Goal: Information Seeking & Learning: Learn about a topic

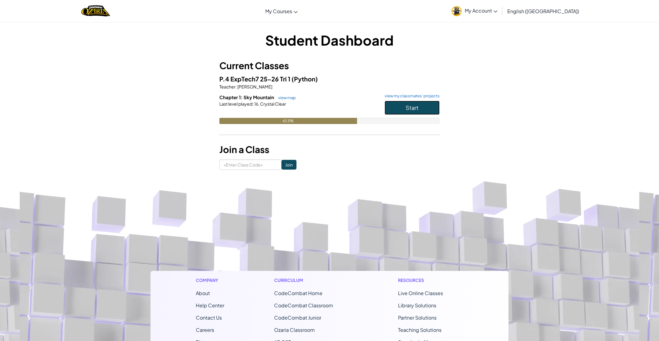
click at [401, 103] on button "Start" at bounding box center [411, 108] width 55 height 14
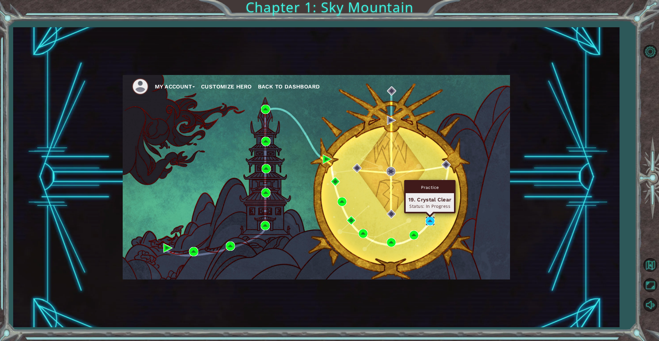
click at [428, 222] on img at bounding box center [429, 220] width 9 height 9
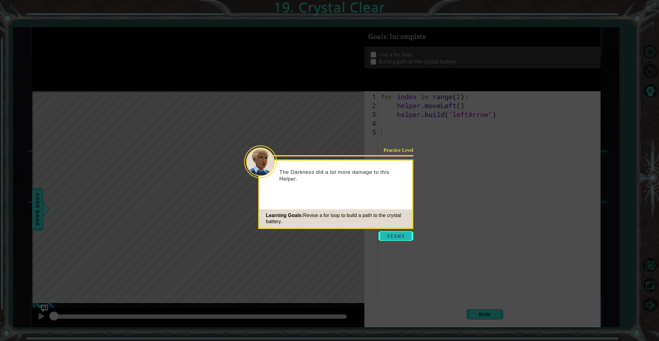
click at [406, 233] on button "Start" at bounding box center [395, 236] width 35 height 10
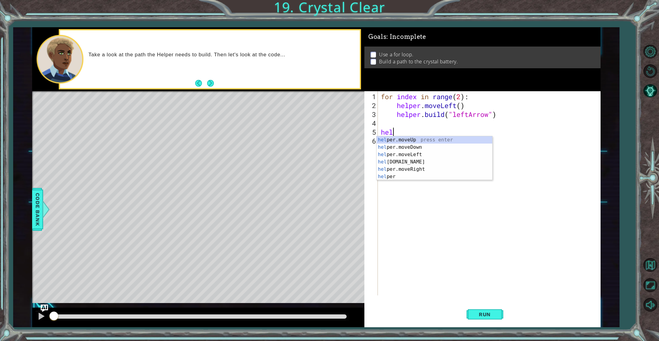
type textarea "h"
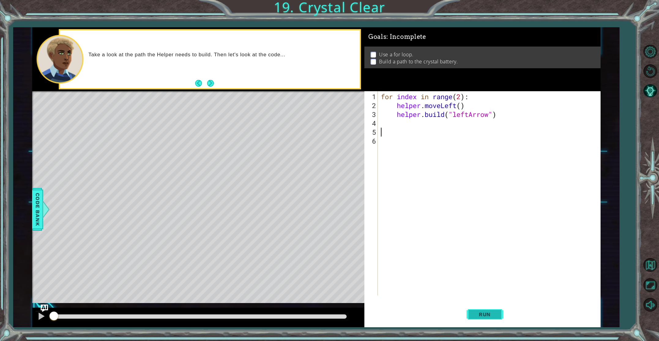
click at [491, 313] on span "Run" at bounding box center [484, 314] width 24 height 6
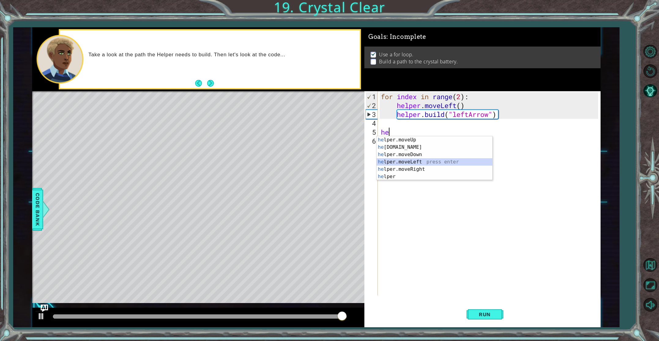
click at [411, 161] on div "he lper.moveUp press enter he [DOMAIN_NAME] press enter he lper.moveDown press …" at bounding box center [434, 165] width 116 height 59
type textarea "helper.moveLeft(1)"
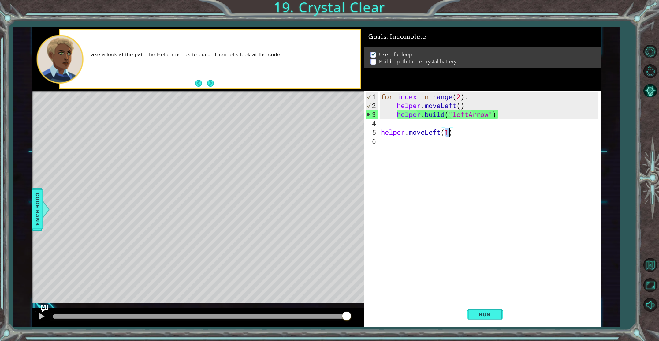
click at [421, 150] on div "for index in range ( 2 ) : helper . moveLeft ( ) helper . build ( "leftArrow" )…" at bounding box center [489, 203] width 221 height 222
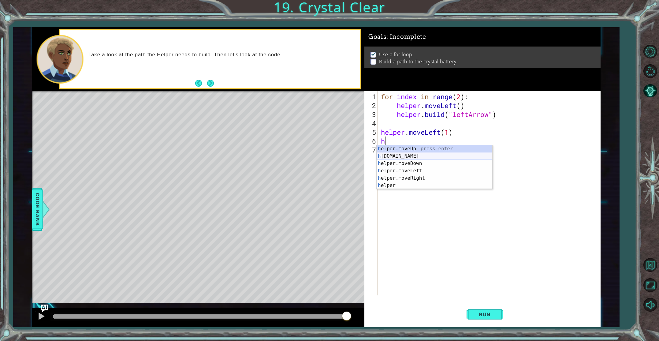
type textarea "h"
click at [389, 138] on div "for index in range ( 2 ) : helper . moveLeft ( ) helper . build ( "leftArrow" )…" at bounding box center [489, 203] width 221 height 222
click at [403, 157] on div "he lper.moveUp press enter he [DOMAIN_NAME] press enter he lper.moveDown press …" at bounding box center [434, 174] width 116 height 59
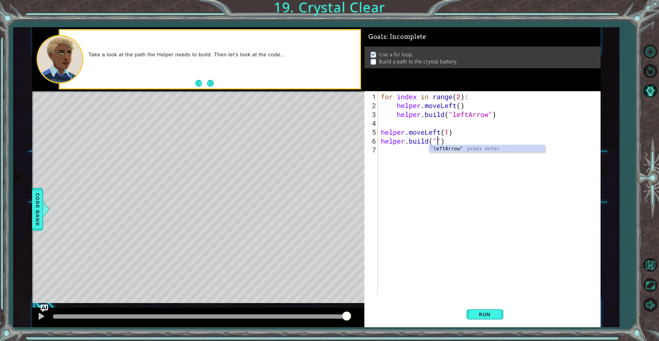
scroll to position [0, 2]
click at [439, 145] on div ""l eftArrow" press enter" at bounding box center [487, 148] width 116 height 7
type textarea "[DOMAIN_NAME]("leftArrow")"
click at [423, 152] on div "for index in range ( 2 ) : helper . moveLeft ( ) helper . build ( "leftArrow" )…" at bounding box center [489, 203] width 221 height 222
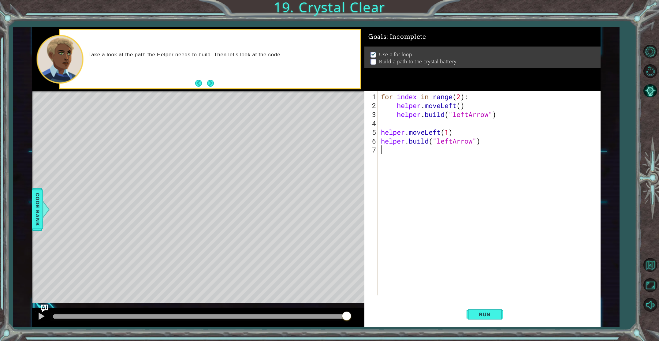
type textarea "j"
click at [435, 162] on div "he lper.moveUp press enter he [DOMAIN_NAME] press enter he lper.moveDown press …" at bounding box center [434, 183] width 116 height 59
click at [484, 160] on div ""leftAr row" press enter" at bounding box center [487, 165] width 116 height 22
click at [488, 147] on div "for index in range ( 2 ) : helper . moveLeft ( ) helper . build ( "leftArrow" )…" at bounding box center [489, 203] width 221 height 222
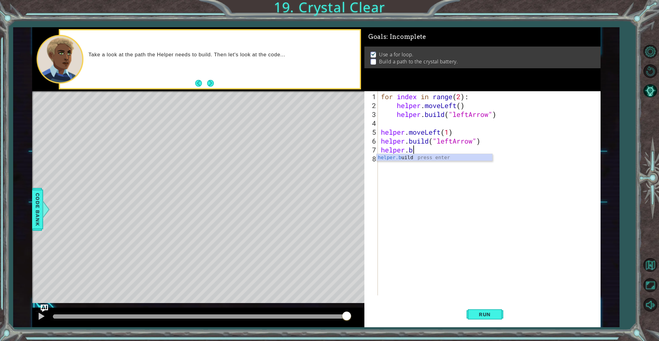
scroll to position [0, 1]
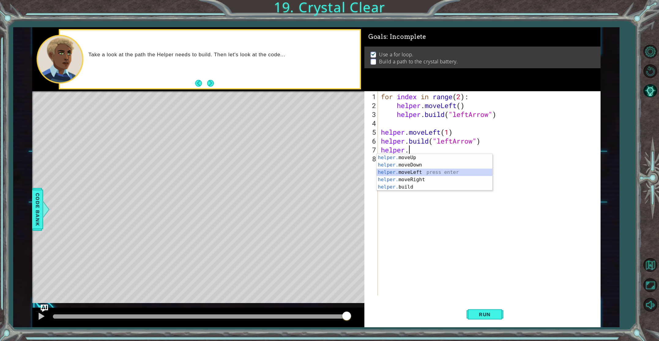
click at [470, 172] on div "helper. moveUp press enter helper. moveDown press enter helper. moveLeft press …" at bounding box center [434, 179] width 116 height 51
type textarea "helper.moveLeft(1)"
click at [423, 162] on div "for index in range ( 2 ) : helper . moveLeft ( ) helper . build ( "leftArrow" )…" at bounding box center [489, 203] width 221 height 222
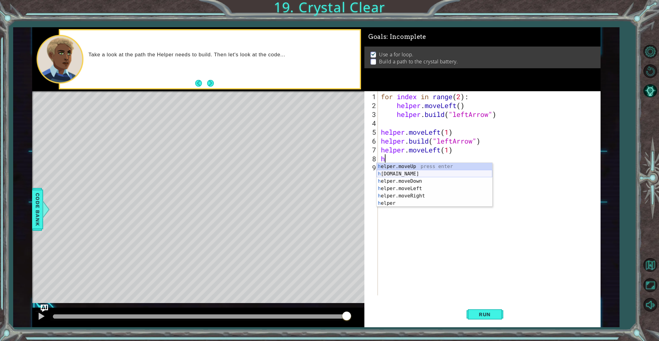
click at [422, 173] on div "h elper.moveUp press enter h [DOMAIN_NAME] press enter h elper.moveDown press e…" at bounding box center [434, 192] width 116 height 59
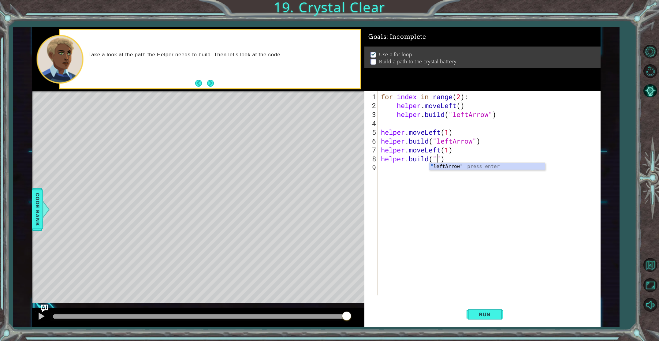
scroll to position [0, 2]
click at [442, 166] on div "" leftArrow" press enter" at bounding box center [487, 174] width 116 height 22
type textarea "[DOMAIN_NAME]("leftArrow")"
click at [486, 308] on button "Run" at bounding box center [484, 314] width 37 height 24
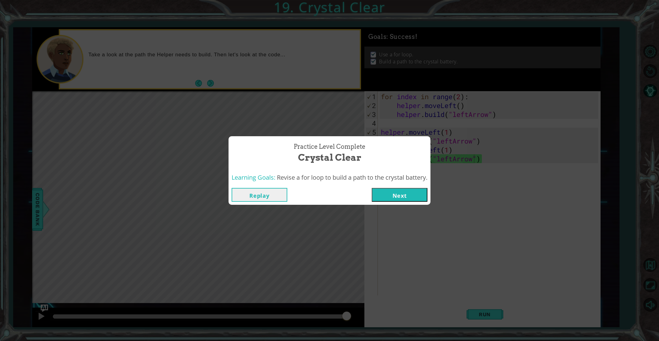
click at [421, 200] on button "Next" at bounding box center [400, 195] width 56 height 14
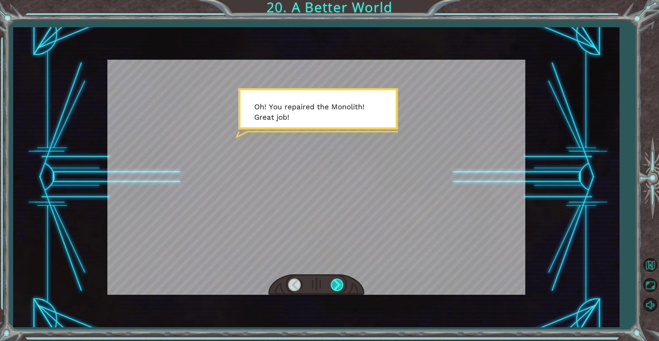
click at [339, 286] on div at bounding box center [338, 284] width 14 height 13
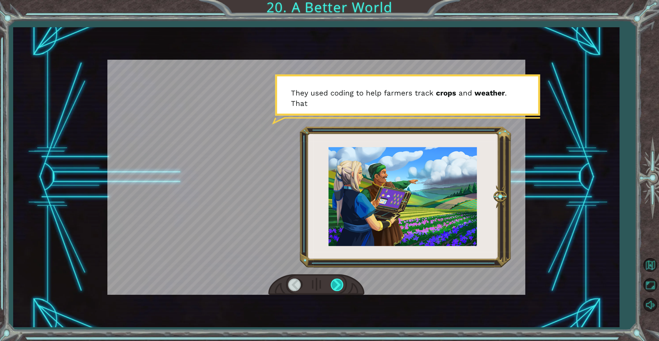
click at [339, 286] on div at bounding box center [338, 284] width 14 height 13
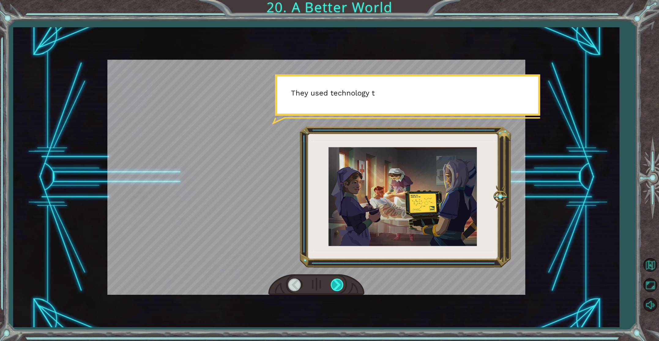
click at [339, 286] on div at bounding box center [338, 284] width 14 height 13
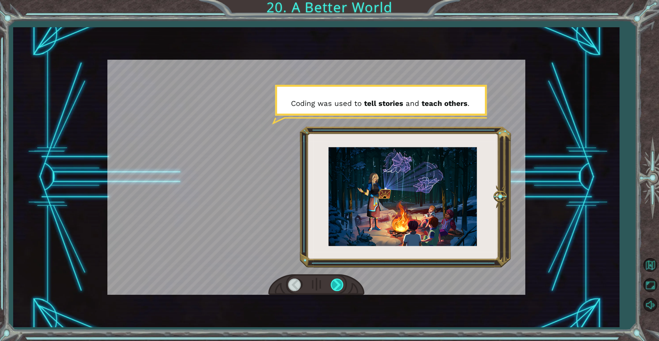
click at [339, 287] on div at bounding box center [338, 284] width 14 height 13
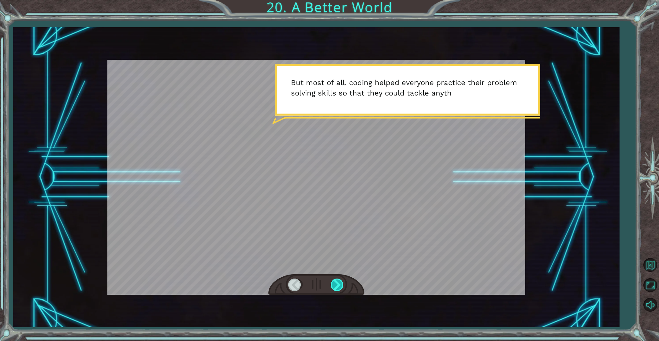
click at [340, 282] on div at bounding box center [338, 284] width 14 height 13
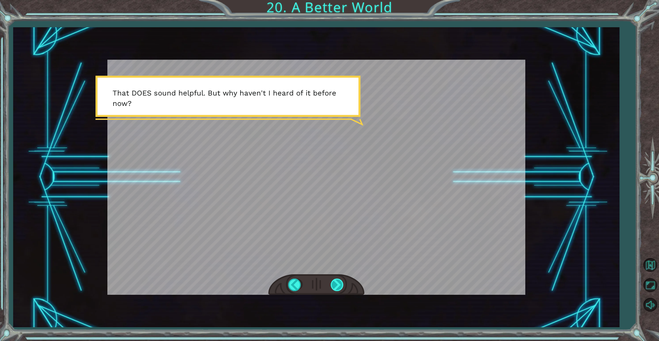
click at [340, 282] on div at bounding box center [338, 284] width 14 height 13
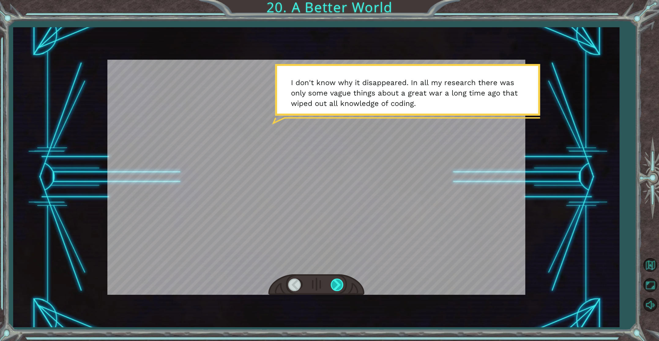
click at [340, 281] on div at bounding box center [338, 284] width 14 height 13
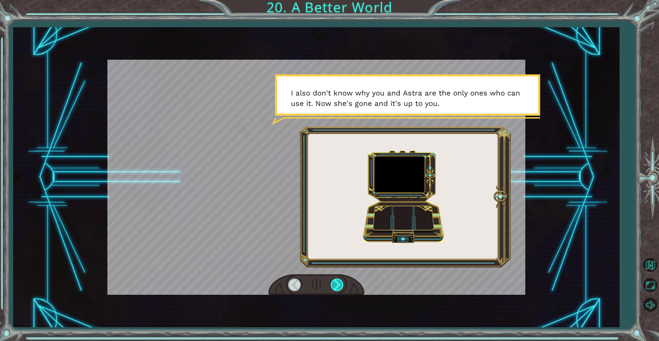
click at [340, 282] on div at bounding box center [338, 284] width 14 height 13
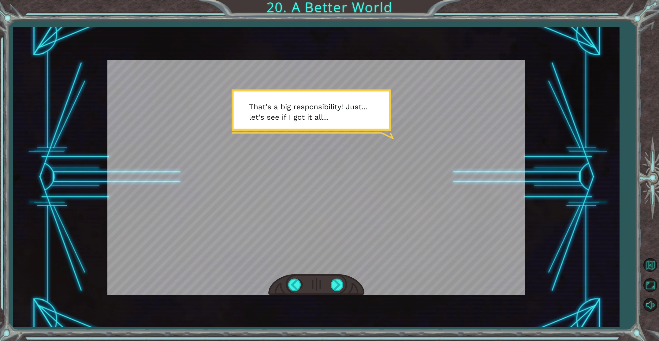
drag, startPoint x: 374, startPoint y: 195, endPoint x: 385, endPoint y: 145, distance: 51.6
click at [374, 219] on div at bounding box center [316, 177] width 418 height 235
click at [335, 287] on div at bounding box center [338, 284] width 14 height 13
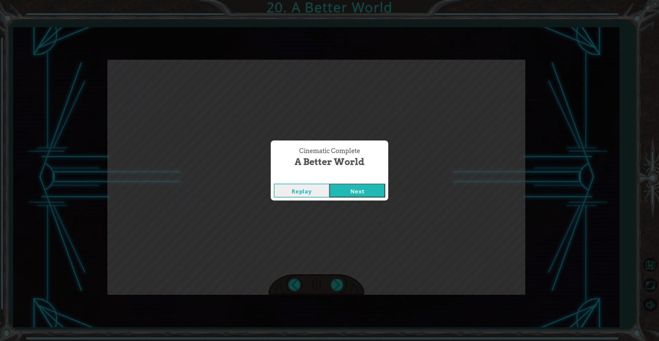
click at [359, 192] on button "Next" at bounding box center [357, 190] width 56 height 14
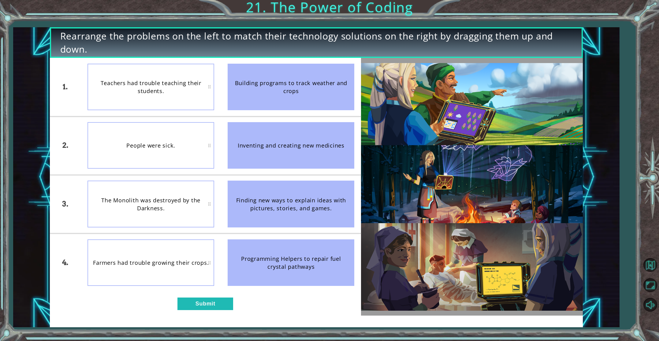
drag, startPoint x: 287, startPoint y: 90, endPoint x: 287, endPoint y: 136, distance: 45.9
click at [287, 136] on ul "Building programs to track weather and crops Inventing and creating new medicin…" at bounding box center [291, 175] width 140 height 234
drag, startPoint x: 257, startPoint y: 160, endPoint x: 169, endPoint y: 152, distance: 88.4
click at [193, 159] on div "1. 2. 3. 4. Teachers had trouble teaching their students. People were sick. The…" at bounding box center [205, 175] width 311 height 234
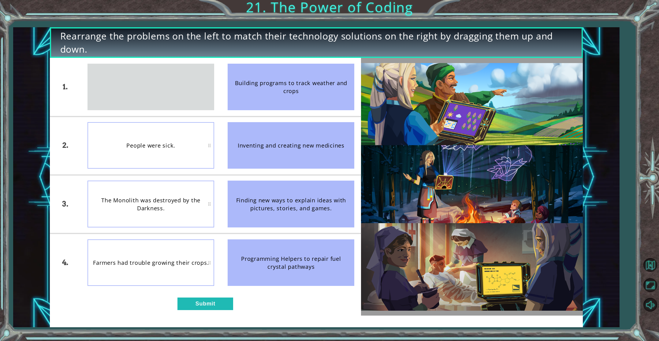
click at [322, 91] on div "Building programs to track weather and crops" at bounding box center [291, 87] width 127 height 46
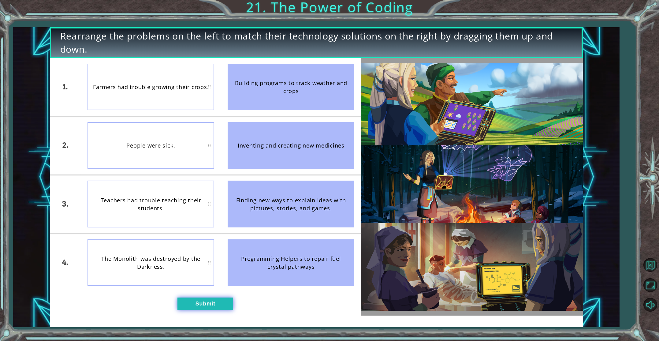
click at [222, 298] on button "Submit" at bounding box center [205, 303] width 56 height 13
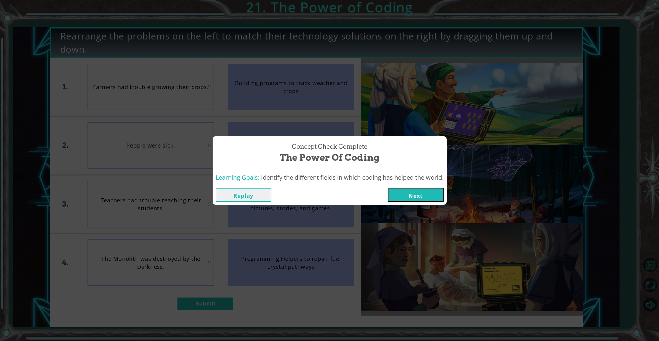
click at [440, 189] on button "Next" at bounding box center [416, 195] width 56 height 14
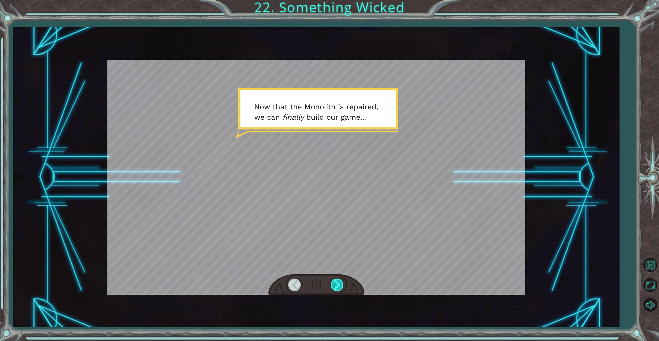
click at [335, 287] on div at bounding box center [338, 284] width 14 height 13
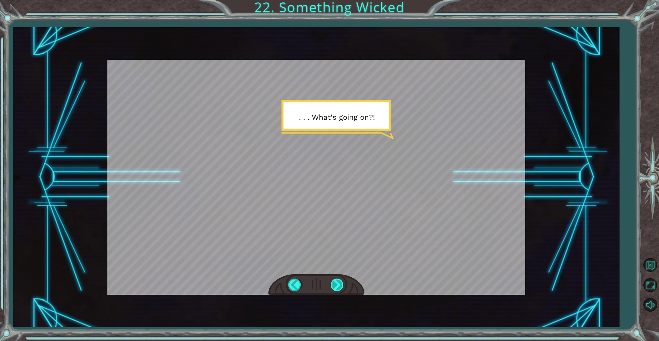
click at [336, 284] on div at bounding box center [338, 284] width 14 height 13
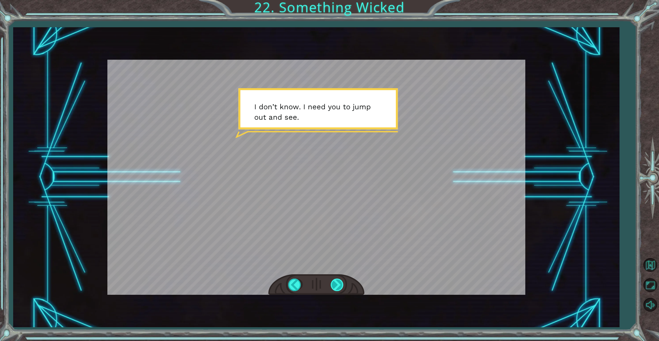
click at [342, 285] on div at bounding box center [338, 284] width 14 height 13
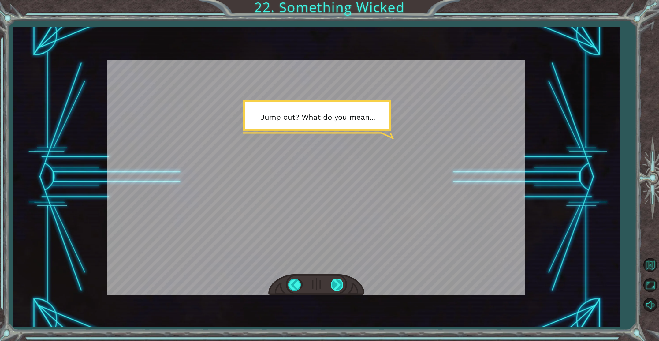
click at [341, 284] on div at bounding box center [338, 284] width 14 height 13
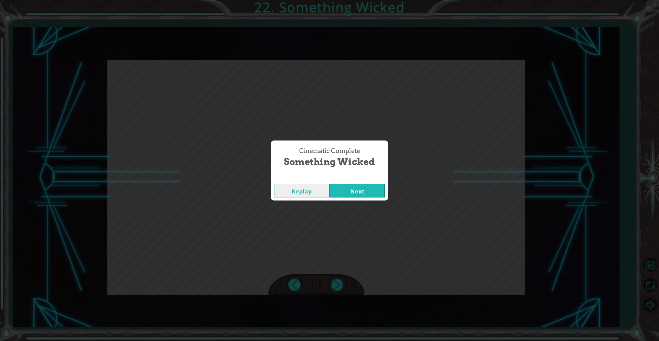
click at [375, 187] on button "Next" at bounding box center [357, 190] width 56 height 14
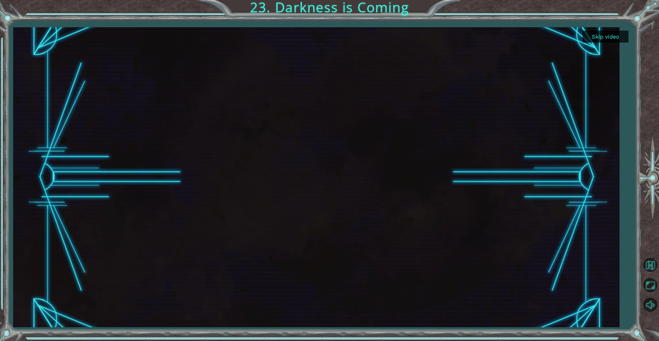
click at [602, 33] on button "Skip video" at bounding box center [605, 37] width 46 height 12
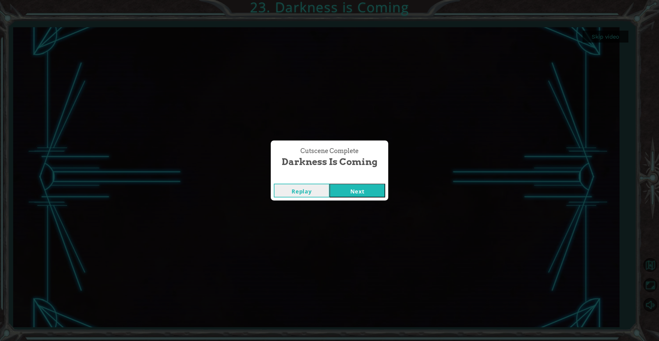
click at [335, 189] on button "Next" at bounding box center [357, 190] width 56 height 14
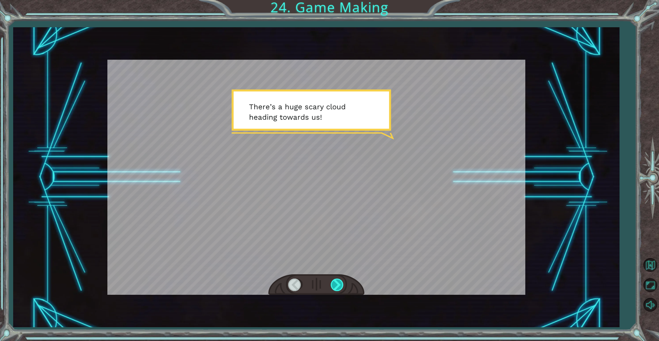
click at [338, 289] on div at bounding box center [338, 284] width 14 height 13
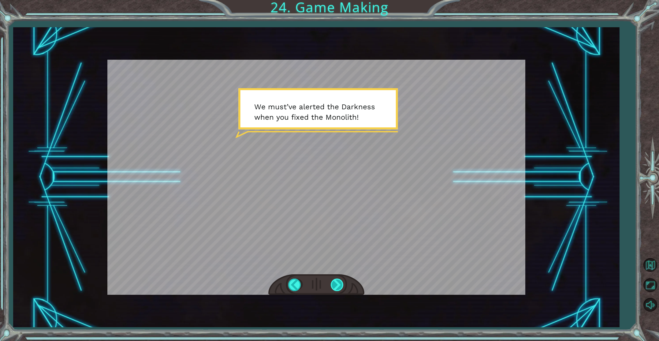
click at [338, 289] on div at bounding box center [338, 284] width 14 height 13
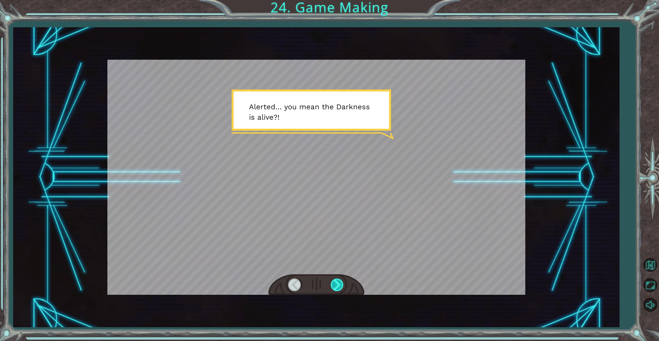
click at [338, 289] on div at bounding box center [338, 284] width 14 height 13
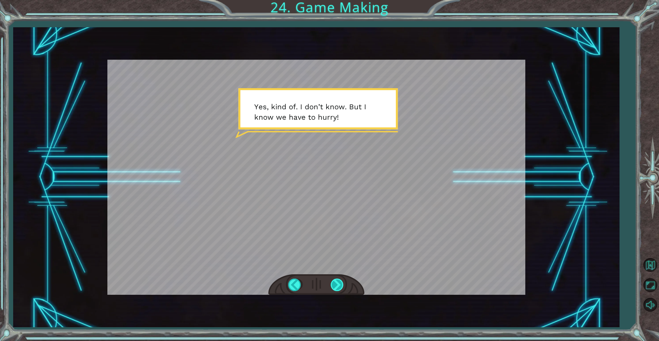
click at [338, 289] on div at bounding box center [338, 284] width 14 height 13
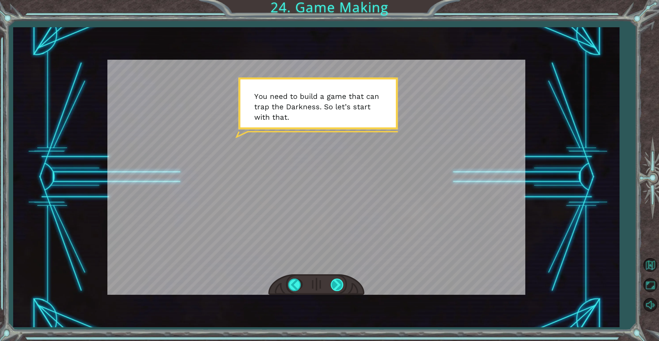
click at [338, 289] on div at bounding box center [338, 284] width 14 height 13
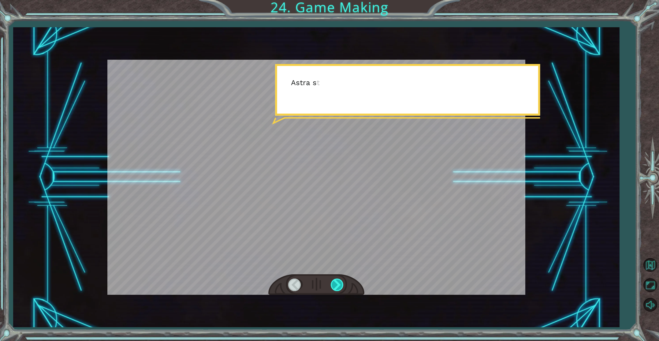
click at [338, 289] on div at bounding box center [338, 284] width 14 height 13
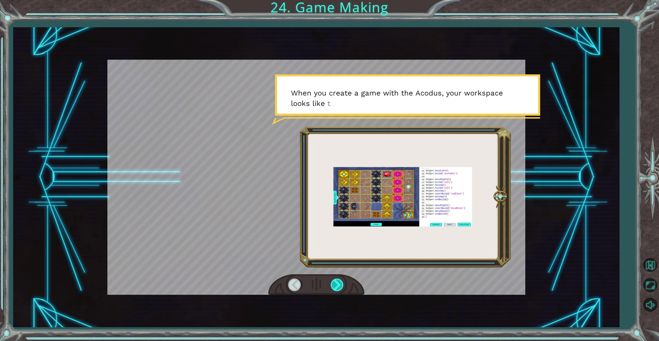
click at [338, 289] on div at bounding box center [338, 284] width 14 height 13
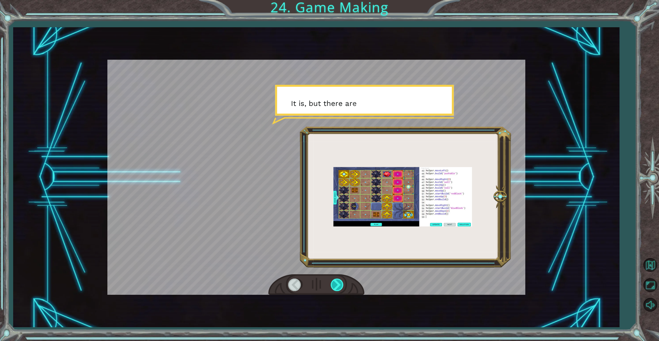
click at [338, 289] on div at bounding box center [338, 284] width 14 height 13
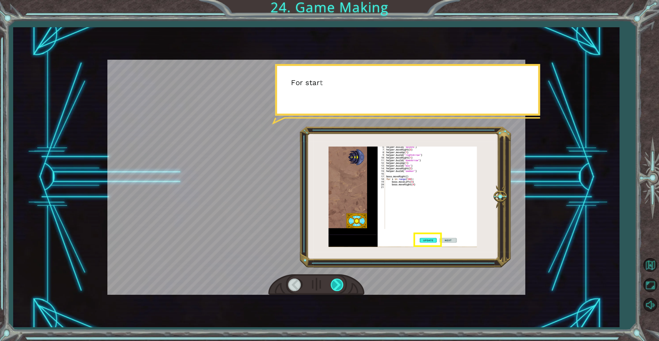
click at [338, 289] on div at bounding box center [338, 284] width 14 height 13
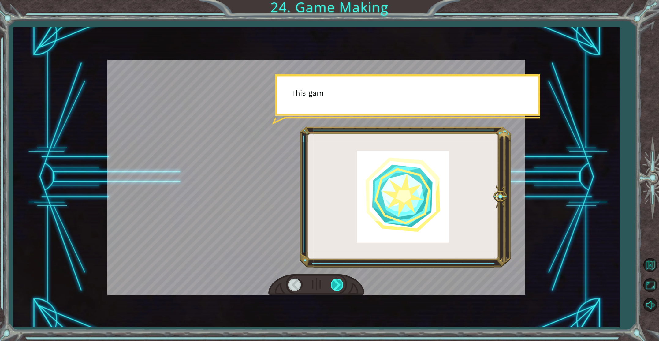
click at [338, 289] on div at bounding box center [338, 284] width 14 height 13
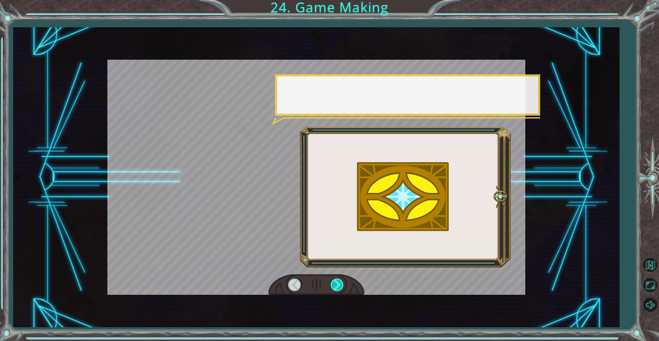
click at [338, 289] on div at bounding box center [338, 284] width 14 height 13
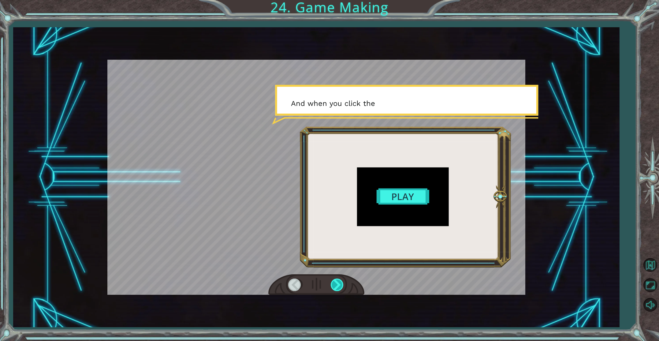
click at [338, 289] on div at bounding box center [338, 284] width 14 height 13
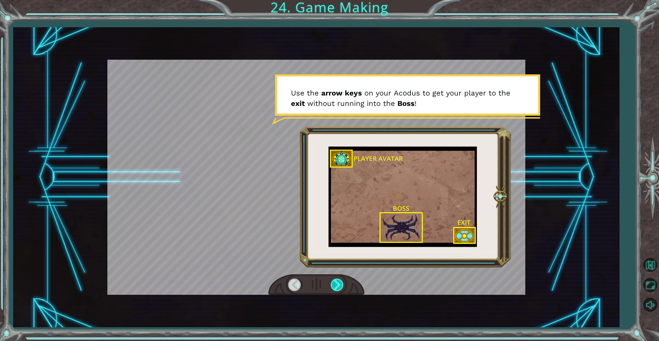
click at [338, 288] on div at bounding box center [338, 284] width 14 height 13
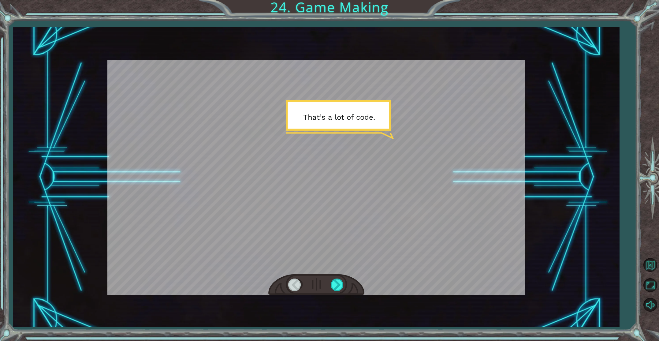
click at [334, 297] on div "T h e r e ’ s a h u g e s c a r y c l o u d h e a d i n g t o w a r d s u s ! W…" at bounding box center [316, 177] width 606 height 300
click at [335, 283] on div at bounding box center [338, 284] width 14 height 13
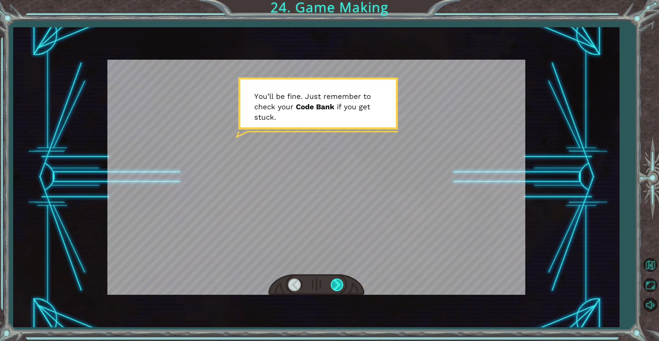
click at [340, 287] on div at bounding box center [338, 284] width 14 height 13
drag, startPoint x: 335, startPoint y: 286, endPoint x: 337, endPoint y: 283, distance: 3.5
click at [337, 283] on div at bounding box center [338, 284] width 14 height 13
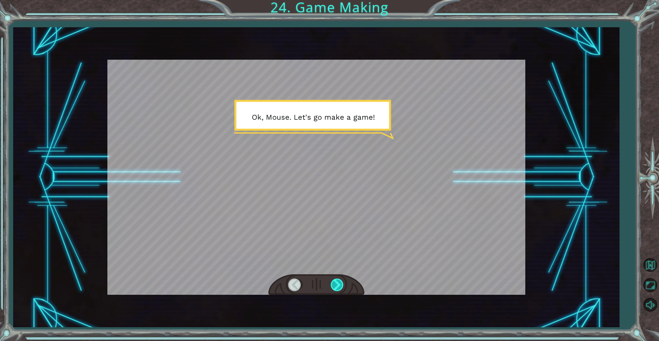
click at [337, 283] on div at bounding box center [338, 284] width 14 height 13
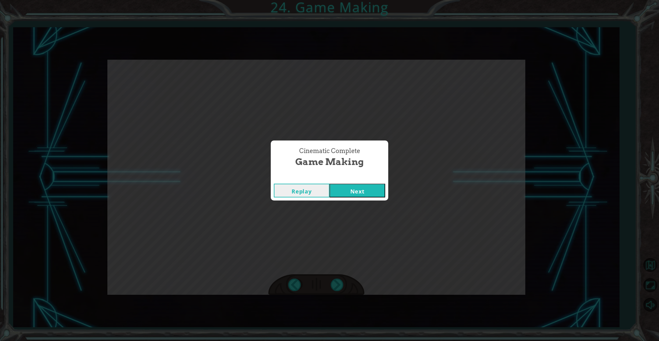
click at [364, 188] on button "Next" at bounding box center [357, 190] width 56 height 14
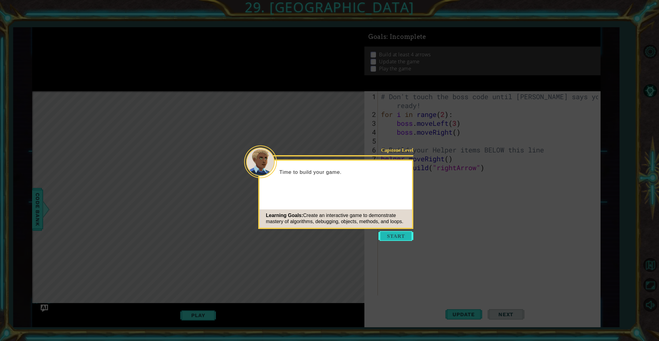
click at [394, 235] on button "Start" at bounding box center [395, 236] width 35 height 10
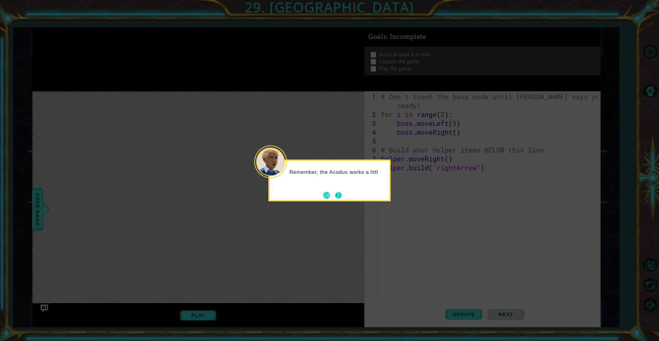
click at [339, 191] on button "Next" at bounding box center [338, 194] width 7 height 7
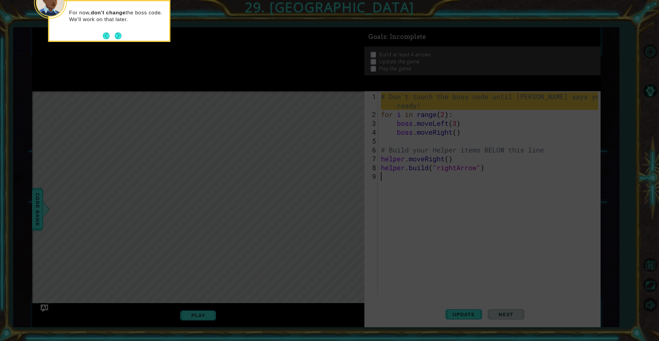
click at [115, 32] on footer at bounding box center [112, 35] width 19 height 9
click at [115, 32] on button "Next" at bounding box center [118, 35] width 7 height 7
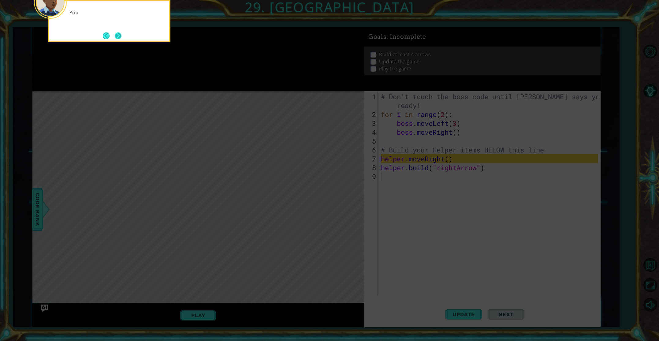
click at [115, 32] on button "Next" at bounding box center [117, 35] width 7 height 7
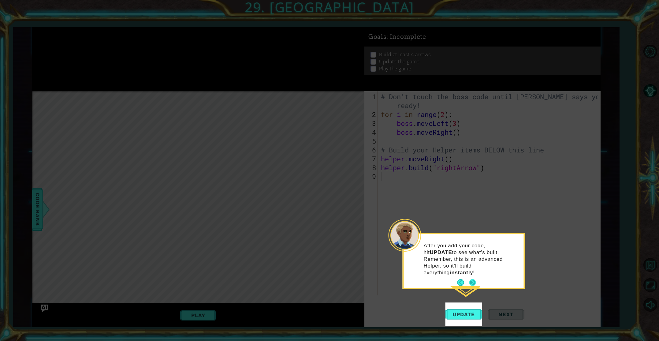
click at [473, 279] on button "Next" at bounding box center [472, 282] width 7 height 7
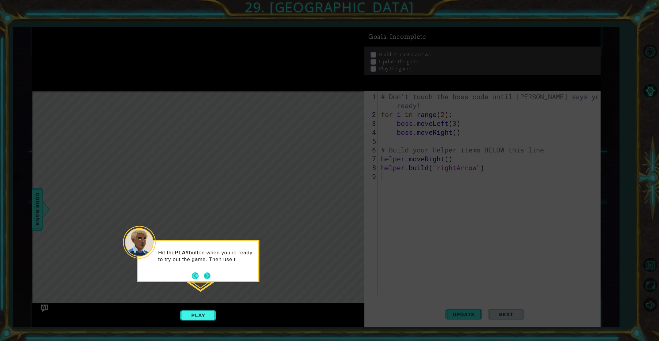
click at [208, 274] on button "Next" at bounding box center [206, 275] width 7 height 7
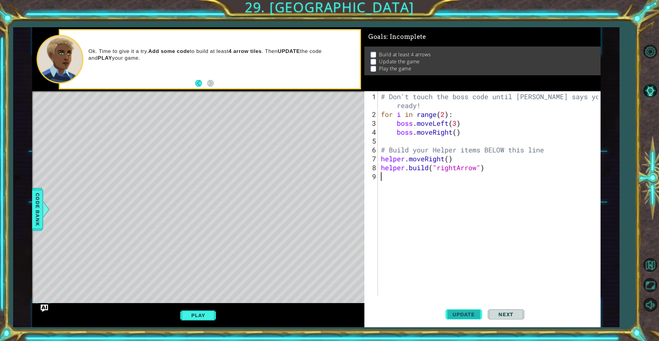
click at [472, 312] on span "Update" at bounding box center [463, 314] width 35 height 6
click at [196, 310] on button "Play" at bounding box center [198, 315] width 36 height 12
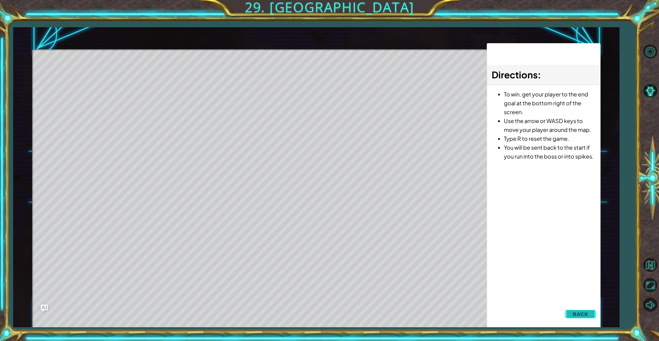
click at [588, 314] on button "Back" at bounding box center [580, 314] width 31 height 12
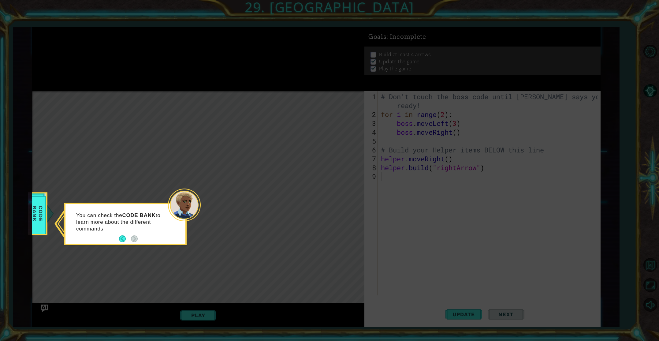
click at [121, 239] on button "Back" at bounding box center [125, 238] width 12 height 7
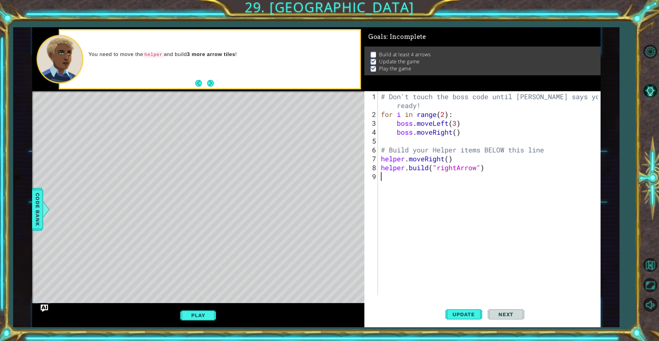
type textarea "he"
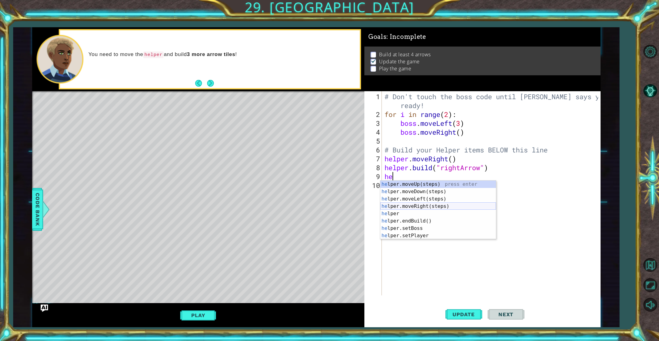
click at [439, 206] on div "he lper.moveUp(steps) press enter he lper.moveDown(steps) press enter he lper.m…" at bounding box center [438, 216] width 116 height 73
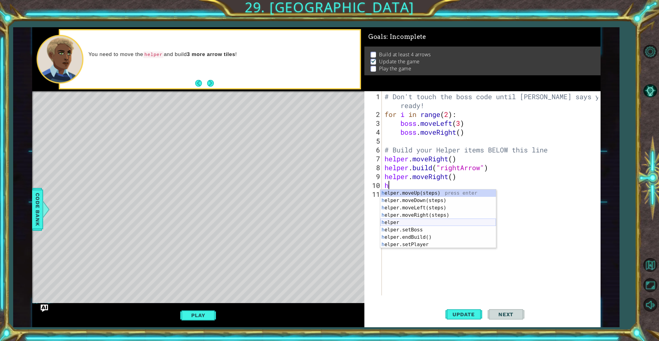
click at [410, 222] on div "h elper.moveUp(steps) press enter h elper.moveDown(steps) press enter h elper.m…" at bounding box center [438, 225] width 116 height 73
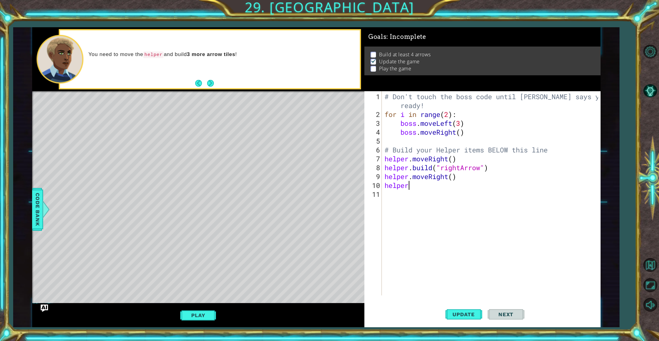
type textarea "helper."
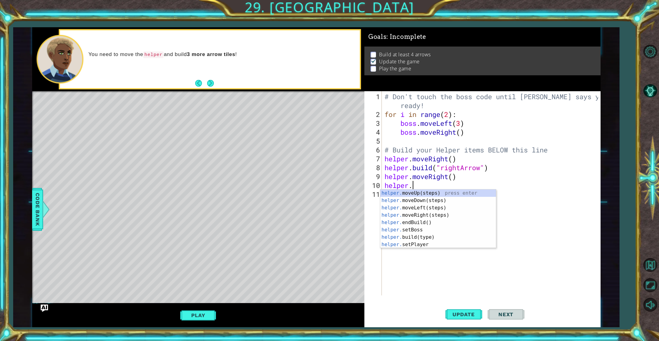
scroll to position [0, 1]
click at [431, 221] on div "helper. moveUp(steps) press enter helper. moveDown(steps) press enter helper. m…" at bounding box center [438, 225] width 116 height 73
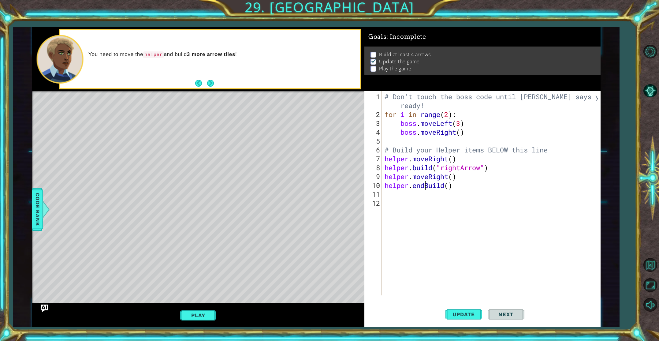
click at [425, 187] on div "# Don't touch the boss code until [PERSON_NAME] says you're ready! for i in ran…" at bounding box center [492, 207] width 218 height 231
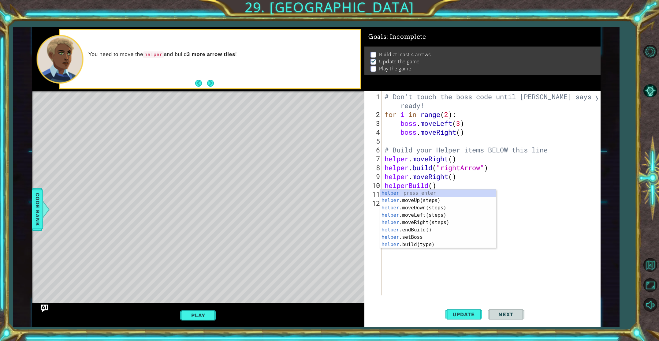
scroll to position [0, 1]
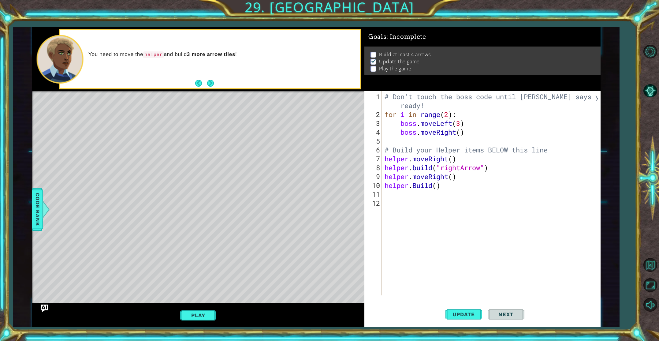
click at [433, 183] on div "# Don't touch the boss code until [PERSON_NAME] says you're ready! for i in ran…" at bounding box center [492, 207] width 218 height 231
click at [441, 182] on div "# Don't touch the boss code until [PERSON_NAME] says you're ready! for i in ran…" at bounding box center [492, 207] width 218 height 231
click at [439, 184] on div "# Don't touch the boss code until [PERSON_NAME] says you're ready! for i in ran…" at bounding box center [492, 207] width 218 height 231
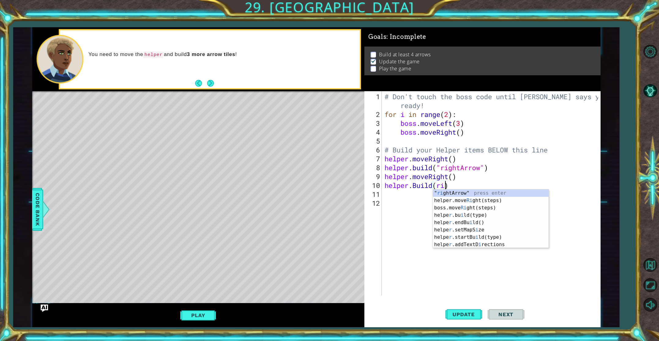
scroll to position [0, 2]
click at [456, 192] on div "" ri ghtArrow" press enter helper.move Ri ght(steps) press enter boss.move Ri g…" at bounding box center [491, 225] width 116 height 73
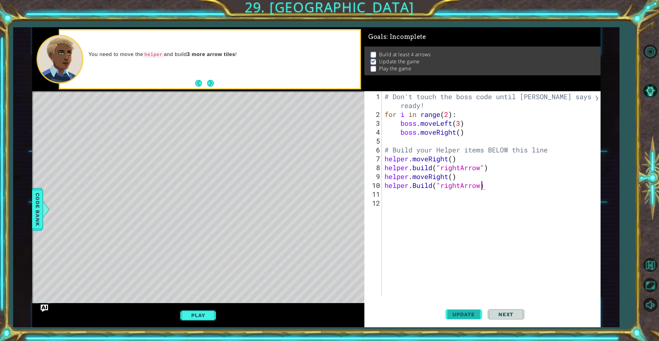
click at [448, 313] on span "Update" at bounding box center [463, 314] width 35 height 6
click at [460, 314] on button "Update" at bounding box center [463, 314] width 37 height 24
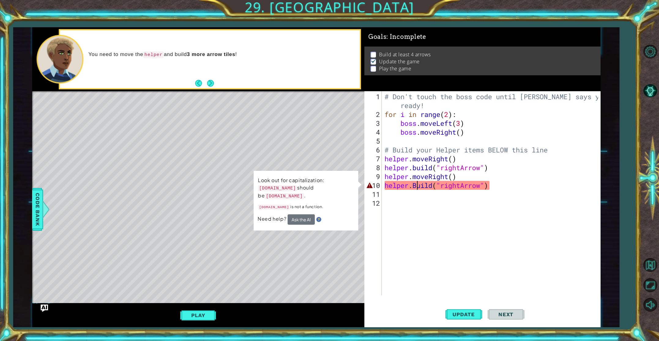
click at [418, 187] on div "# Don't touch the boss code until [PERSON_NAME] says you're ready! for i in ran…" at bounding box center [492, 207] width 218 height 231
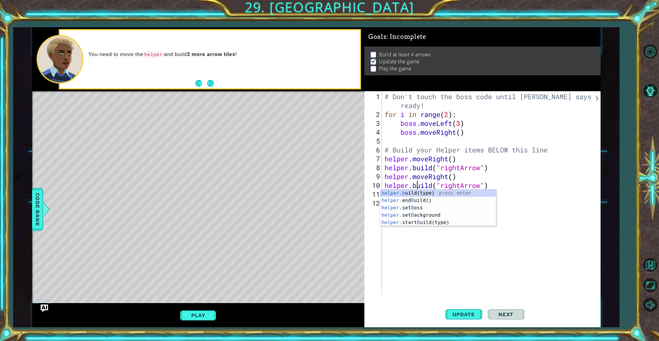
scroll to position [0, 2]
type textarea "[DOMAIN_NAME]("rightArrow")"
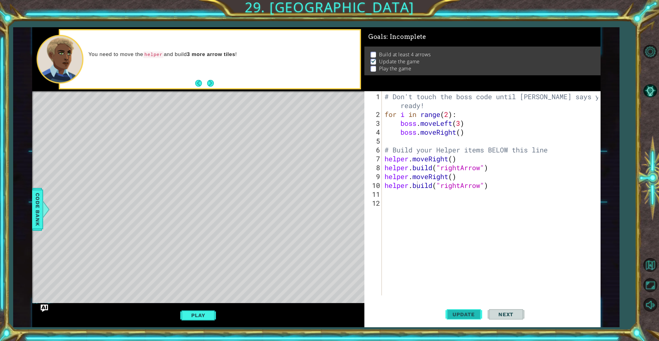
click at [460, 313] on span "Update" at bounding box center [463, 314] width 35 height 6
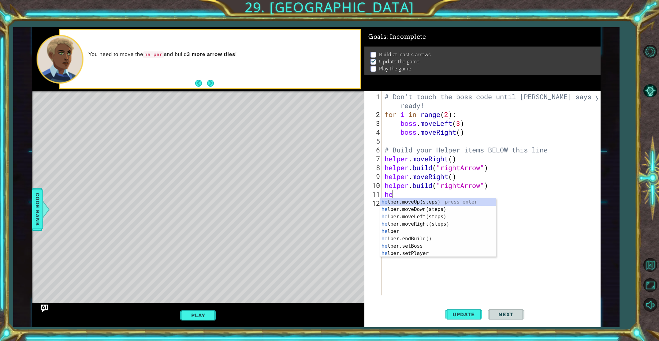
scroll to position [0, 0]
type textarea "help"
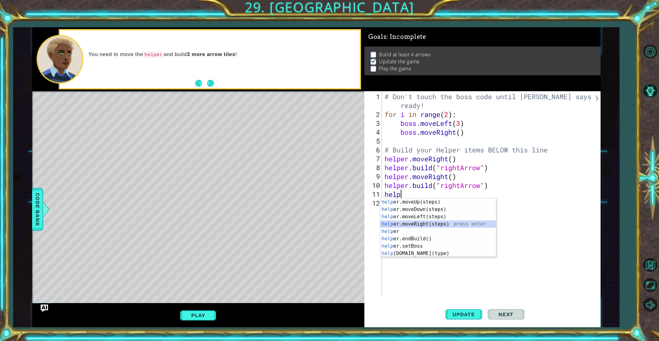
click at [421, 224] on div "help er.moveUp(steps) press enter help er.moveDown(steps) press enter help er.m…" at bounding box center [438, 234] width 116 height 73
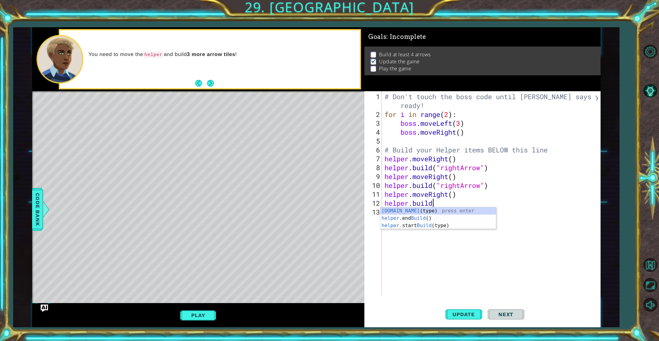
scroll to position [0, 2]
click at [428, 211] on div "[DOMAIN_NAME] (type) press enter helper. end Build () press enter helper. start…" at bounding box center [438, 225] width 116 height 37
click at [524, 212] on div ""right Arrow" press enter" at bounding box center [491, 218] width 116 height 22
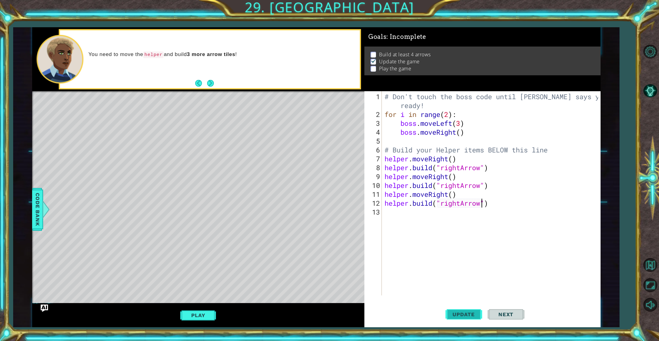
type textarea "[DOMAIN_NAME]("rightArrow")"
click at [456, 312] on span "Update" at bounding box center [463, 314] width 35 height 6
click at [207, 316] on button "Play" at bounding box center [198, 315] width 36 height 12
click at [208, 83] on button "Next" at bounding box center [211, 84] width 8 height 8
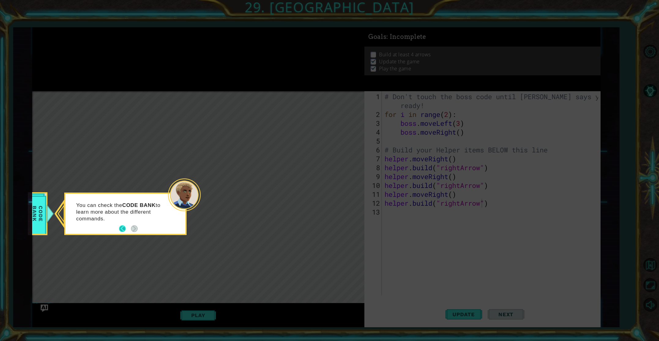
click at [124, 228] on button "Back" at bounding box center [125, 228] width 12 height 7
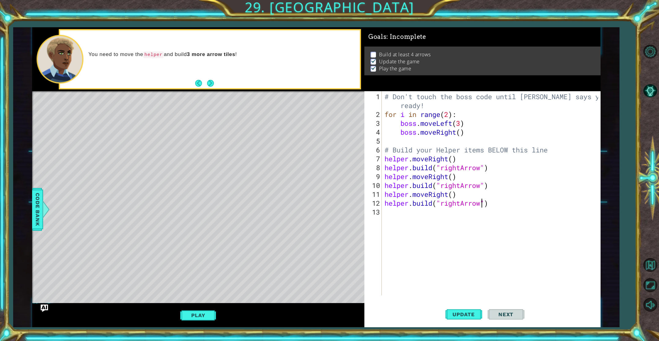
drag, startPoint x: 210, startPoint y: 85, endPoint x: 402, endPoint y: 181, distance: 214.6
click at [210, 85] on button "Next" at bounding box center [210, 83] width 7 height 7
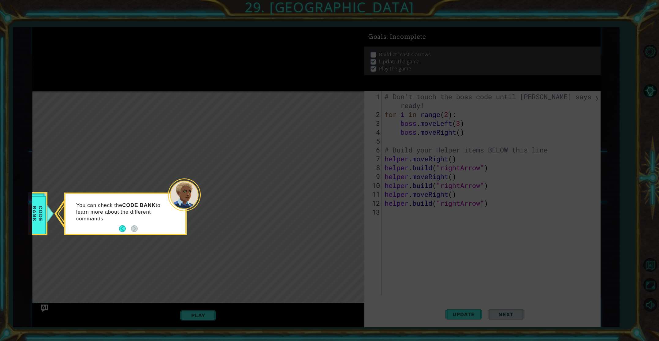
click at [31, 213] on div "1 ההההההההההההההההההההההההההההההההההההההההההההההההההההההההההההההההההההההההההההה…" at bounding box center [316, 177] width 606 height 300
click at [34, 212] on span "Code Bank" at bounding box center [38, 213] width 16 height 35
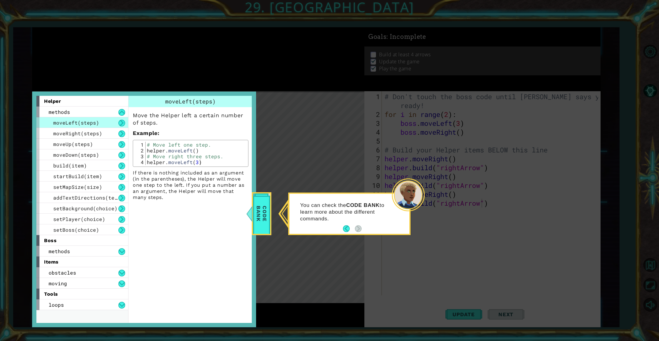
click at [260, 200] on span "Code Bank" at bounding box center [262, 213] width 16 height 35
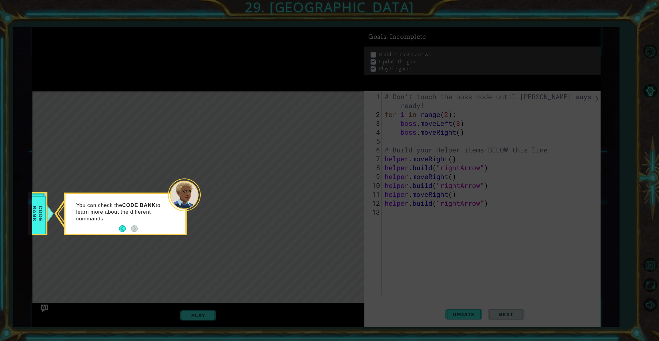
drag, startPoint x: 395, startPoint y: 162, endPoint x: 305, endPoint y: 167, distance: 90.0
click at [395, 163] on icon at bounding box center [329, 170] width 659 height 341
click at [37, 229] on span "Code Bank" at bounding box center [38, 213] width 16 height 35
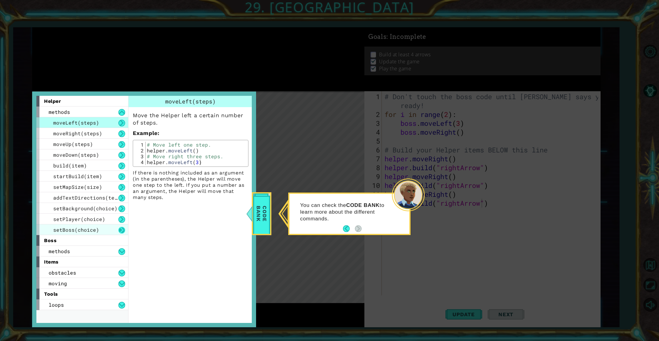
click at [119, 229] on button at bounding box center [121, 230] width 7 height 7
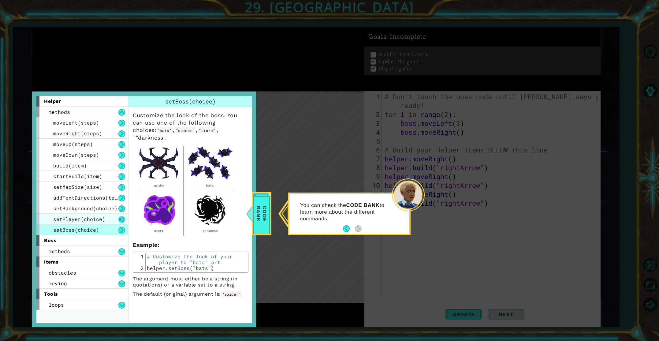
click at [121, 218] on button at bounding box center [121, 219] width 7 height 7
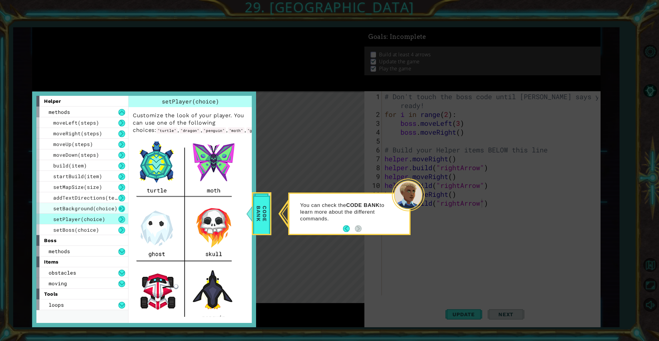
click at [122, 209] on button at bounding box center [121, 208] width 7 height 7
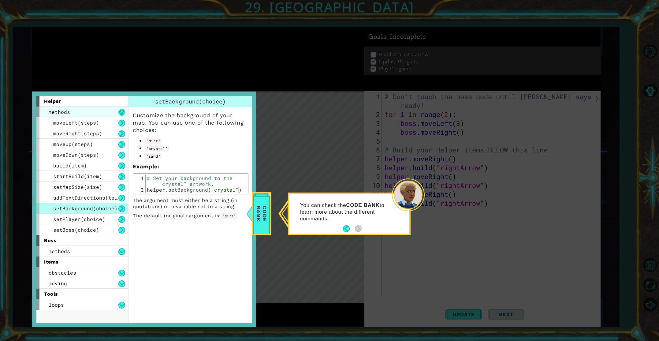
click at [117, 113] on div "methods" at bounding box center [82, 111] width 92 height 11
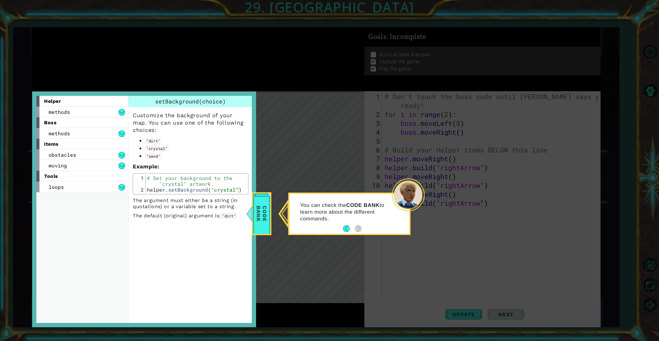
click at [122, 119] on div "boss" at bounding box center [82, 122] width 92 height 11
click at [118, 155] on div "obstacles" at bounding box center [82, 154] width 92 height 11
drag, startPoint x: 263, startPoint y: 218, endPoint x: 146, endPoint y: 201, distance: 118.6
click at [146, 201] on div "helper methods moveLeft(steps) moveRight(steps) moveUp(steps) moveDown(steps) b…" at bounding box center [144, 208] width 224 height 235
drag, startPoint x: 128, startPoint y: 195, endPoint x: 105, endPoint y: 192, distance: 23.1
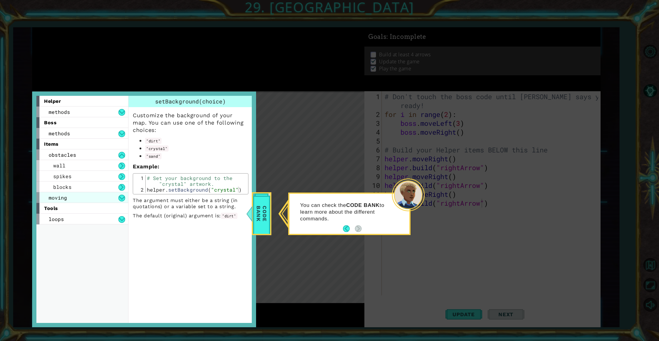
click at [120, 195] on div "helper methods moveLeft(steps) moveRight(steps) moveUp(steps) moveDown(steps) b…" at bounding box center [143, 209] width 215 height 227
drag, startPoint x: 92, startPoint y: 188, endPoint x: 99, endPoint y: 187, distance: 7.1
click at [92, 188] on div "blocks" at bounding box center [82, 186] width 92 height 11
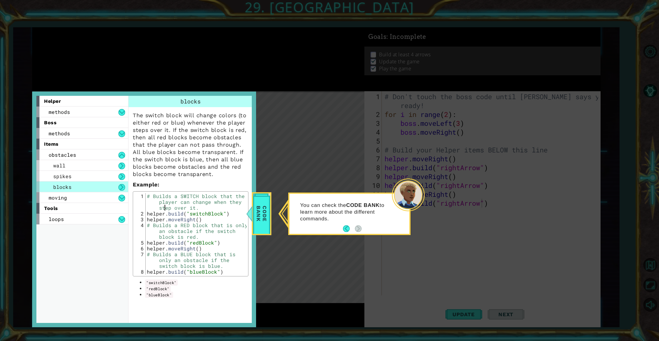
click at [165, 209] on div "# Builds a SWITCH block that the player can change when they step over it. help…" at bounding box center [196, 245] width 101 height 105
drag, startPoint x: 199, startPoint y: 212, endPoint x: 207, endPoint y: 206, distance: 9.8
click at [202, 210] on div "# Builds a SWITCH block that the player can change when they step over it. help…" at bounding box center [196, 245] width 101 height 105
type textarea "# Builds a SWITCH block that the player can change when they step over it. [DOM…"
click at [215, 135] on p "The switch block will change colors (to either red or blue) whenever the player…" at bounding box center [191, 145] width 116 height 66
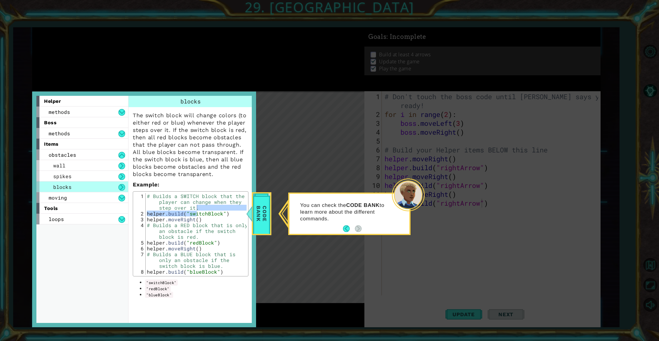
click at [215, 130] on p "The switch block will change colors (to either red or blue) whenever the player…" at bounding box center [191, 145] width 116 height 66
drag, startPoint x: 197, startPoint y: 132, endPoint x: 193, endPoint y: 131, distance: 4.1
click at [194, 131] on p "The switch block will change colors (to either red or blue) whenever the player…" at bounding box center [191, 145] width 116 height 66
click at [279, 175] on icon at bounding box center [329, 170] width 659 height 341
drag, startPoint x: 261, startPoint y: 217, endPoint x: 271, endPoint y: 213, distance: 10.2
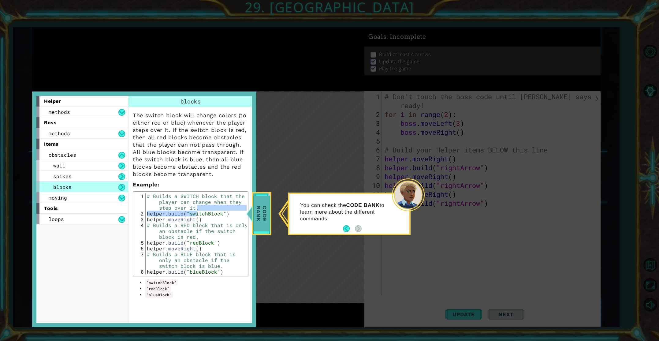
click at [266, 215] on span "Code Bank" at bounding box center [262, 213] width 16 height 35
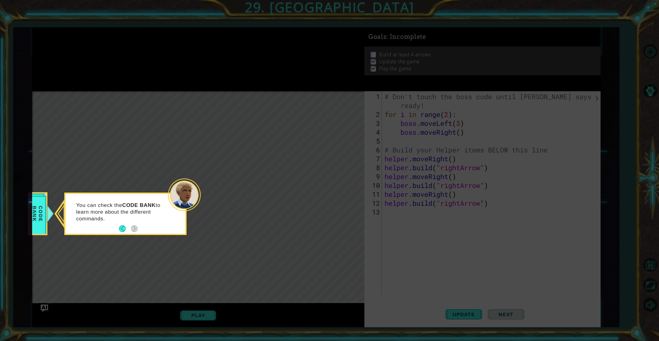
click at [431, 212] on icon at bounding box center [329, 170] width 659 height 341
click at [125, 229] on button "Back" at bounding box center [125, 228] width 12 height 7
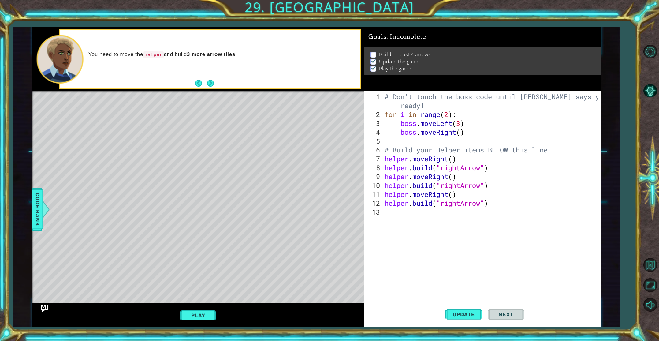
click at [404, 213] on div "# Don't touch the boss code until [PERSON_NAME] says you're ready! for i in ran…" at bounding box center [492, 207] width 218 height 231
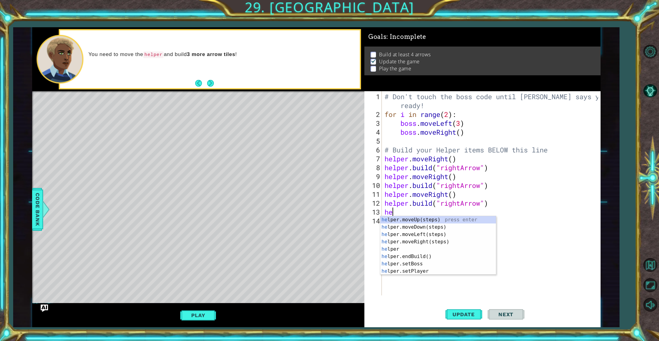
scroll to position [0, 0]
type textarea "helper"
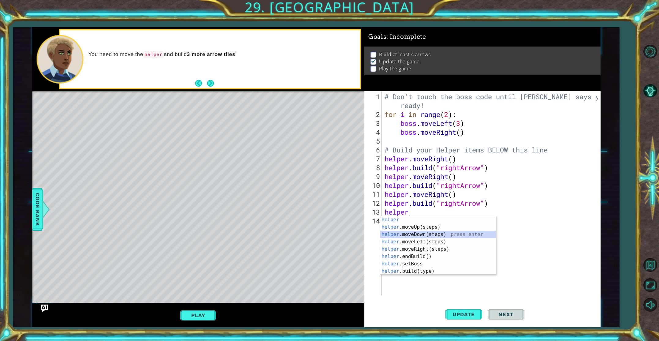
click at [417, 234] on div "helper press enter helper .moveUp(steps) press enter helper .moveDown(steps) pr…" at bounding box center [438, 252] width 116 height 73
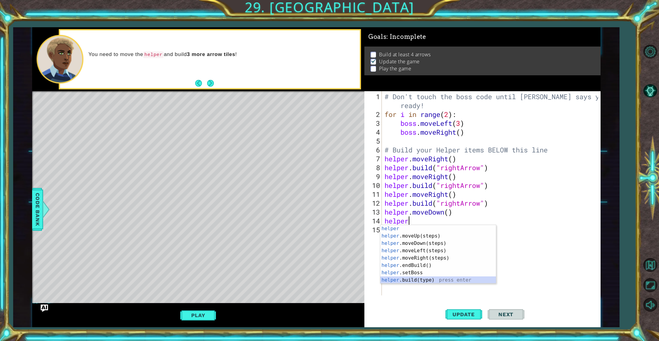
click at [418, 279] on div "helper press enter helper .moveUp(steps) press enter helper .moveDown(steps) pr…" at bounding box center [438, 261] width 116 height 73
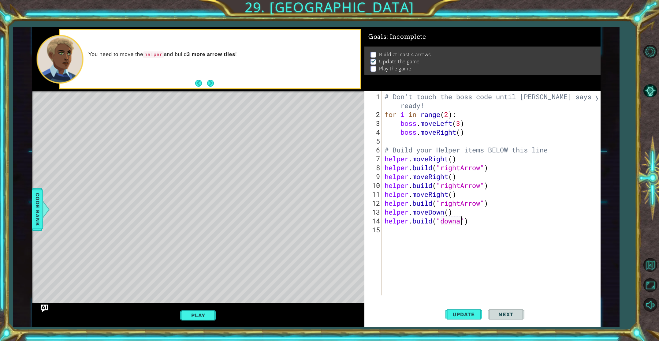
scroll to position [0, 3]
type textarea "[DOMAIN_NAME]("downArrow")"
click at [455, 317] on button "Update" at bounding box center [463, 314] width 37 height 24
click at [463, 314] on span "Update" at bounding box center [463, 314] width 35 height 6
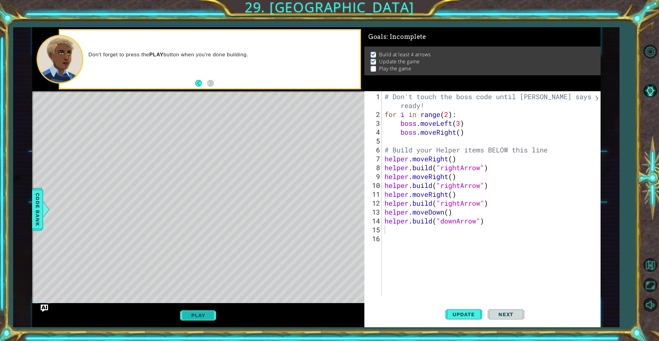
click at [196, 316] on button "Play" at bounding box center [198, 315] width 36 height 12
click at [495, 309] on button "Next" at bounding box center [505, 313] width 37 height 24
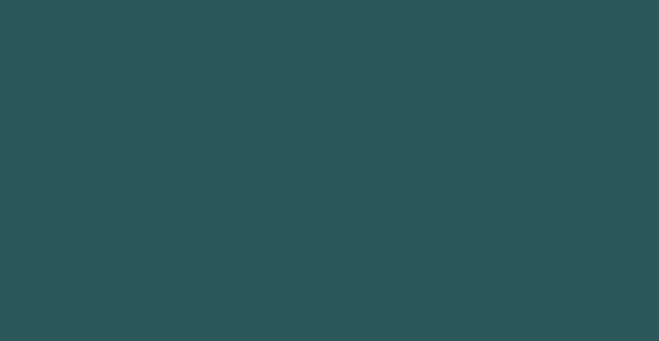
click at [502, 319] on body "1 2 3 4 5 6 " leftArrow" press enter הההההההההההההההההההההההההההההההההההההההההה…" at bounding box center [329, 170] width 659 height 341
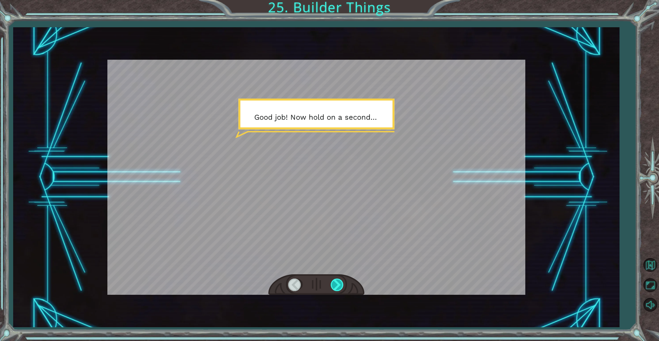
click at [343, 286] on div at bounding box center [338, 284] width 14 height 13
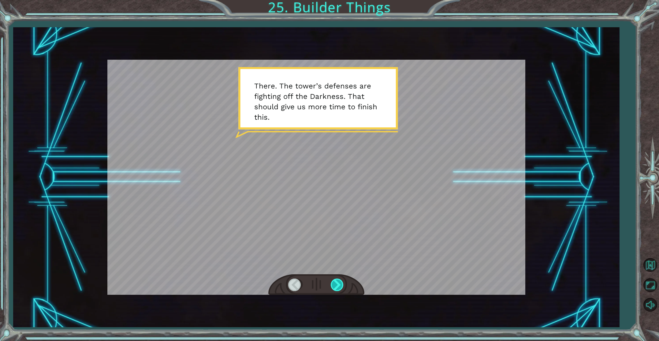
click at [335, 282] on div at bounding box center [338, 284] width 14 height 13
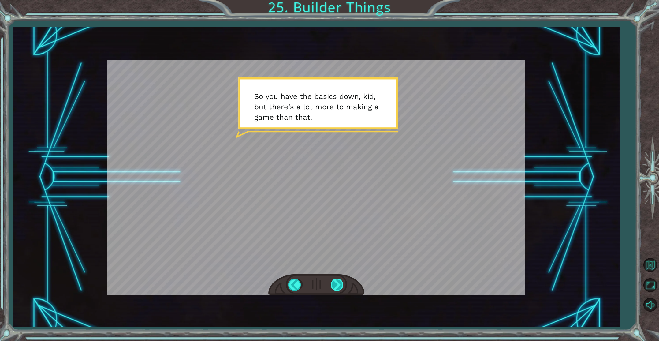
click at [332, 279] on div at bounding box center [338, 284] width 14 height 13
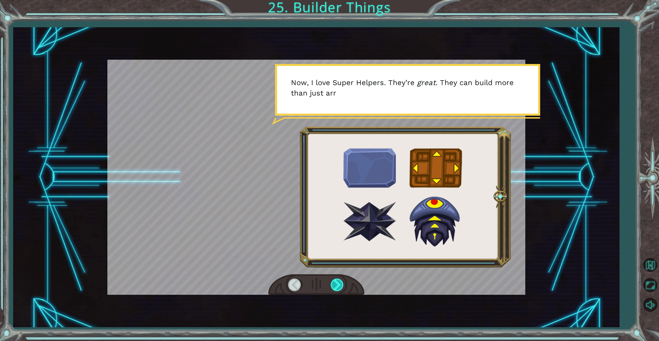
click at [341, 287] on div at bounding box center [338, 284] width 14 height 13
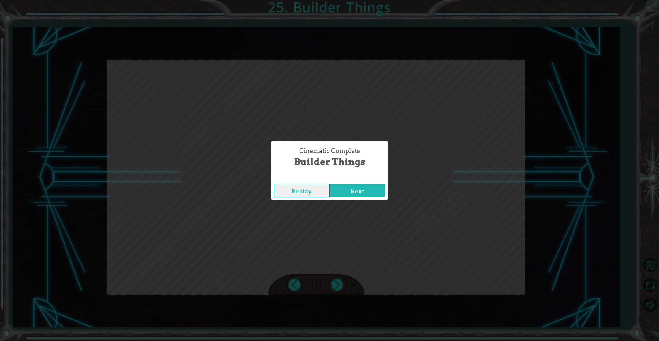
click at [354, 192] on button "Next" at bounding box center [357, 190] width 56 height 14
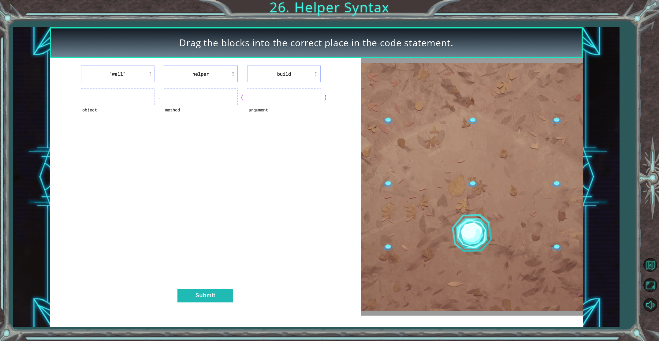
drag, startPoint x: 275, startPoint y: 161, endPoint x: 270, endPoint y: 126, distance: 35.5
click at [272, 133] on div ""wall" helper build object . method ( argument ) Submit" at bounding box center [205, 186] width 311 height 257
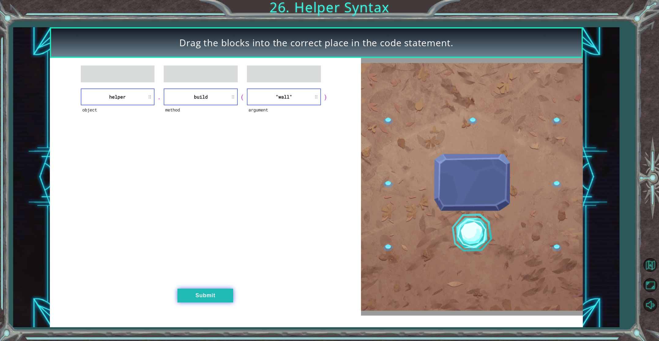
drag, startPoint x: 221, startPoint y: 298, endPoint x: 224, endPoint y: 294, distance: 4.8
click at [223, 295] on button "Submit" at bounding box center [205, 295] width 56 height 14
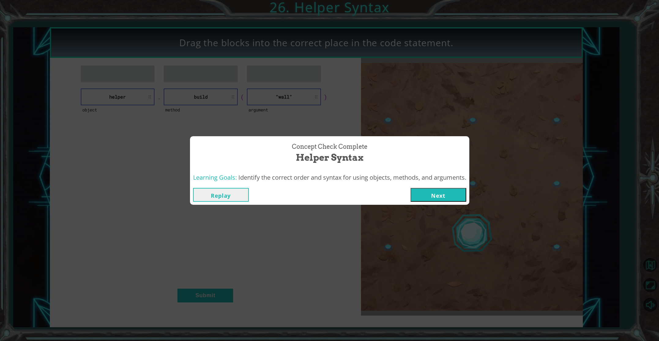
click at [459, 197] on button "Next" at bounding box center [438, 195] width 56 height 14
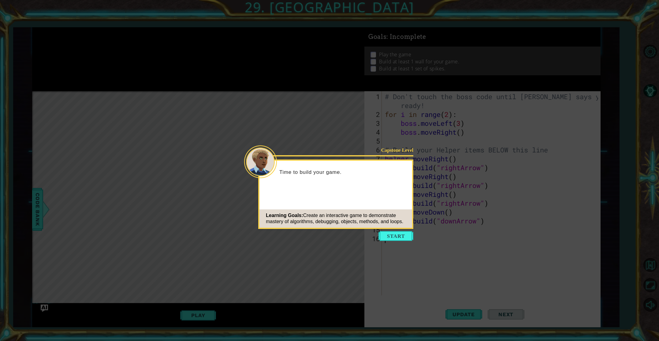
click at [407, 235] on button "Start" at bounding box center [395, 236] width 35 height 10
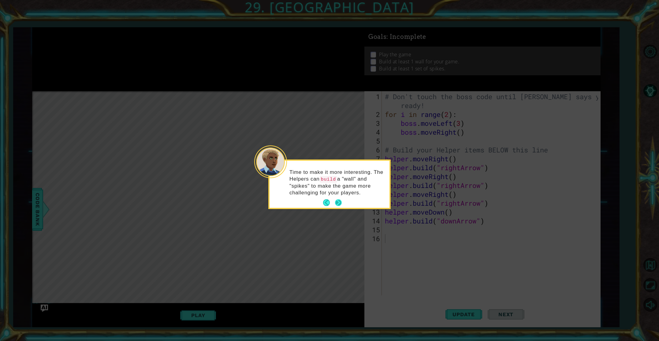
click at [337, 199] on button "Next" at bounding box center [338, 202] width 7 height 7
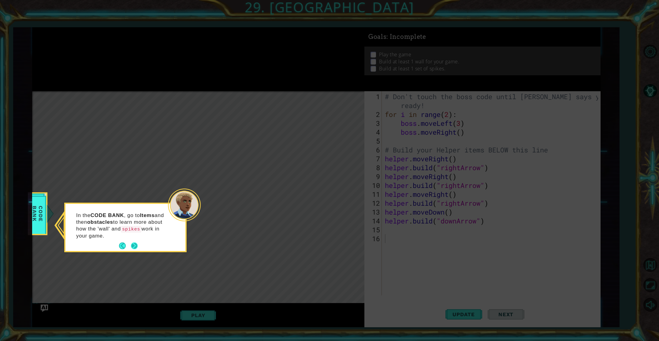
click at [137, 246] on button "Next" at bounding box center [134, 245] width 7 height 7
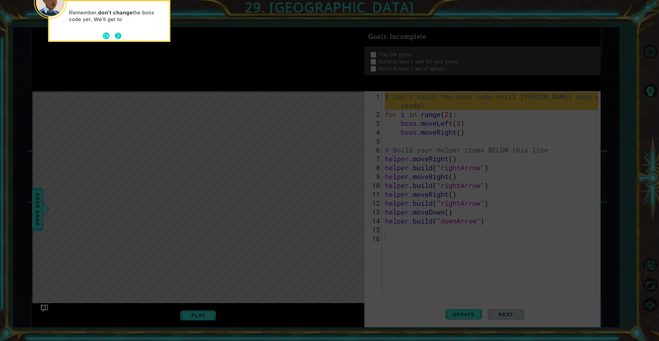
click at [115, 36] on button "Next" at bounding box center [118, 36] width 10 height 10
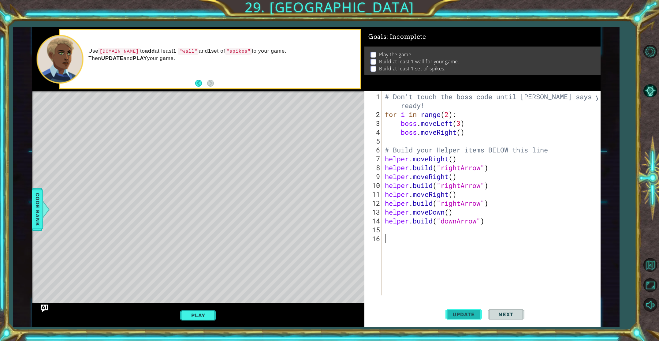
click at [466, 312] on span "Update" at bounding box center [463, 314] width 35 height 6
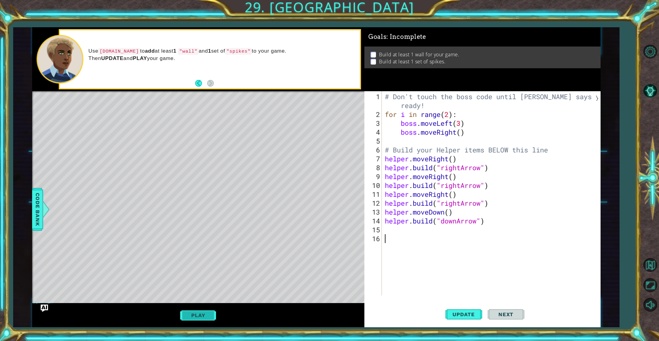
click at [207, 315] on button "Play" at bounding box center [198, 315] width 36 height 12
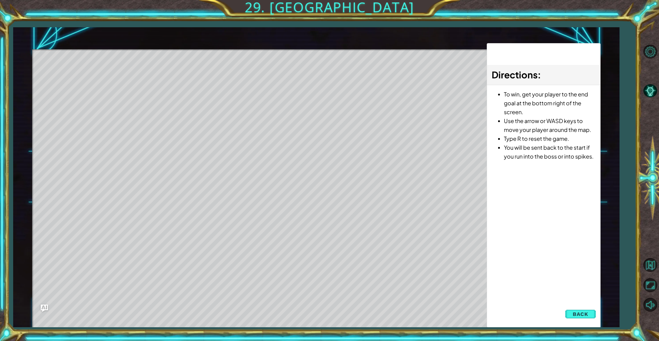
click at [584, 313] on span "Back" at bounding box center [580, 314] width 16 height 6
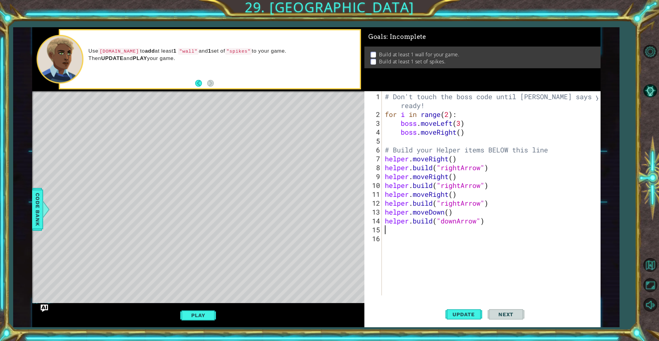
click at [416, 232] on div "# Don't touch the boss code until [PERSON_NAME] says you're ready! for i in ran…" at bounding box center [491, 207] width 217 height 231
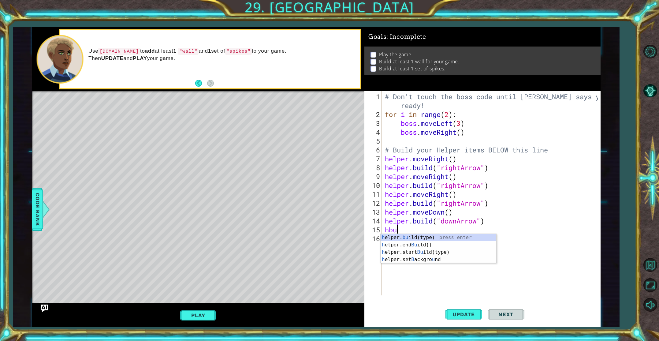
scroll to position [0, 0]
click at [423, 235] on div "h elper. [PERSON_NAME](type) press enter h elper.end [PERSON_NAME]() press ente…" at bounding box center [438, 252] width 116 height 37
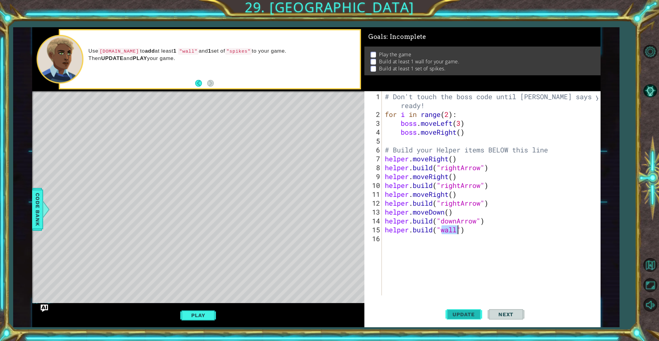
type textarea "[DOMAIN_NAME]("wall")"
click at [454, 311] on span "Update" at bounding box center [463, 314] width 35 height 6
click at [181, 306] on div "Play" at bounding box center [198, 315] width 332 height 24
click at [189, 308] on div "Play" at bounding box center [198, 315] width 332 height 24
click at [192, 313] on button "Play" at bounding box center [198, 315] width 36 height 12
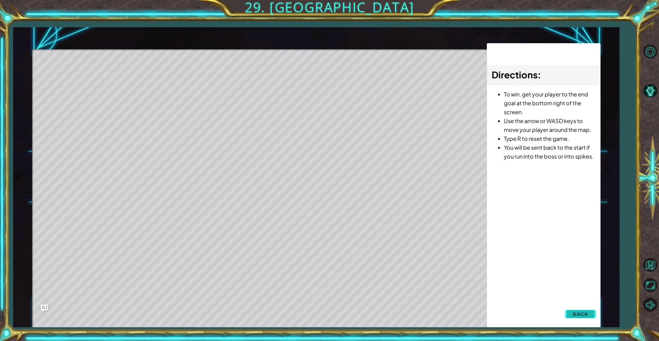
click at [575, 310] on button "Back" at bounding box center [580, 314] width 31 height 12
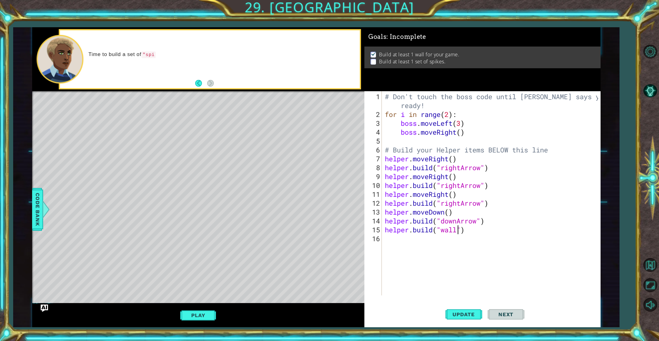
click at [430, 243] on div "# Don't touch the boss code until [PERSON_NAME] says you're ready! for i in ran…" at bounding box center [491, 207] width 217 height 231
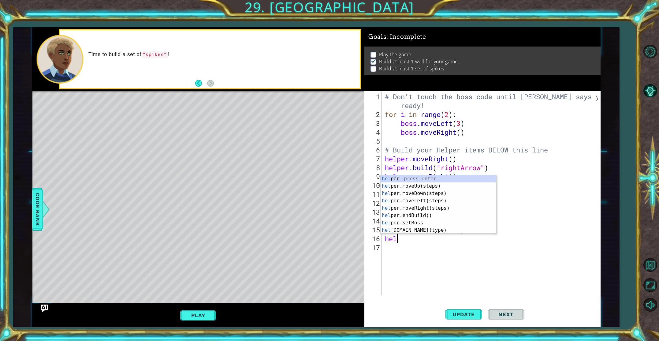
scroll to position [0, 0]
click at [406, 229] on div "hel per press enter hel per.moveUp(steps) press enter hel per.moveDown(steps) p…" at bounding box center [438, 211] width 116 height 73
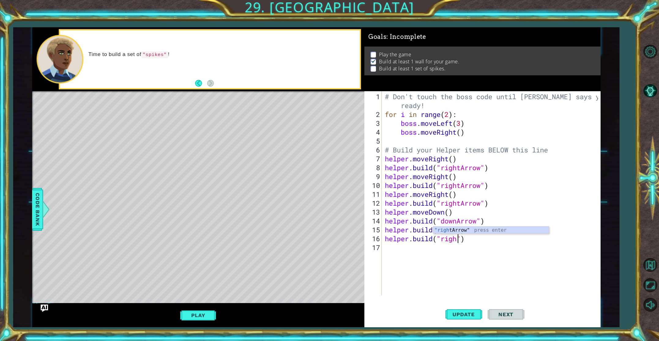
scroll to position [0, 3]
click at [469, 228] on div ""right Arrow" press enter" at bounding box center [491, 237] width 116 height 22
type textarea "[DOMAIN_NAME]("rightArrow")"
click at [454, 315] on span "Update" at bounding box center [463, 314] width 35 height 6
click at [403, 254] on div "# Don't touch the boss code until [PERSON_NAME] says you're ready! for i in ran…" at bounding box center [491, 207] width 217 height 231
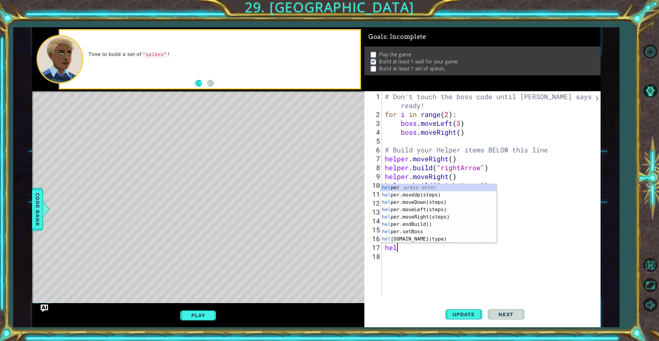
scroll to position [0, 0]
click at [424, 238] on div "help er press enter help er.moveUp(steps) press enter help er.moveDown(steps) p…" at bounding box center [438, 220] width 116 height 73
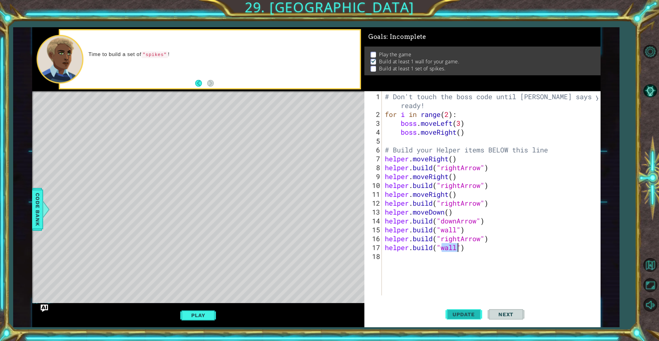
type textarea "[DOMAIN_NAME]("wall")"
click at [464, 312] on span "Update" at bounding box center [463, 314] width 35 height 6
drag, startPoint x: 201, startPoint y: 138, endPoint x: 199, endPoint y: 121, distance: 16.7
click at [199, 121] on div "Level Map" at bounding box center [173, 181] width 283 height 180
click at [462, 312] on span "Update" at bounding box center [463, 314] width 35 height 6
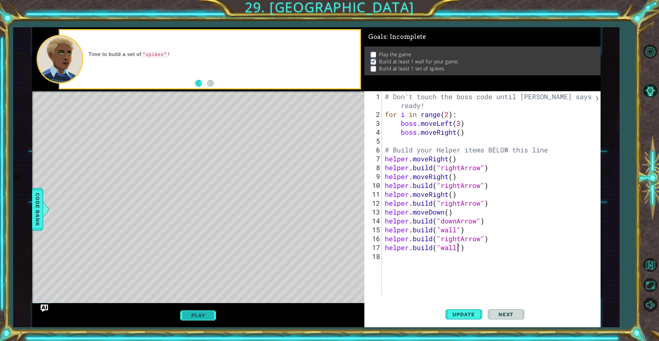
click at [186, 318] on button "Play" at bounding box center [198, 315] width 36 height 12
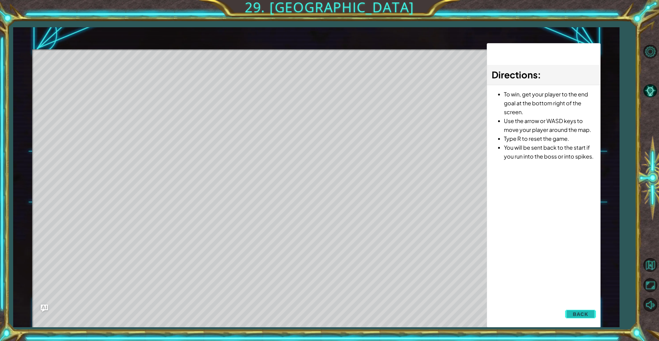
click at [571, 313] on button "Back" at bounding box center [580, 314] width 31 height 12
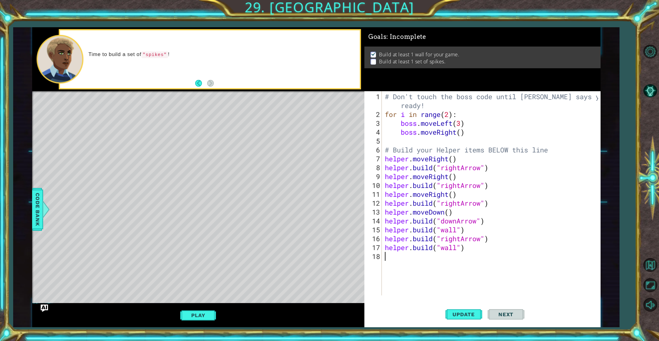
scroll to position [0, 0]
drag, startPoint x: 434, startPoint y: 256, endPoint x: 438, endPoint y: 258, distance: 4.2
click at [435, 256] on div "# Don't touch the boss code until [PERSON_NAME] says you're ready! for i in ran…" at bounding box center [491, 207] width 217 height 231
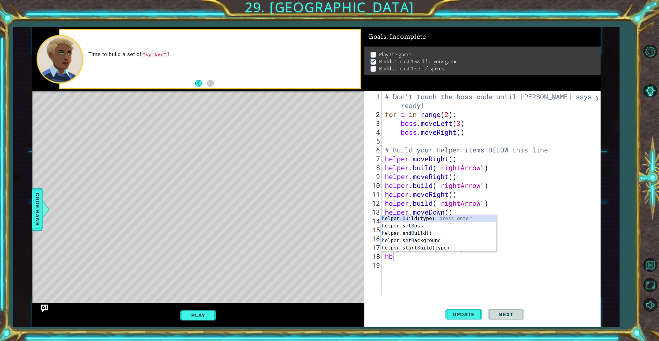
click at [421, 216] on div "h elper. b uild(type) press enter h elper.set B oss press enter h elper.end B u…" at bounding box center [438, 240] width 116 height 51
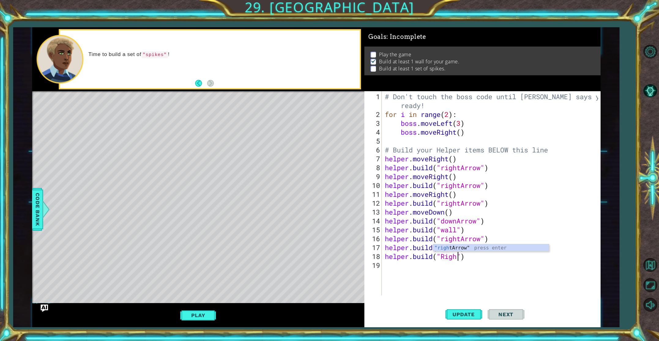
scroll to position [0, 3]
click at [454, 248] on div ""right Arrow" press enter" at bounding box center [491, 255] width 116 height 22
type textarea "[DOMAIN_NAME]("rightArrow")"
click at [461, 307] on button "Update" at bounding box center [463, 314] width 37 height 24
click at [461, 314] on span "Update" at bounding box center [463, 314] width 35 height 6
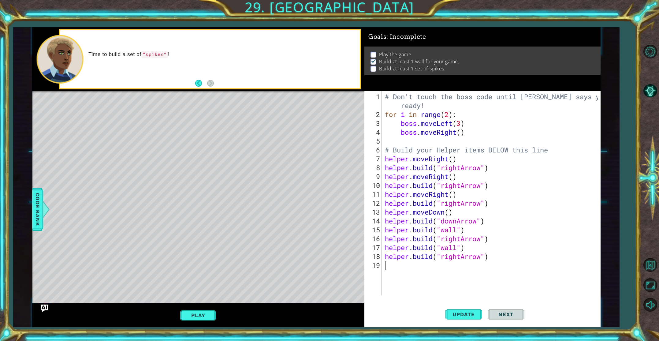
click at [428, 265] on div "# Don't touch the boss code until [PERSON_NAME] says you're ready! for i in ran…" at bounding box center [491, 207] width 217 height 231
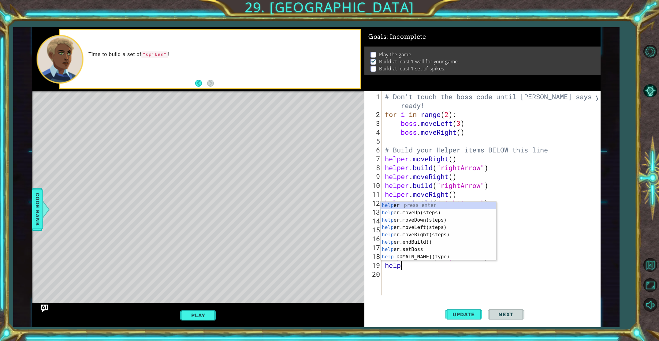
scroll to position [0, 1]
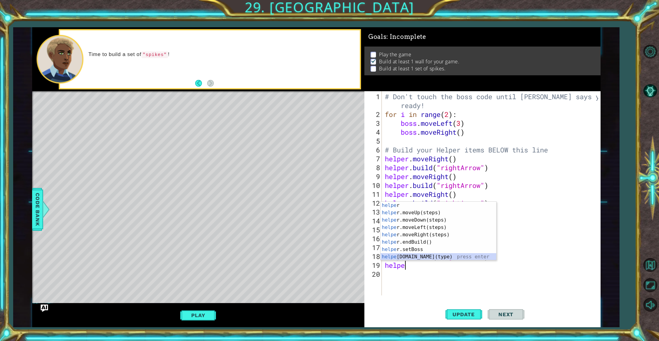
click at [427, 258] on div "helpe r press enter helpe [PERSON_NAME]moveUp(steps) press enter helpe r.moveDo…" at bounding box center [438, 238] width 116 height 73
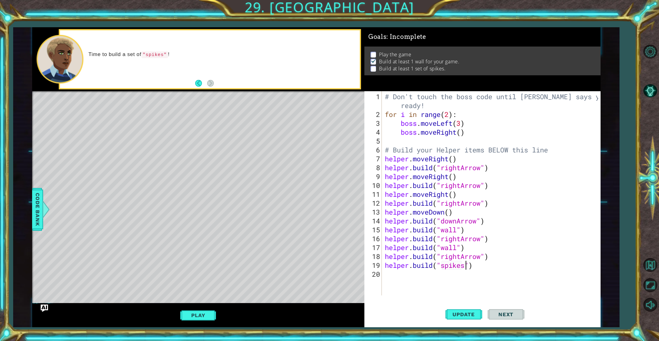
scroll to position [0, 3]
type textarea "[DOMAIN_NAME]("spikes")"
click at [459, 316] on span "Update" at bounding box center [463, 314] width 35 height 6
click at [206, 313] on button "Play" at bounding box center [198, 315] width 36 height 12
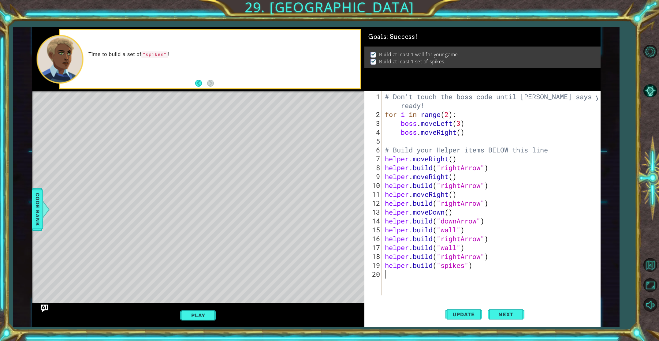
scroll to position [0, 0]
click at [489, 311] on button "Next" at bounding box center [505, 316] width 37 height 24
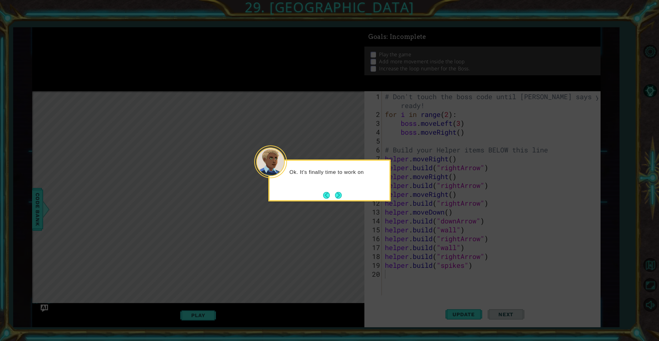
click at [344, 196] on div "Ok. It's finally time to work on" at bounding box center [329, 180] width 122 height 42
click at [337, 191] on footer at bounding box center [332, 195] width 19 height 9
drag, startPoint x: 336, startPoint y: 192, endPoint x: 332, endPoint y: 194, distance: 4.7
click at [336, 192] on button "Next" at bounding box center [338, 195] width 10 height 10
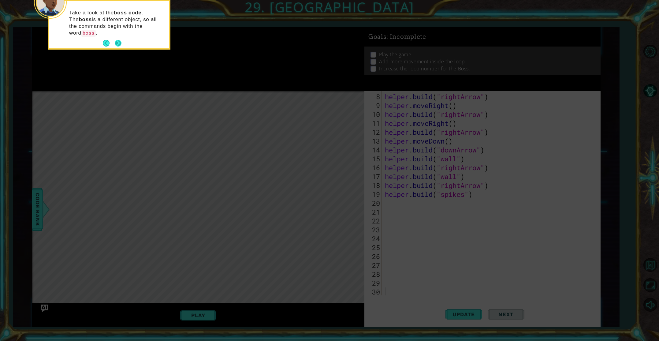
scroll to position [71, 0]
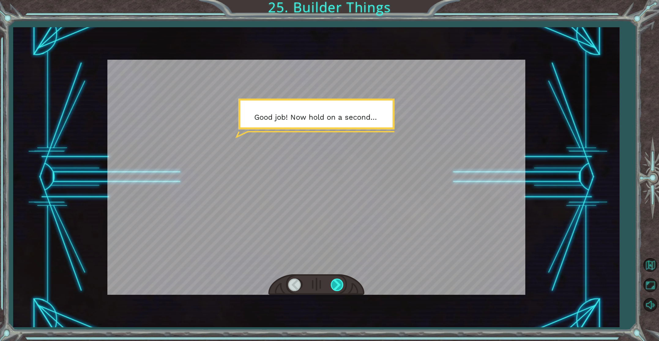
click at [337, 280] on div at bounding box center [338, 284] width 14 height 13
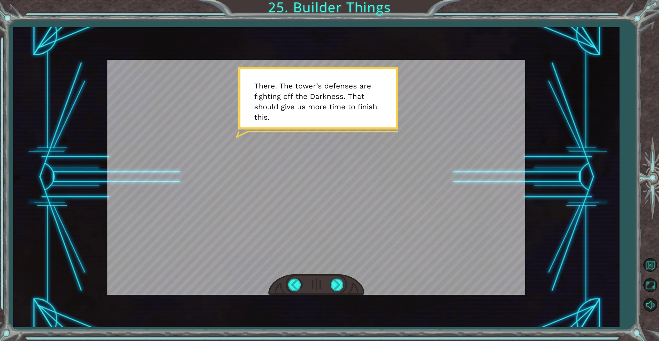
click at [330, 283] on div at bounding box center [316, 284] width 96 height 21
click at [332, 282] on div at bounding box center [338, 284] width 14 height 13
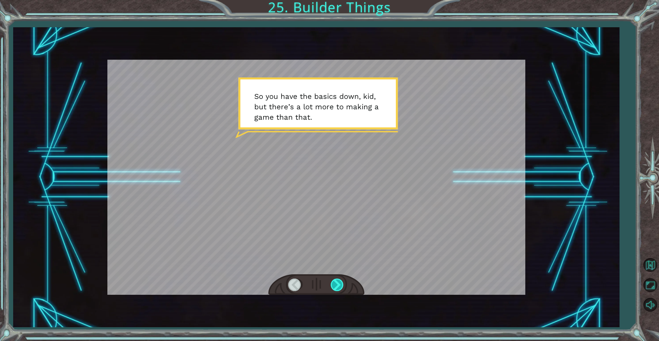
click at [332, 282] on div at bounding box center [338, 284] width 14 height 13
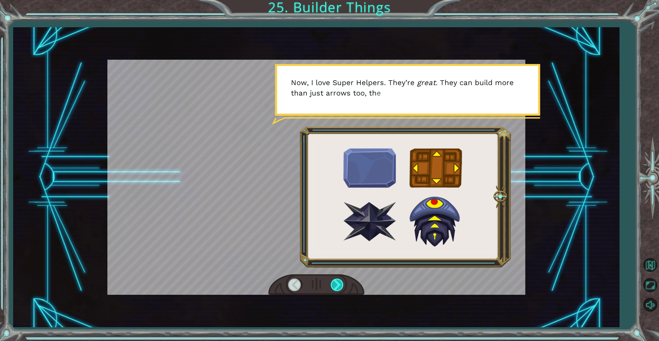
click at [334, 283] on div at bounding box center [338, 284] width 14 height 13
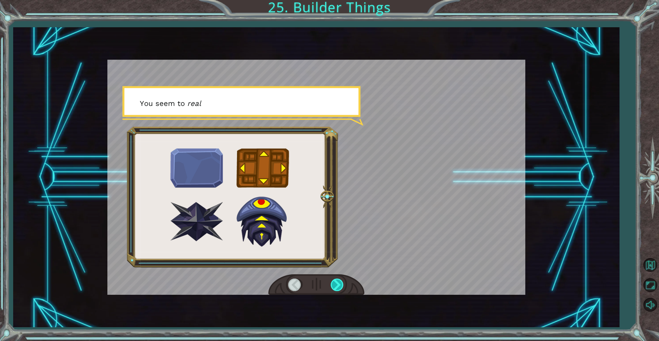
click at [334, 283] on div at bounding box center [338, 284] width 14 height 13
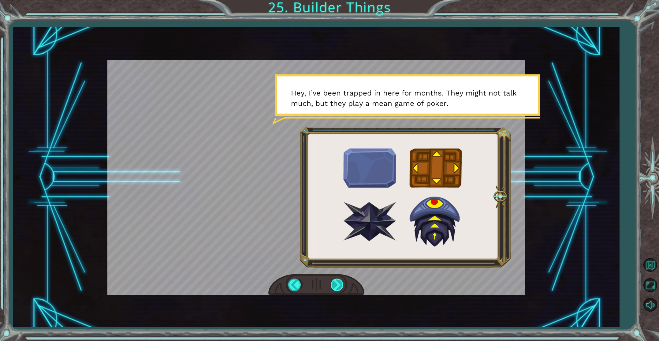
click at [334, 283] on div at bounding box center [338, 284] width 14 height 13
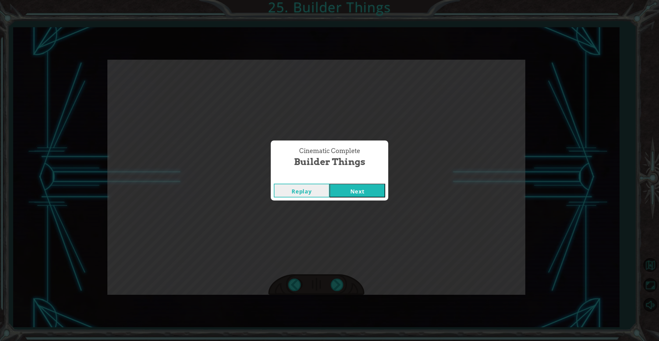
click at [340, 191] on button "Next" at bounding box center [357, 190] width 56 height 14
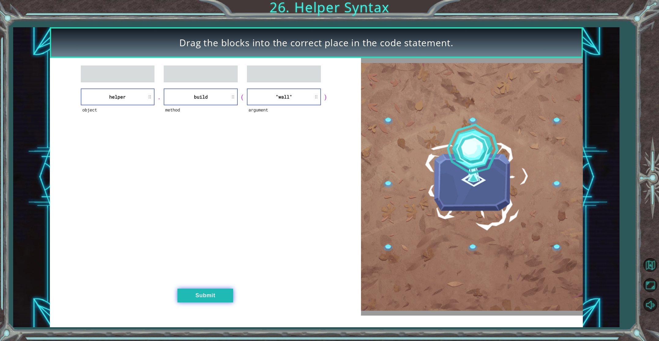
click at [183, 290] on button "Submit" at bounding box center [205, 295] width 56 height 14
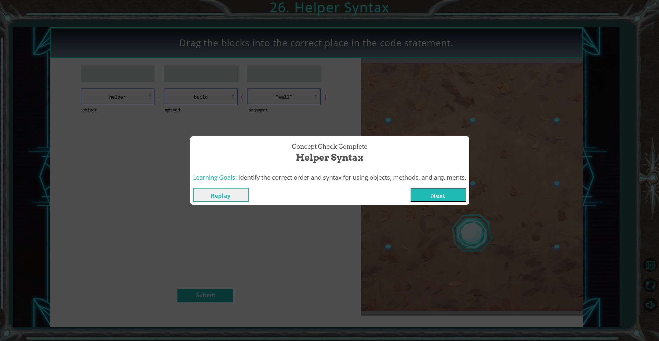
click at [440, 201] on button "Next" at bounding box center [438, 195] width 56 height 14
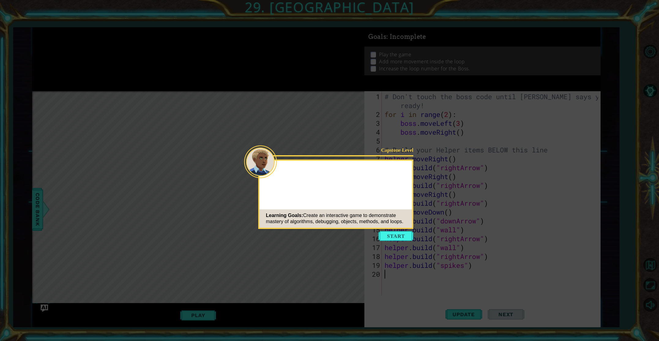
click at [386, 238] on button "Start" at bounding box center [395, 236] width 35 height 10
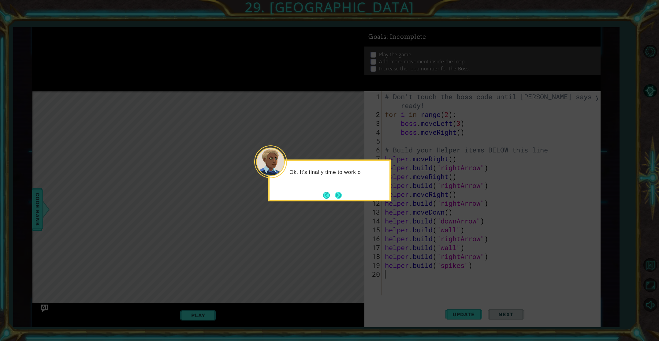
click at [341, 197] on button "Next" at bounding box center [338, 194] width 7 height 7
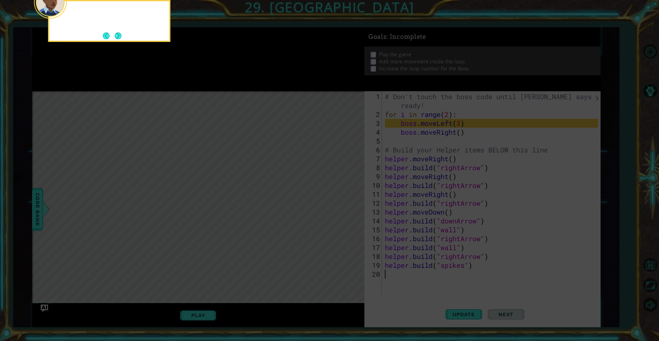
click at [341, 197] on icon at bounding box center [329, 50] width 659 height 579
click at [114, 35] on button "Back" at bounding box center [109, 35] width 12 height 7
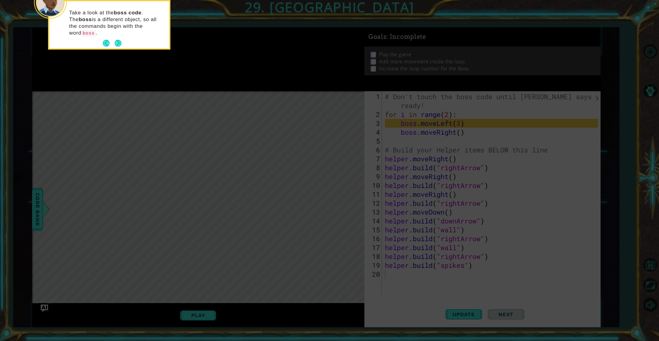
click at [118, 30] on div "Take a look at the boss code . The boss is a different object, so all the comma…" at bounding box center [109, 26] width 120 height 45
click at [119, 40] on button "Next" at bounding box center [118, 43] width 7 height 7
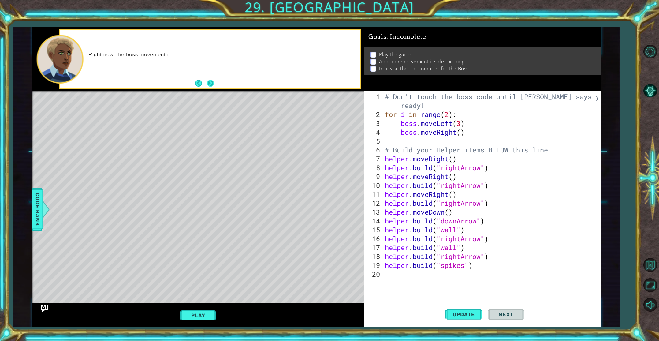
click at [207, 82] on button "Next" at bounding box center [210, 83] width 7 height 7
drag, startPoint x: 468, startPoint y: 309, endPoint x: 462, endPoint y: 313, distance: 7.4
click at [464, 312] on button "Update" at bounding box center [463, 314] width 37 height 24
click at [401, 278] on div "# Don't touch the boss code until [PERSON_NAME] says you're ready! for i in ran…" at bounding box center [491, 207] width 217 height 231
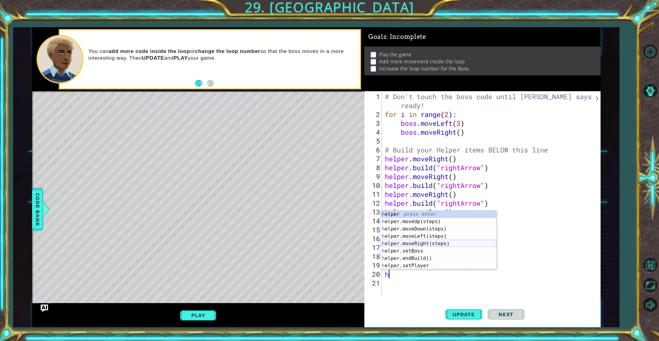
type textarea "hm"
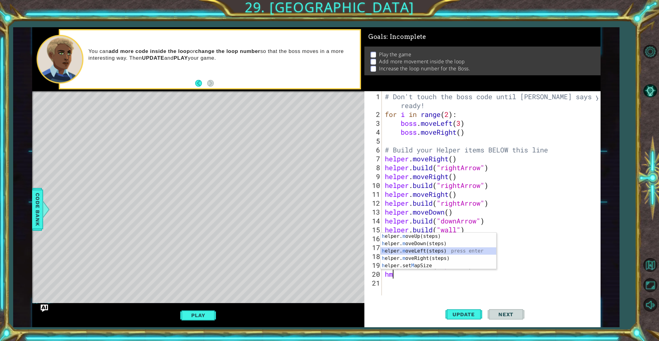
click at [421, 249] on div "h elper. m oveUp(steps) press enter h elper. m oveDown(steps) press enter h elp…" at bounding box center [438, 257] width 116 height 51
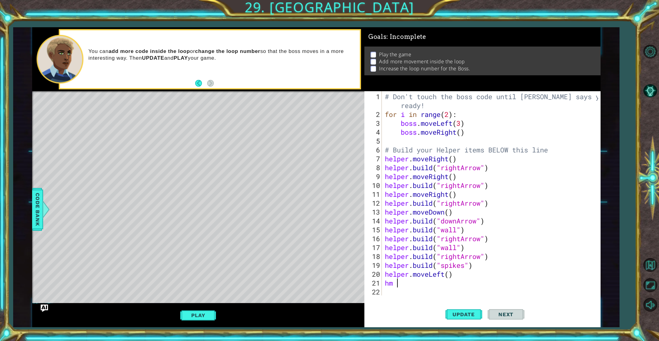
type textarea "hm"
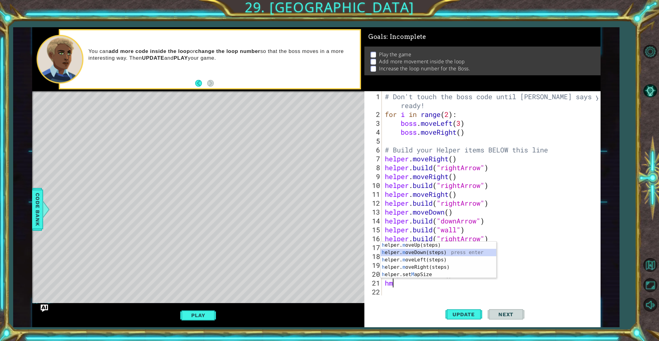
click at [424, 249] on div "h elper. m oveUp(steps) press enter h elper. m oveDown(steps) press enter h elp…" at bounding box center [438, 266] width 116 height 51
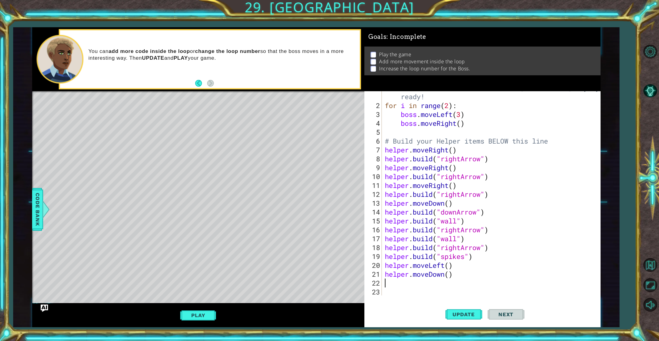
scroll to position [9, 0]
click at [458, 314] on span "Update" at bounding box center [463, 314] width 35 height 6
click at [212, 315] on button "Play" at bounding box center [198, 315] width 36 height 12
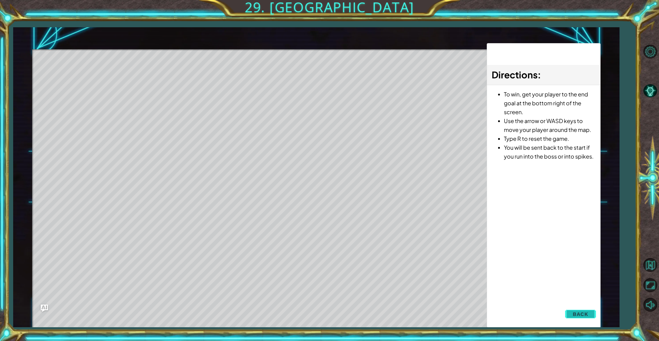
click at [571, 312] on button "Back" at bounding box center [580, 314] width 31 height 12
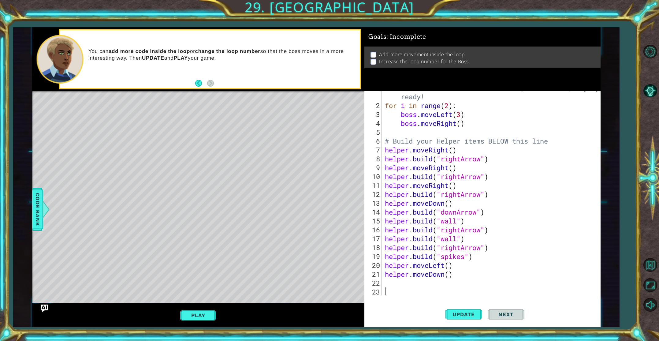
click at [413, 287] on div "# Don't touch the boss code until [PERSON_NAME] says you're ready! for i in ran…" at bounding box center [491, 198] width 217 height 231
click at [413, 281] on div "# Don't touch the boss code until [PERSON_NAME] says you're ready! for i in ran…" at bounding box center [491, 198] width 217 height 231
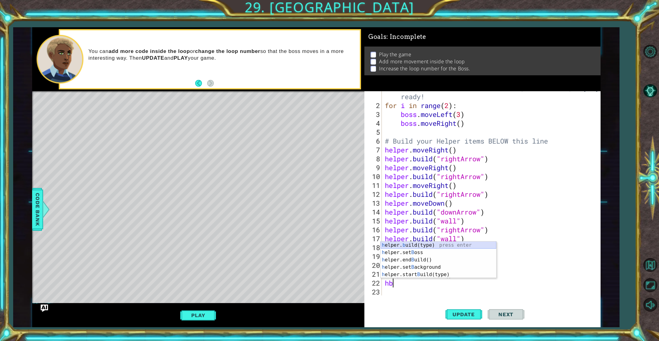
click at [416, 246] on div "h elper. b uild(type) press enter h elper.set B oss press enter h elper.end B u…" at bounding box center [438, 266] width 116 height 51
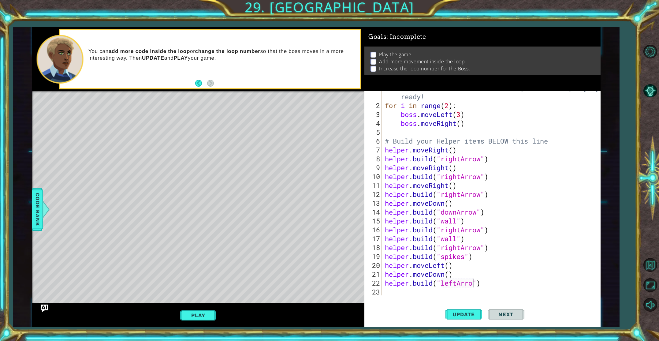
scroll to position [0, 4]
type textarea "[DOMAIN_NAME]("leftArrow")"
click at [467, 311] on span "Update" at bounding box center [463, 314] width 35 height 6
click at [389, 294] on div "# Don't touch the boss code until [PERSON_NAME] says you're ready! for i in ran…" at bounding box center [491, 198] width 217 height 231
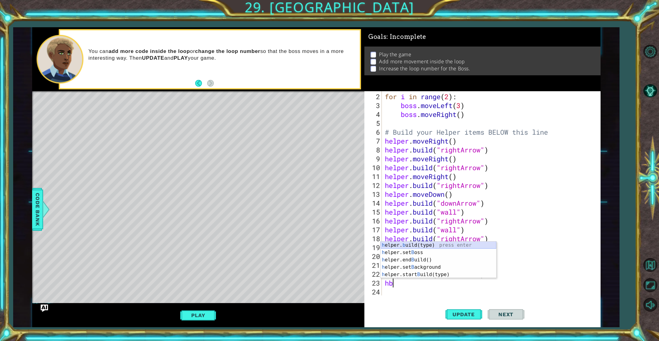
click at [415, 243] on div "h elper. b uild(type) press enter h elper.set B oss press enter h elper.end B u…" at bounding box center [438, 266] width 116 height 51
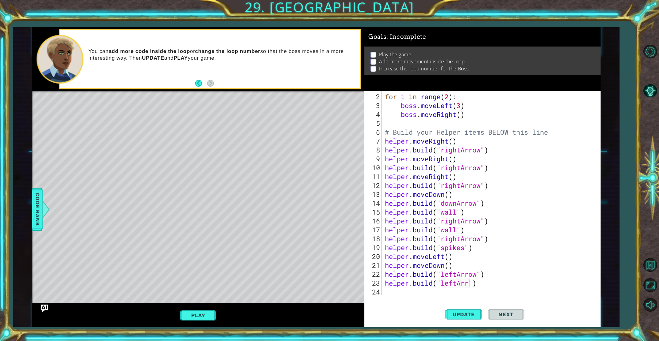
scroll to position [0, 4]
click at [465, 314] on span "Update" at bounding box center [463, 314] width 35 height 6
click at [464, 313] on span "Update" at bounding box center [463, 314] width 35 height 6
click at [195, 311] on button "Play" at bounding box center [198, 315] width 36 height 12
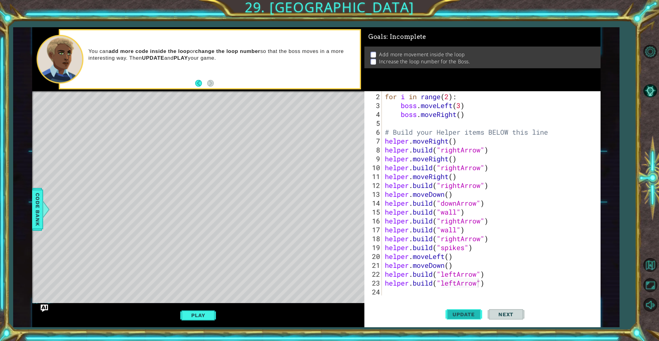
click at [466, 314] on span "Update" at bounding box center [463, 314] width 35 height 6
click at [205, 317] on button "Play" at bounding box center [198, 315] width 36 height 12
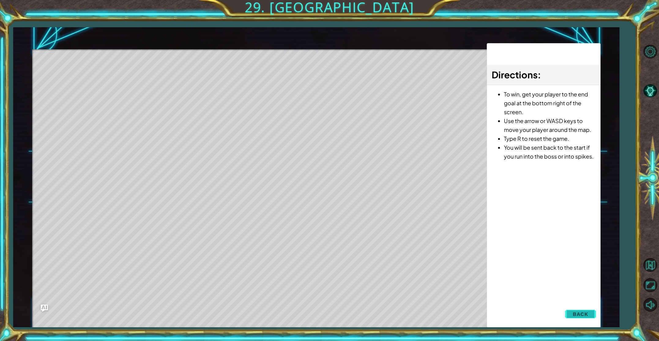
click at [578, 310] on button "Back" at bounding box center [580, 314] width 31 height 12
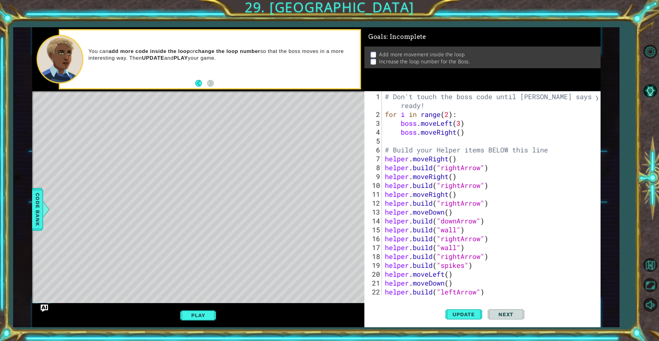
scroll to position [0, 0]
drag, startPoint x: 386, startPoint y: 151, endPoint x: 549, endPoint y: 148, distance: 163.0
click at [549, 148] on div "# Don't touch the boss code until [PERSON_NAME] says you're ready! for i in ran…" at bounding box center [491, 207] width 217 height 231
type textarea "# Build your Helper items BELOW this line"
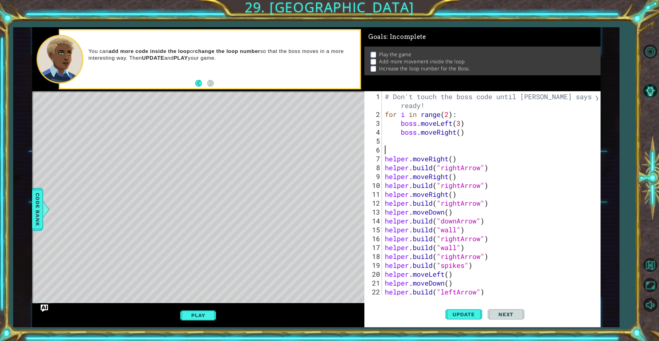
click at [385, 160] on div "# Don't touch the boss code until [PERSON_NAME] says you're ready! for i in ran…" at bounding box center [491, 207] width 217 height 231
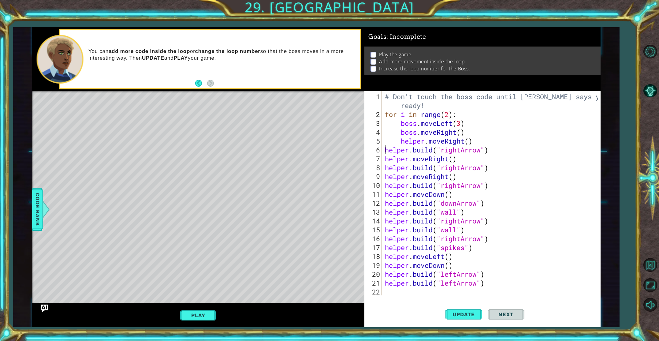
click at [385, 150] on div "# Don't touch the boss code until [PERSON_NAME] says you're ready! for i in ran…" at bounding box center [491, 207] width 217 height 231
click at [385, 159] on div "# Don't touch the boss code until [PERSON_NAME] says you're ready! for i in ran…" at bounding box center [491, 207] width 217 height 231
click at [388, 149] on div "# Don't touch the boss code until [PERSON_NAME] says you're ready! for i in ran…" at bounding box center [491, 207] width 217 height 231
click at [387, 158] on div "# Don't touch the boss code until [PERSON_NAME] says you're ready! for i in ran…" at bounding box center [491, 207] width 217 height 231
click at [385, 168] on div "# Don't touch the boss code until [PERSON_NAME] says you're ready! for i in ran…" at bounding box center [491, 207] width 217 height 231
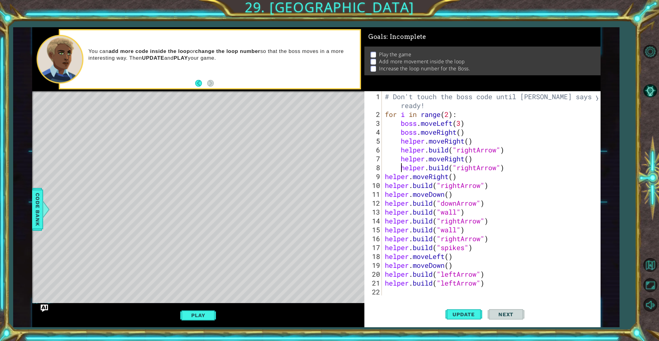
click at [386, 178] on div "# Don't touch the boss code until [PERSON_NAME] says you're ready! for i in ran…" at bounding box center [491, 207] width 217 height 231
click at [388, 187] on div "# Don't touch the boss code until [PERSON_NAME] says you're ready! for i in ran…" at bounding box center [491, 207] width 217 height 231
click at [385, 186] on div "# Don't touch the boss code until [PERSON_NAME] says you're ready! for i in ran…" at bounding box center [491, 207] width 217 height 231
click at [386, 194] on div "# Don't touch the boss code until [PERSON_NAME] says you're ready! for i in ran…" at bounding box center [491, 207] width 217 height 231
click at [384, 202] on div "# Don't touch the boss code until [PERSON_NAME] says you're ready! for i in ran…" at bounding box center [491, 207] width 217 height 231
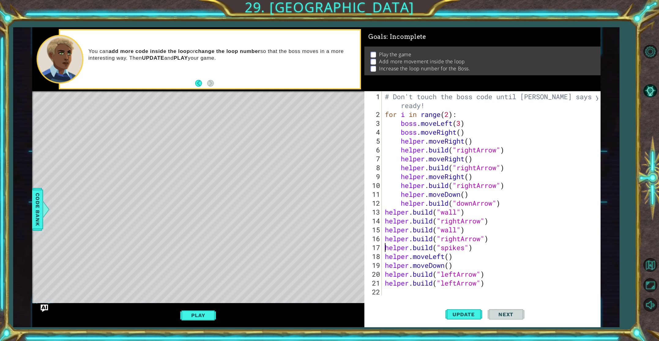
click at [387, 248] on div "# Don't touch the boss code until [PERSON_NAME] says you're ready! for i in ran…" at bounding box center [491, 207] width 217 height 231
click at [386, 239] on div "# Don't touch the boss code until [PERSON_NAME] says you're ready! for i in ran…" at bounding box center [491, 207] width 217 height 231
click at [386, 229] on div "# Don't touch the boss code until [PERSON_NAME] says you're ready! for i in ran…" at bounding box center [491, 207] width 217 height 231
click at [385, 219] on div "# Don't touch the boss code until [PERSON_NAME] says you're ready! for i in ran…" at bounding box center [491, 207] width 217 height 231
click at [385, 213] on div "# Don't touch the boss code until [PERSON_NAME] says you're ready! for i in ran…" at bounding box center [491, 207] width 217 height 231
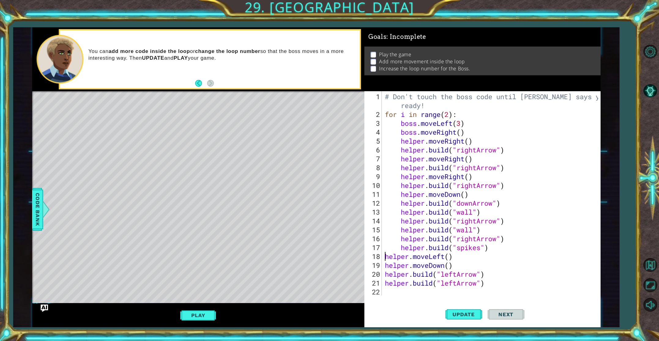
click at [385, 257] on div "# Don't touch the boss code until [PERSON_NAME] says you're ready! for i in ran…" at bounding box center [491, 207] width 217 height 231
click at [385, 265] on div "# Don't touch the boss code until [PERSON_NAME] says you're ready! for i in ran…" at bounding box center [491, 207] width 217 height 231
click at [386, 276] on div "# Don't touch the boss code until [PERSON_NAME] says you're ready! for i in ran…" at bounding box center [491, 207] width 217 height 231
click at [387, 282] on div "# Don't touch the boss code until [PERSON_NAME] says you're ready! for i in ran…" at bounding box center [491, 207] width 217 height 231
click at [450, 113] on div "# Don't touch the boss code until [PERSON_NAME] says you're ready! for i in ran…" at bounding box center [491, 207] width 217 height 231
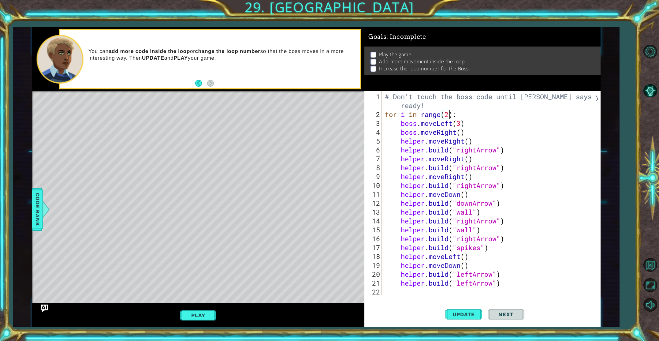
scroll to position [0, 3]
click at [462, 133] on div "# Don't touch the boss code until [PERSON_NAME] says you're ready! for i in ran…" at bounding box center [491, 207] width 217 height 231
click at [468, 139] on div "# Don't touch the boss code until [PERSON_NAME] says you're ready! for i in ran…" at bounding box center [491, 207] width 217 height 231
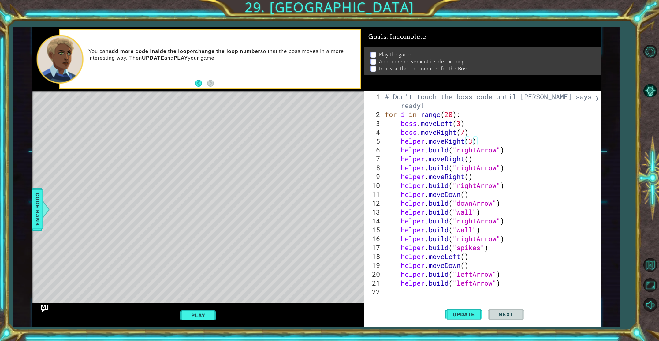
click at [470, 160] on div "# Don't touch the boss code until [PERSON_NAME] says you're ready! for i in ran…" at bounding box center [491, 207] width 217 height 231
click at [470, 178] on div "# Don't touch the boss code until [PERSON_NAME] says you're ready! for i in ran…" at bounding box center [491, 207] width 217 height 231
click at [473, 180] on div "# Don't touch the boss code until [PERSON_NAME] says you're ready! for i in ran…" at bounding box center [491, 207] width 217 height 231
click at [467, 196] on div "# Don't touch the boss code until [PERSON_NAME] says you're ready! for i in ran…" at bounding box center [491, 207] width 217 height 231
click at [466, 256] on div "# Don't touch the boss code until [PERSON_NAME] says you're ready! for i in ran…" at bounding box center [491, 207] width 217 height 231
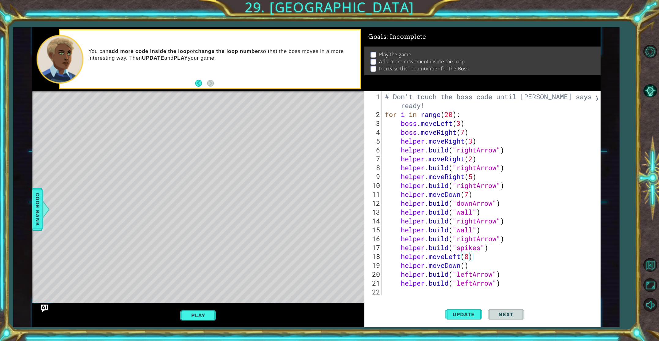
click at [465, 265] on div "# Don't touch the boss code until [PERSON_NAME] says you're ready! for i in ran…" at bounding box center [491, 207] width 217 height 231
type textarea "helper.moveDown(6)"
click at [462, 313] on span "Update" at bounding box center [463, 314] width 35 height 6
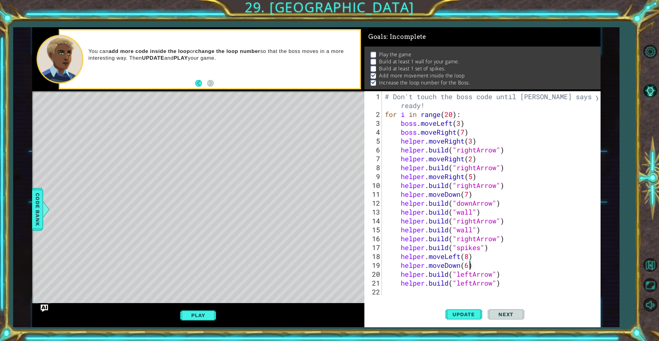
click at [440, 294] on div "# Don't touch the boss code until [PERSON_NAME] says you're ready! for i in ran…" at bounding box center [491, 207] width 217 height 231
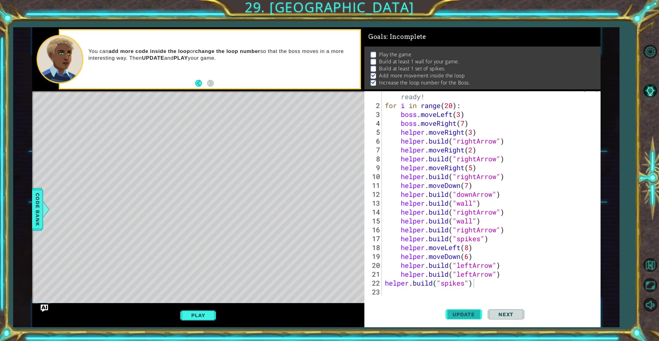
click at [469, 320] on button "Update" at bounding box center [463, 314] width 37 height 24
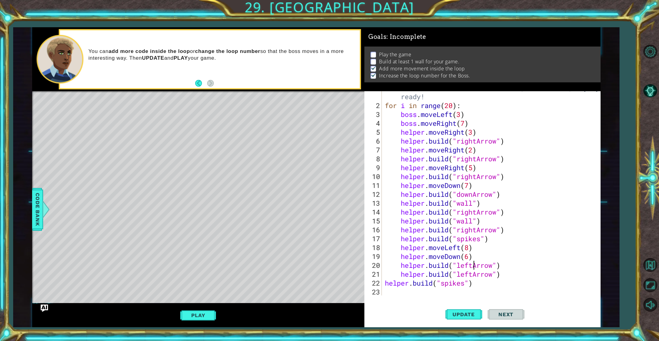
type textarea "helper.moveDown(6)"
click at [413, 296] on div "helper.moveDown(6) 1 2 3 4 5 6 7 8 9 10 11 12 13 14 15 16 17 18 19 20 21 22 23 …" at bounding box center [482, 209] width 236 height 236
click at [397, 291] on div "# Don't touch the boss code until [PERSON_NAME] says you're ready! for i in ran…" at bounding box center [491, 198] width 217 height 231
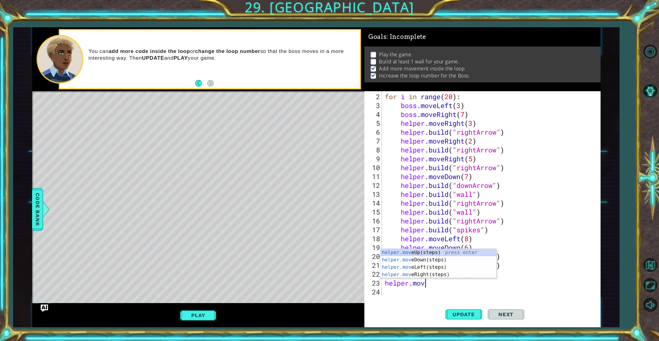
scroll to position [0, 2]
type textarea "helper.move"
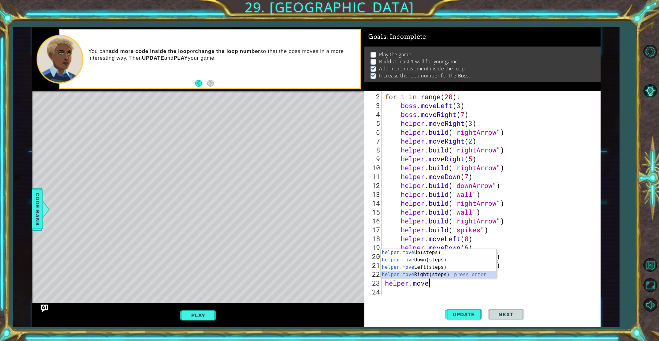
click at [421, 272] on div "helper.move Up(steps) press enter helper.move Down(steps) press enter helper.mo…" at bounding box center [438, 271] width 116 height 44
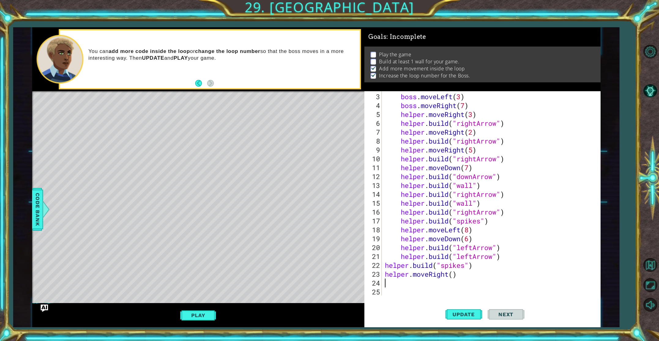
scroll to position [27, 0]
click at [454, 274] on div "boss . moveLeft ( 3 ) boss . moveRight ( 7 ) helper . moveRight ( 3 ) helper . …" at bounding box center [491, 203] width 217 height 222
type textarea "helper.moveRight(1)"
click at [459, 312] on span "Update" at bounding box center [463, 314] width 35 height 6
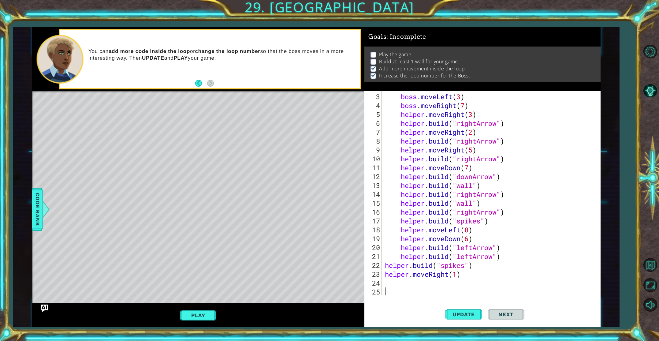
click at [435, 287] on div "boss . moveLeft ( 3 ) boss . moveRight ( 7 ) helper . moveRight ( 3 ) helper . …" at bounding box center [491, 203] width 217 height 222
click at [420, 279] on div "boss . moveLeft ( 3 ) boss . moveRight ( 7 ) helper . moveRight ( 3 ) helper . …" at bounding box center [491, 203] width 217 height 222
type textarea "[DOMAIN_NAME]("wall")"
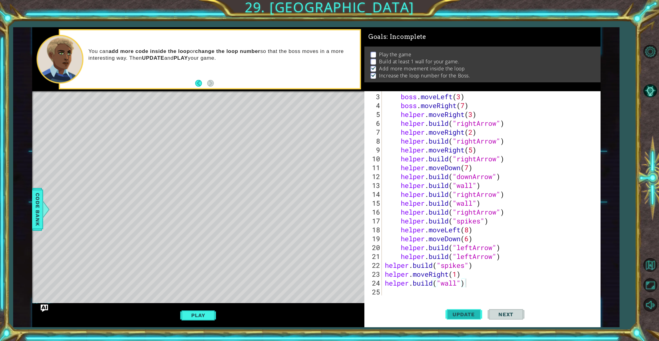
click at [452, 306] on button "Update" at bounding box center [463, 314] width 37 height 24
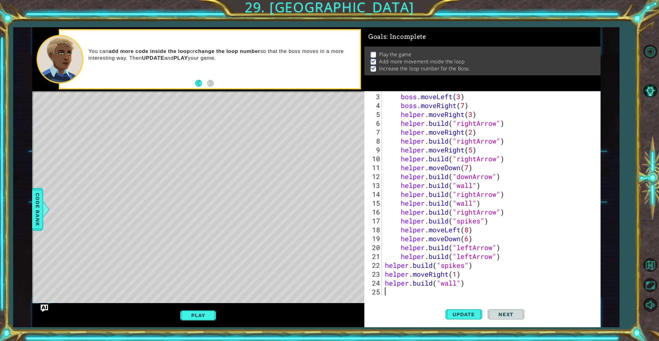
click at [425, 293] on div "boss . moveLeft ( 3 ) boss . moveRight ( 7 ) helper . moveRight ( 3 ) helper . …" at bounding box center [491, 203] width 217 height 222
click at [453, 313] on span "Update" at bounding box center [463, 314] width 35 height 6
click at [198, 316] on button "Play" at bounding box center [198, 315] width 36 height 12
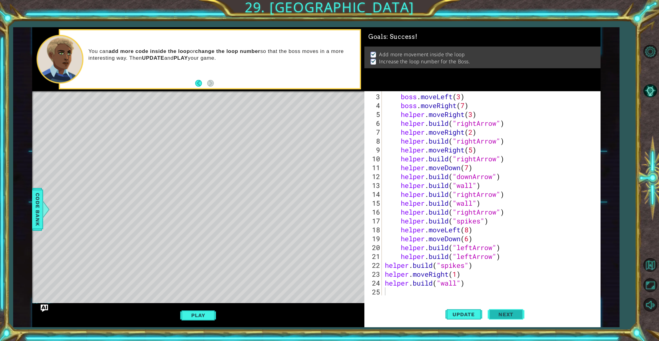
click at [495, 313] on span "Next" at bounding box center [505, 315] width 27 height 6
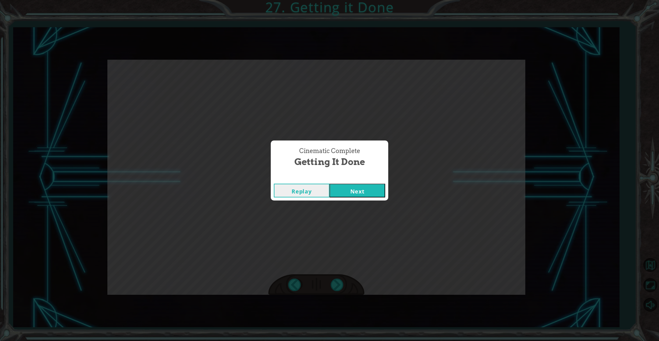
click at [352, 194] on button "Next" at bounding box center [357, 190] width 56 height 14
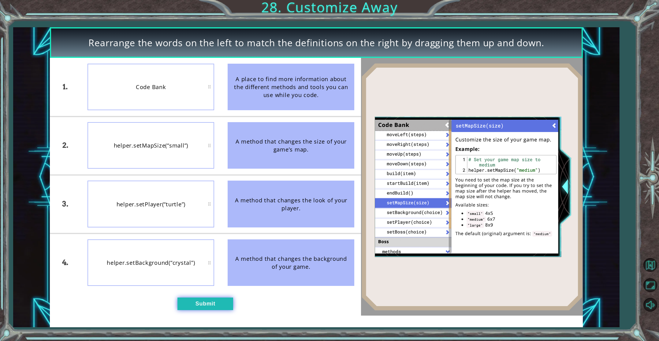
click at [206, 304] on button "Submit" at bounding box center [205, 303] width 56 height 13
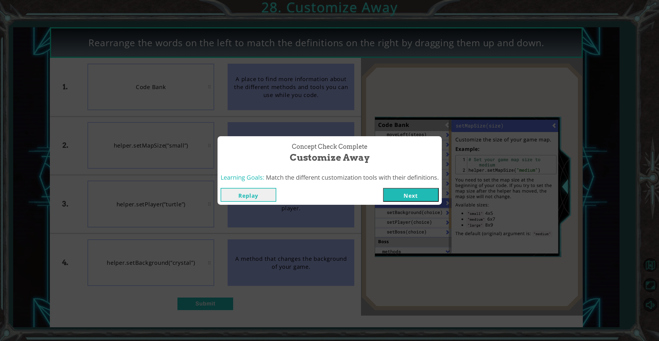
click at [399, 192] on button "Next" at bounding box center [411, 195] width 56 height 14
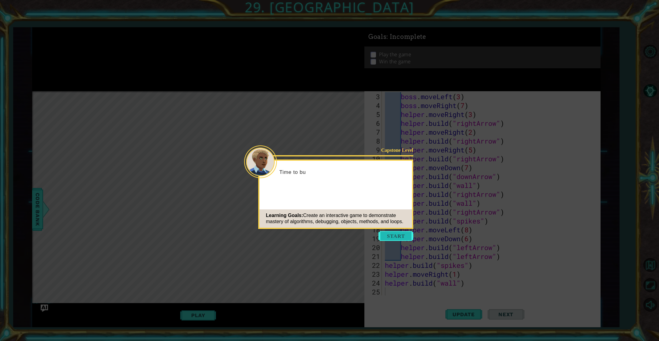
click at [403, 234] on button "Start" at bounding box center [395, 236] width 35 height 10
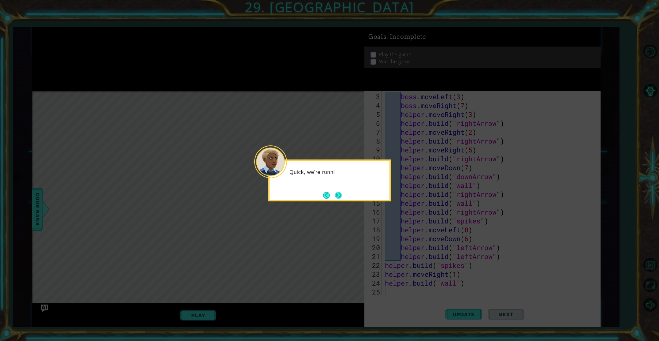
click at [338, 194] on button "Next" at bounding box center [338, 195] width 7 height 7
click at [337, 195] on button "Next" at bounding box center [338, 194] width 7 height 7
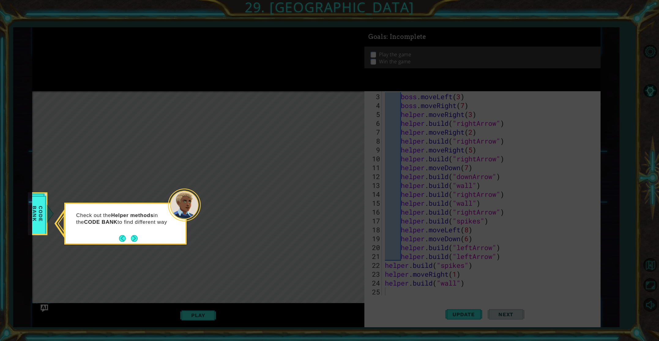
click at [134, 238] on button "Next" at bounding box center [134, 238] width 8 height 8
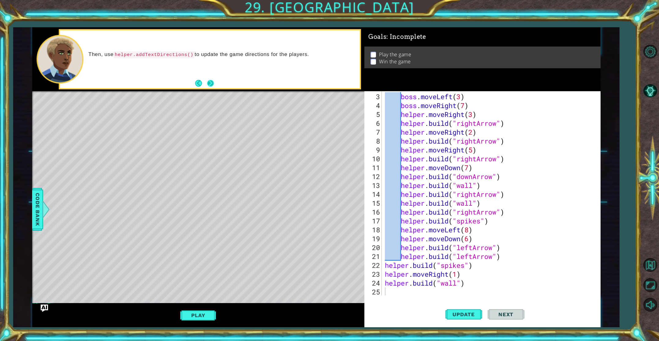
click at [211, 83] on button "Next" at bounding box center [210, 83] width 7 height 7
click at [212, 84] on button "Next" at bounding box center [210, 83] width 8 height 8
click at [455, 309] on button "Update" at bounding box center [463, 314] width 37 height 24
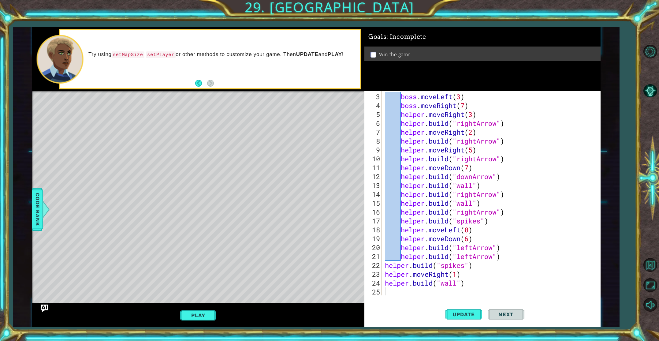
click at [197, 311] on button "Play" at bounding box center [198, 315] width 36 height 12
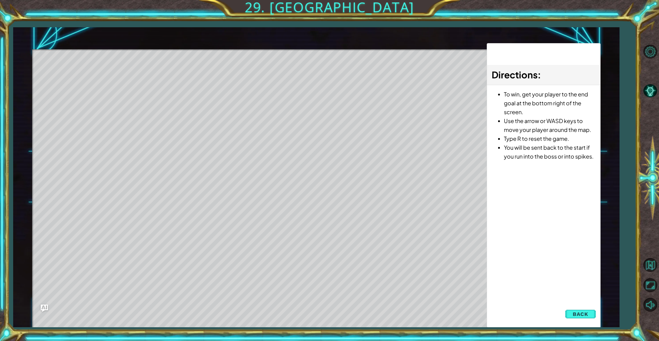
drag, startPoint x: 94, startPoint y: 93, endPoint x: 214, endPoint y: 120, distance: 122.7
click at [213, 119] on div "Level Map" at bounding box center [173, 139] width 283 height 180
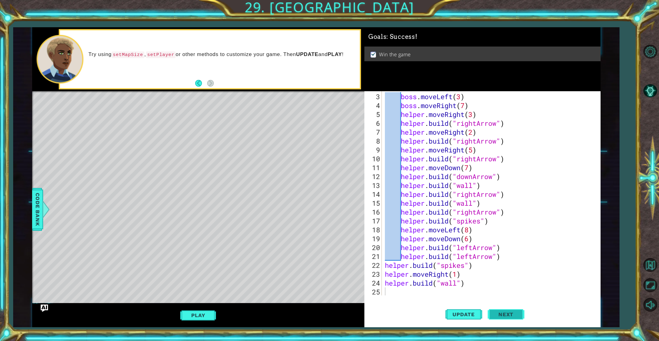
click at [503, 318] on button "Next" at bounding box center [505, 315] width 37 height 24
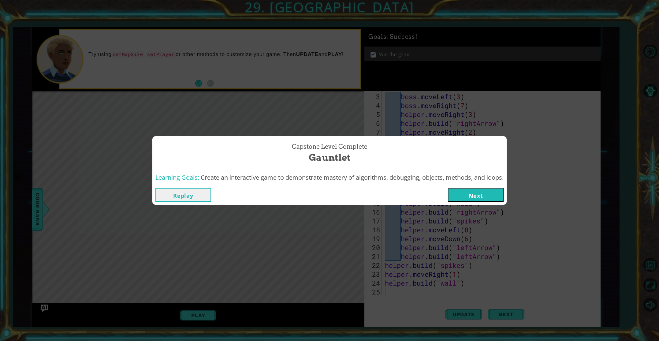
click at [486, 194] on button "Next" at bounding box center [476, 195] width 56 height 14
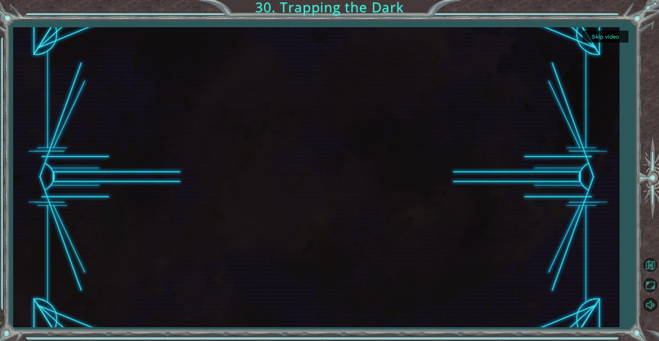
click at [620, 35] on button "Skip video" at bounding box center [605, 37] width 46 height 12
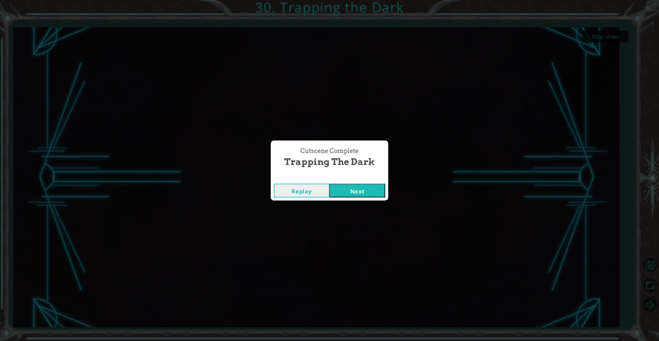
click at [357, 191] on button "Next" at bounding box center [357, 190] width 56 height 14
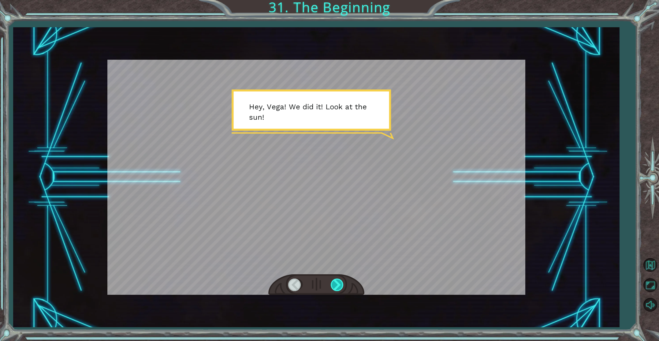
click at [337, 279] on div at bounding box center [338, 284] width 14 height 13
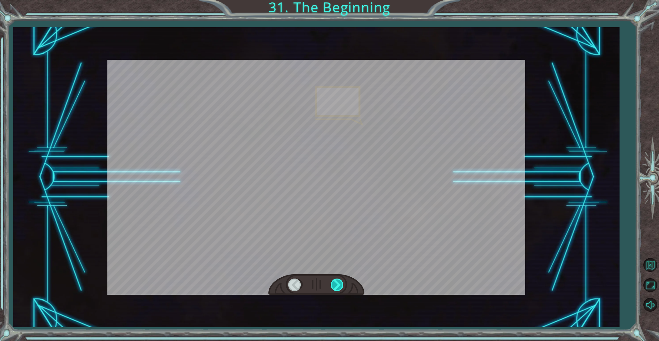
click at [337, 279] on div at bounding box center [338, 284] width 14 height 13
click at [337, 280] on div at bounding box center [338, 284] width 14 height 13
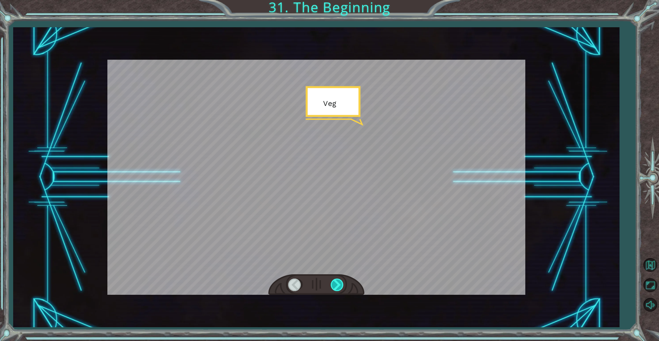
click at [337, 280] on div at bounding box center [338, 284] width 14 height 13
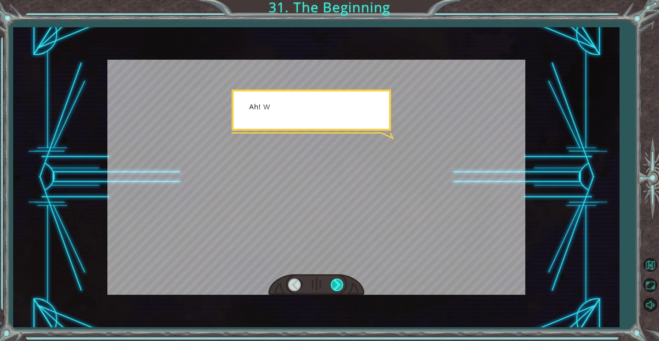
click at [337, 279] on div at bounding box center [338, 284] width 14 height 13
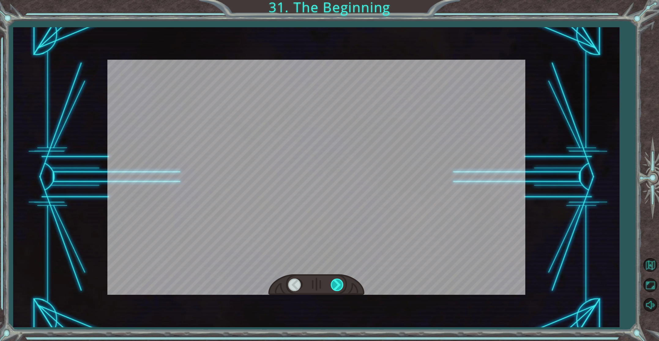
click at [337, 279] on div at bounding box center [338, 284] width 14 height 13
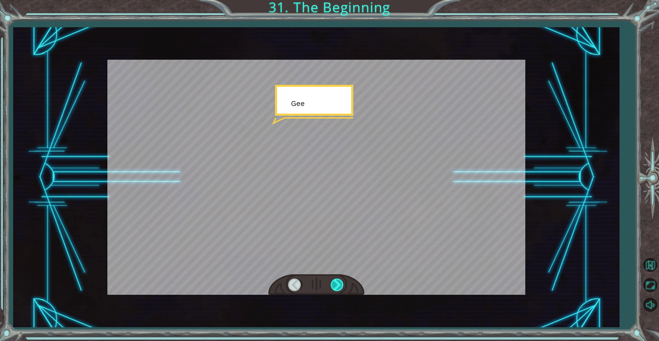
click at [337, 279] on div at bounding box center [338, 284] width 14 height 13
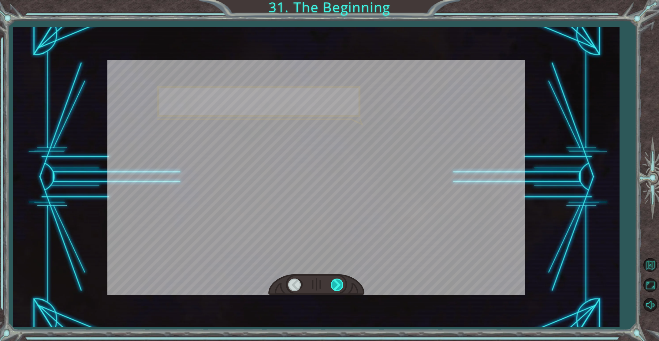
click at [337, 279] on div at bounding box center [338, 284] width 14 height 13
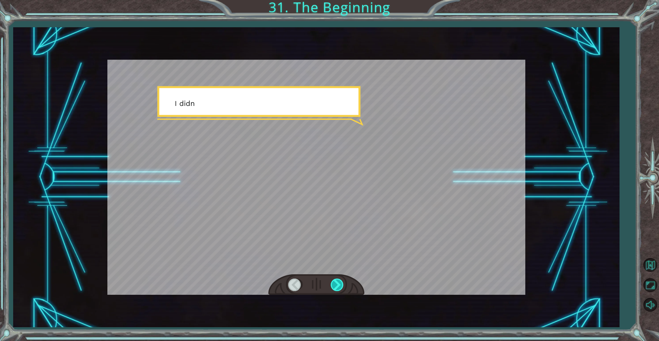
click at [337, 279] on div at bounding box center [338, 284] width 14 height 13
click at [337, 280] on div at bounding box center [338, 284] width 14 height 13
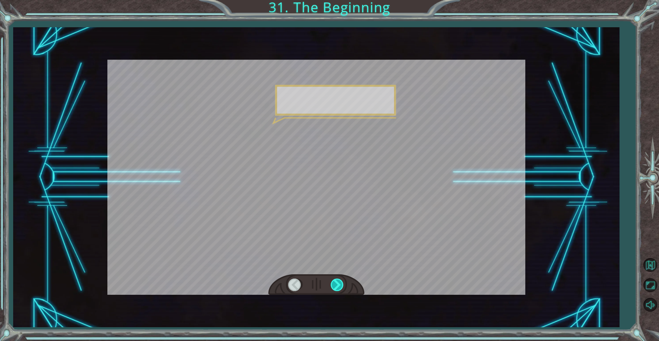
click at [337, 280] on div at bounding box center [338, 284] width 14 height 13
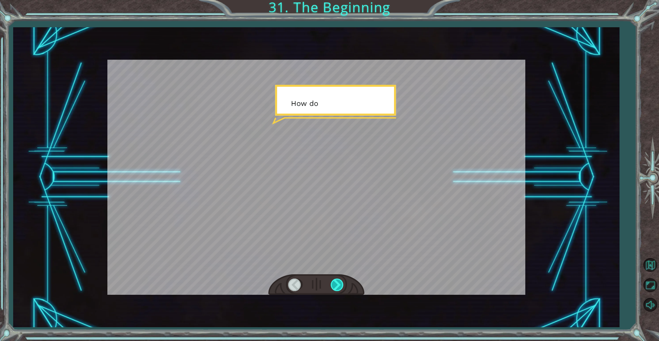
click at [337, 280] on div at bounding box center [338, 284] width 14 height 13
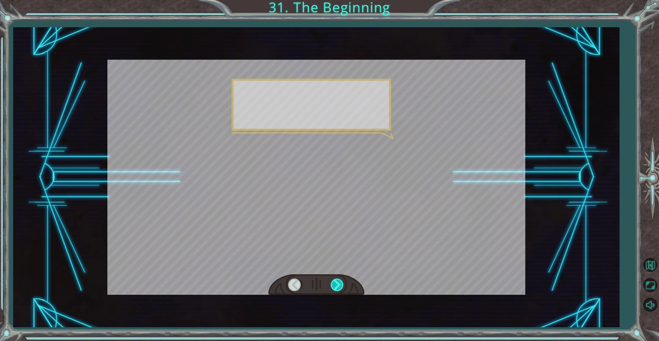
click at [337, 280] on div at bounding box center [338, 284] width 14 height 13
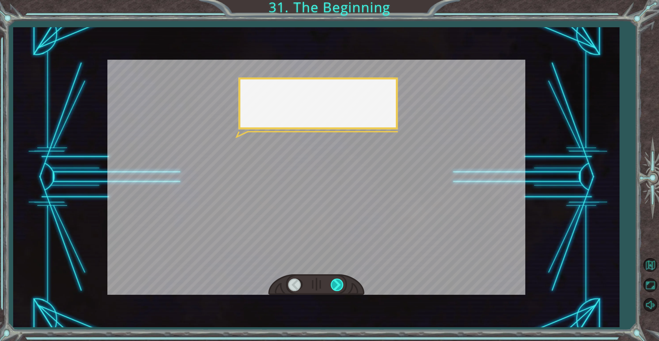
click at [337, 280] on div at bounding box center [338, 284] width 14 height 13
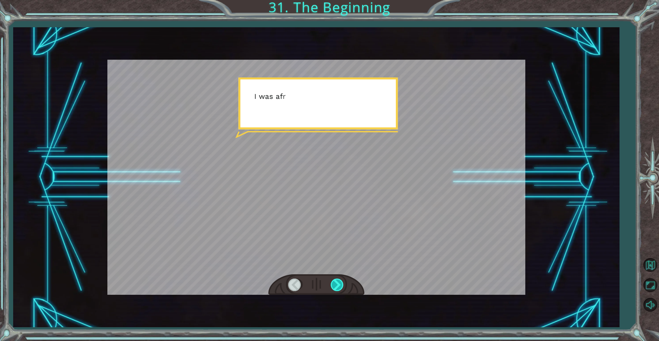
click at [337, 280] on div at bounding box center [338, 284] width 14 height 13
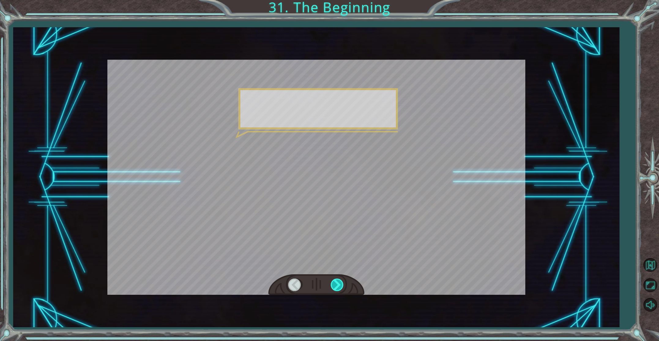
click at [337, 280] on div at bounding box center [338, 284] width 14 height 13
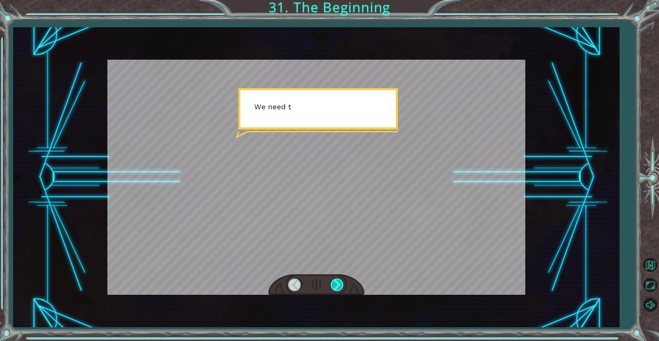
click at [337, 280] on div at bounding box center [338, 284] width 14 height 13
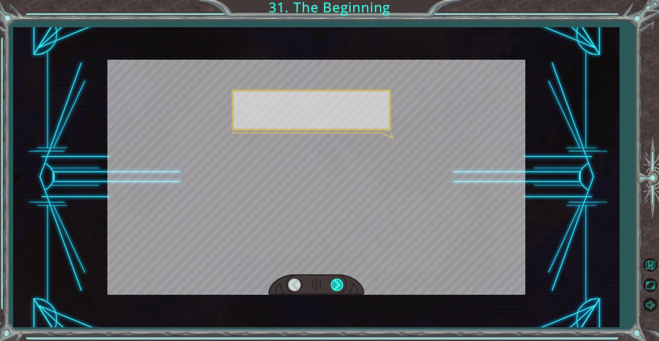
click at [337, 280] on div at bounding box center [338, 284] width 14 height 13
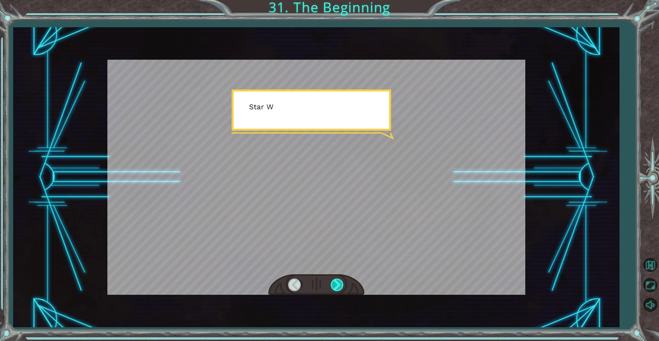
click at [337, 280] on div at bounding box center [338, 284] width 14 height 13
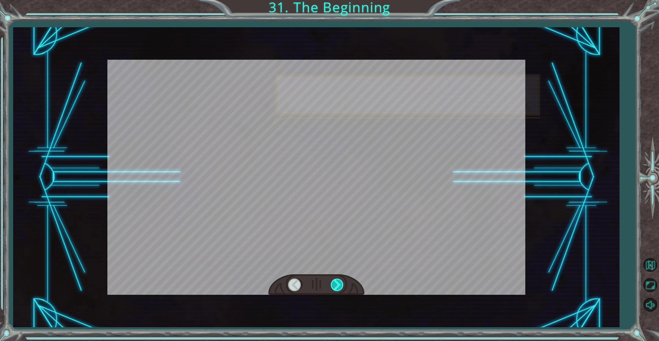
click at [337, 280] on div at bounding box center [338, 284] width 14 height 13
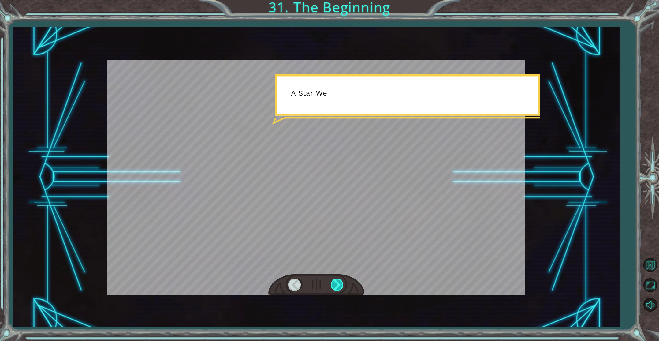
click at [337, 280] on div at bounding box center [338, 284] width 14 height 13
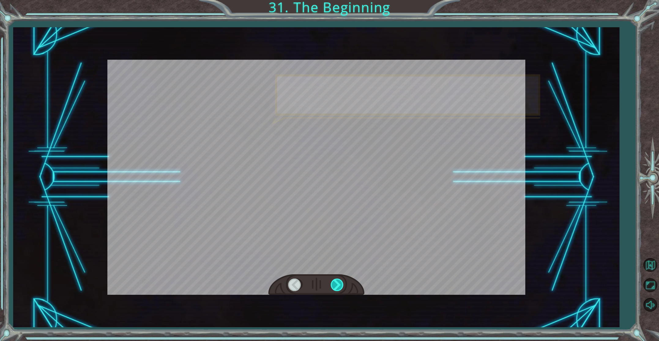
click at [337, 280] on div at bounding box center [338, 284] width 14 height 13
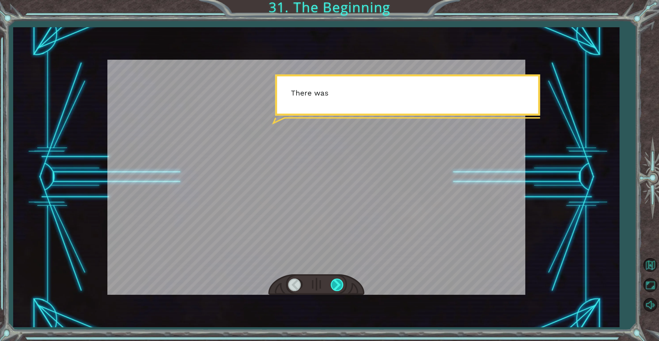
click at [337, 280] on div at bounding box center [338, 284] width 14 height 13
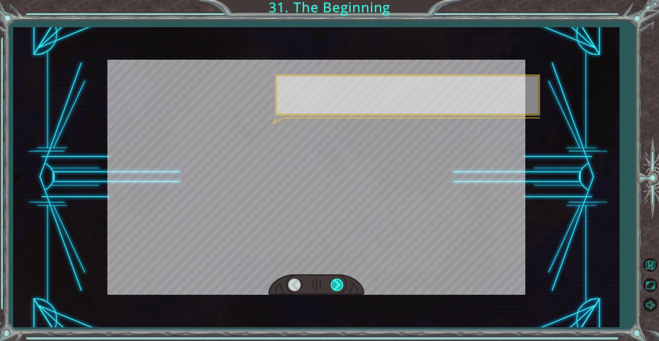
click at [337, 280] on div at bounding box center [338, 284] width 14 height 13
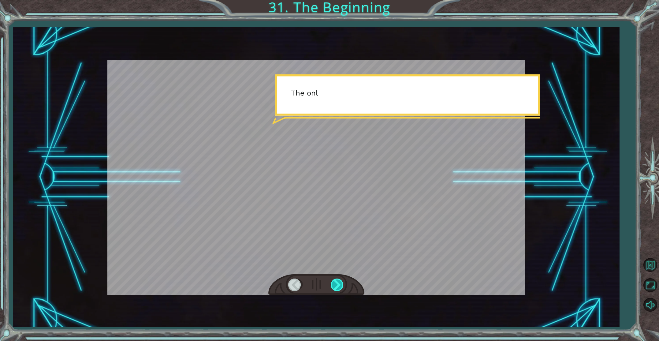
click at [337, 280] on div at bounding box center [338, 284] width 14 height 13
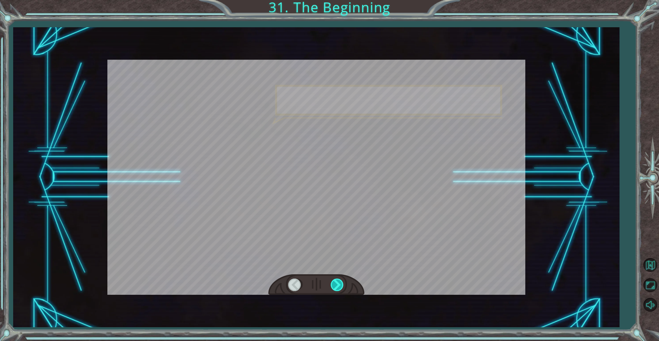
click at [337, 280] on div at bounding box center [338, 284] width 14 height 13
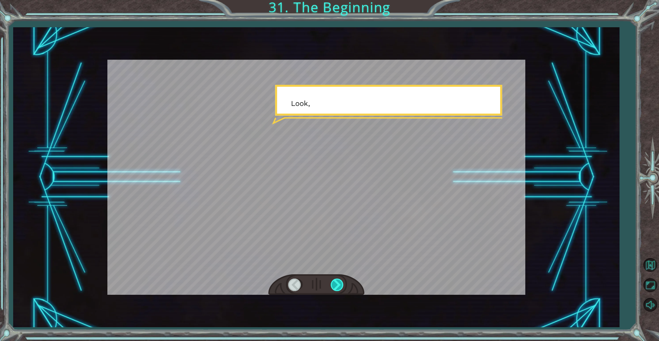
click at [337, 280] on div at bounding box center [338, 284] width 14 height 13
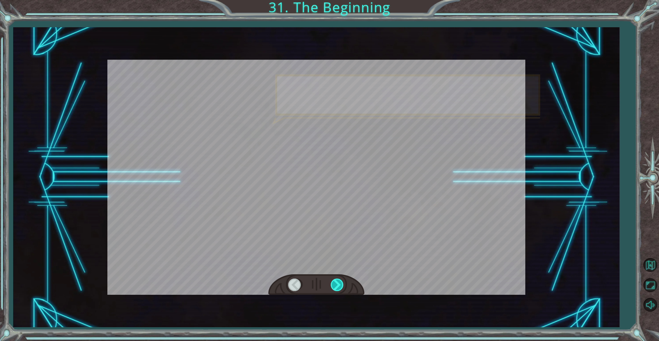
click at [337, 280] on div at bounding box center [338, 284] width 14 height 13
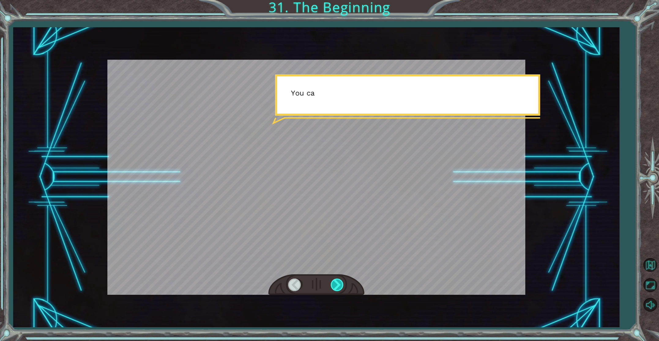
click at [337, 280] on div at bounding box center [338, 284] width 14 height 13
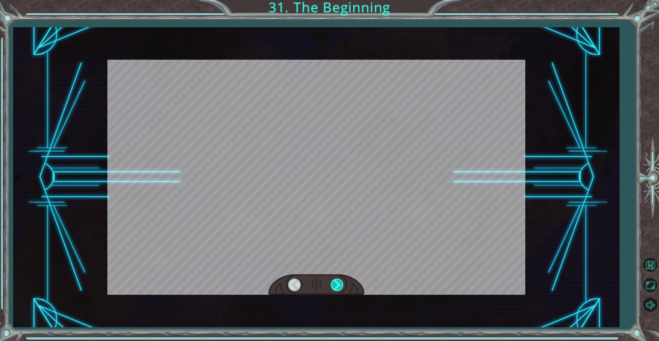
click at [337, 280] on div at bounding box center [338, 284] width 14 height 13
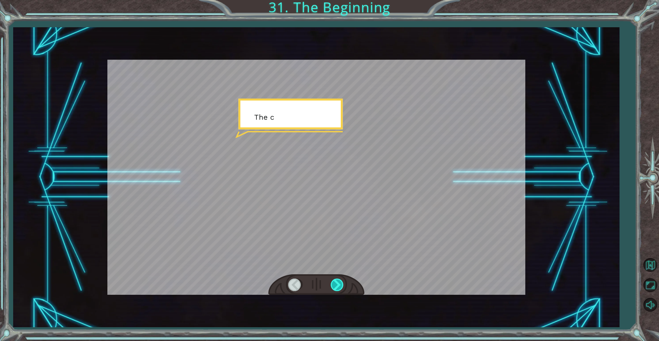
click at [337, 280] on div at bounding box center [338, 284] width 14 height 13
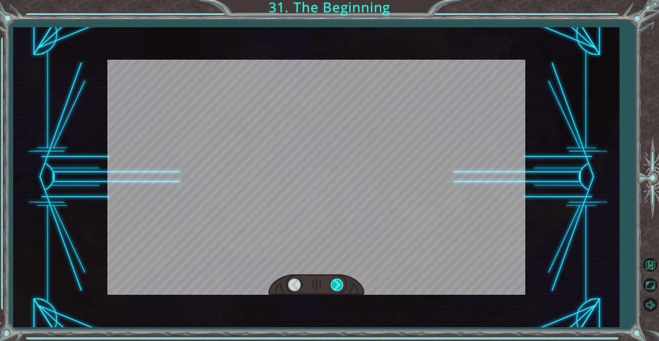
click at [337, 280] on div at bounding box center [338, 284] width 14 height 13
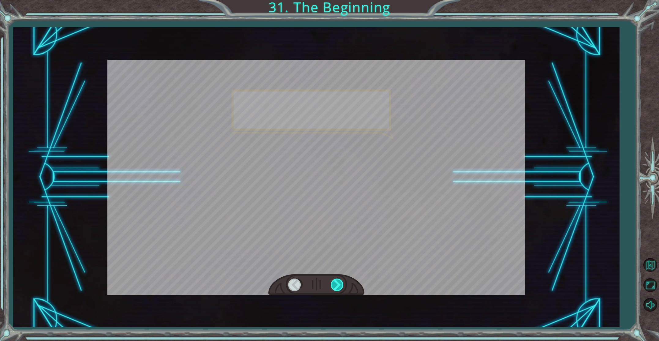
click at [337, 280] on div at bounding box center [338, 284] width 14 height 13
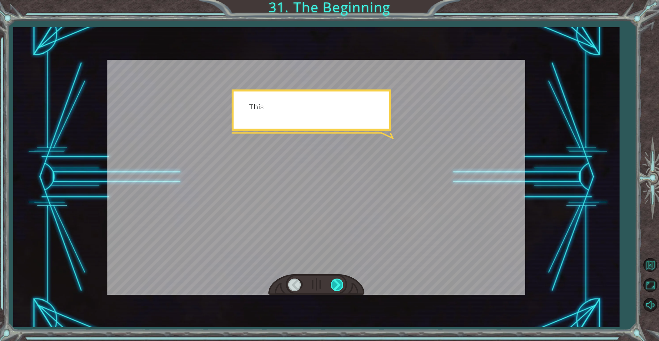
click at [337, 280] on div at bounding box center [338, 284] width 14 height 13
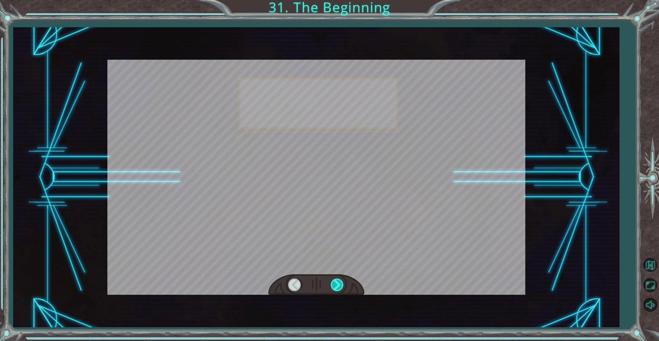
click at [337, 280] on div at bounding box center [338, 284] width 14 height 13
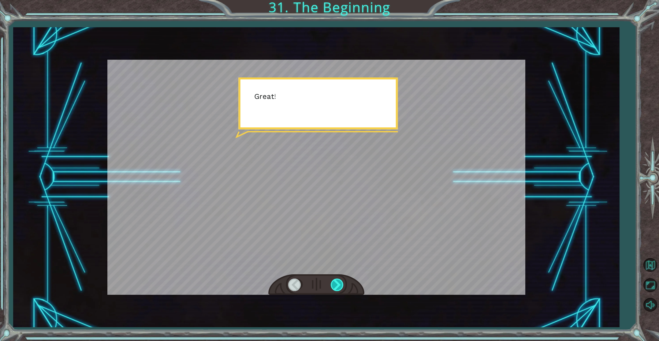
click at [337, 281] on div at bounding box center [338, 284] width 14 height 13
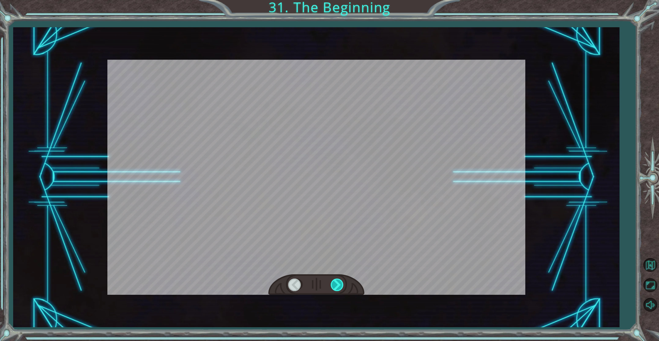
click at [337, 281] on div at bounding box center [338, 284] width 14 height 13
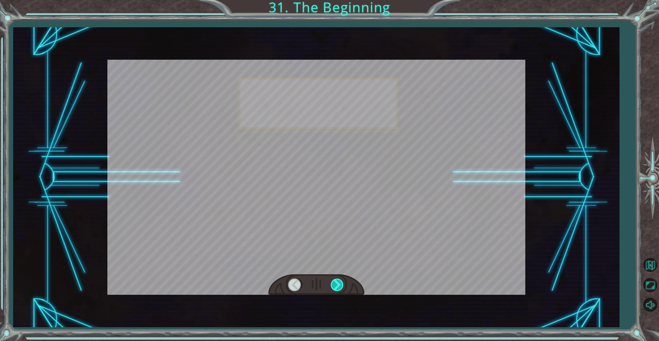
click at [337, 281] on div at bounding box center [338, 284] width 14 height 13
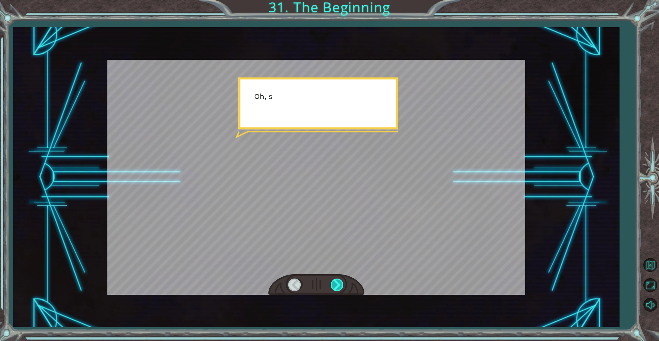
click at [337, 281] on div at bounding box center [338, 284] width 14 height 13
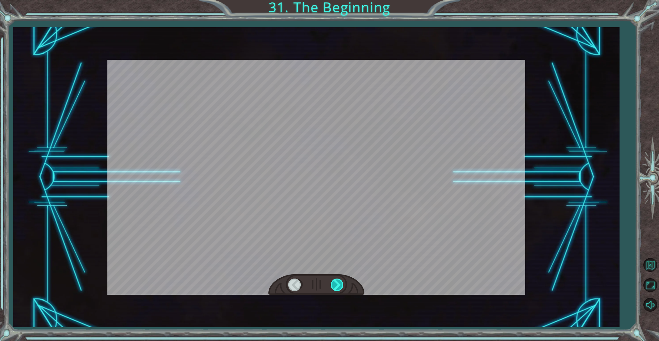
click at [337, 281] on div at bounding box center [338, 284] width 14 height 13
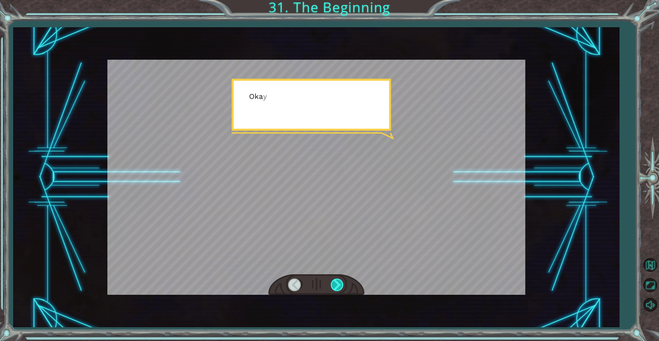
click at [337, 281] on div at bounding box center [338, 284] width 14 height 13
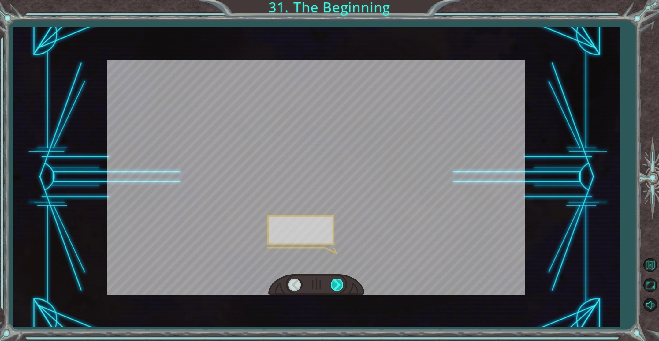
click at [337, 281] on div at bounding box center [338, 284] width 14 height 13
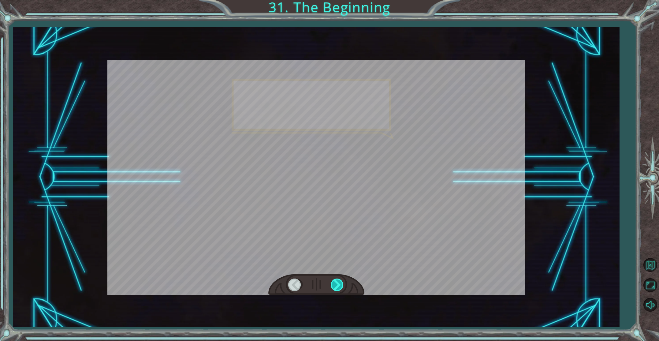
click at [337, 281] on div at bounding box center [338, 284] width 14 height 13
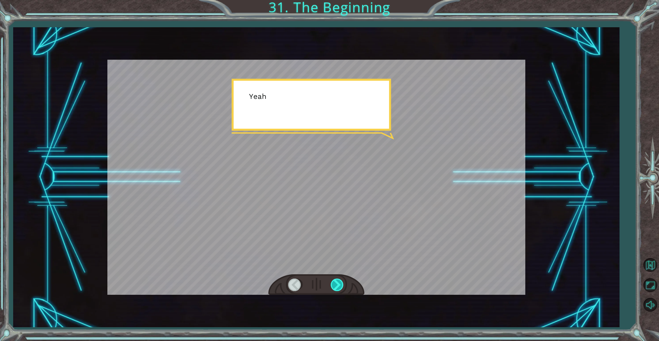
click at [337, 281] on div at bounding box center [338, 284] width 14 height 13
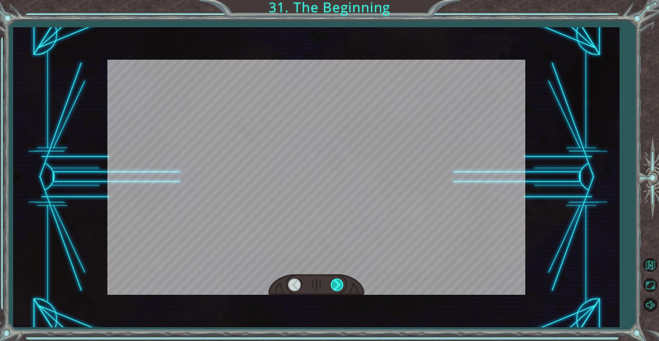
click at [337, 281] on div at bounding box center [338, 284] width 14 height 13
click at [337, 0] on div "Temporary Text H e y , V e g a ! W e d i d i t ! L o o k a t t h e s u n ! . . …" at bounding box center [329, 0] width 659 height 0
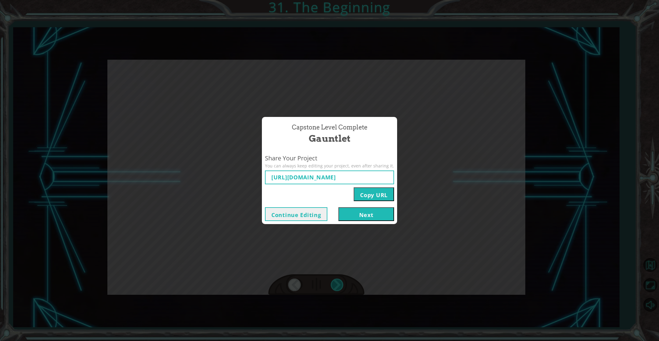
click at [337, 281] on div "Capstone Level Complete Gauntlet Share Your Project You can always keep editing…" at bounding box center [329, 170] width 659 height 341
click at [337, 282] on div "Capstone Level Complete Gauntlet Share Your Project You can always keep editing…" at bounding box center [329, 170] width 659 height 341
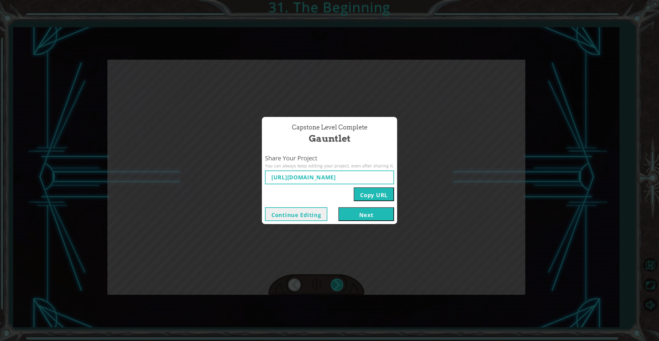
click at [337, 282] on div "Capstone Level Complete Gauntlet Share Your Project You can always keep editing…" at bounding box center [329, 170] width 659 height 341
click at [370, 215] on button "Next" at bounding box center [366, 214] width 56 height 14
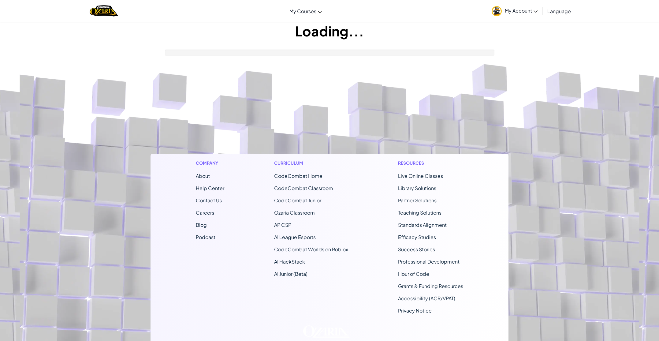
scroll to position [2, 0]
